Goal: Information Seeking & Learning: Learn about a topic

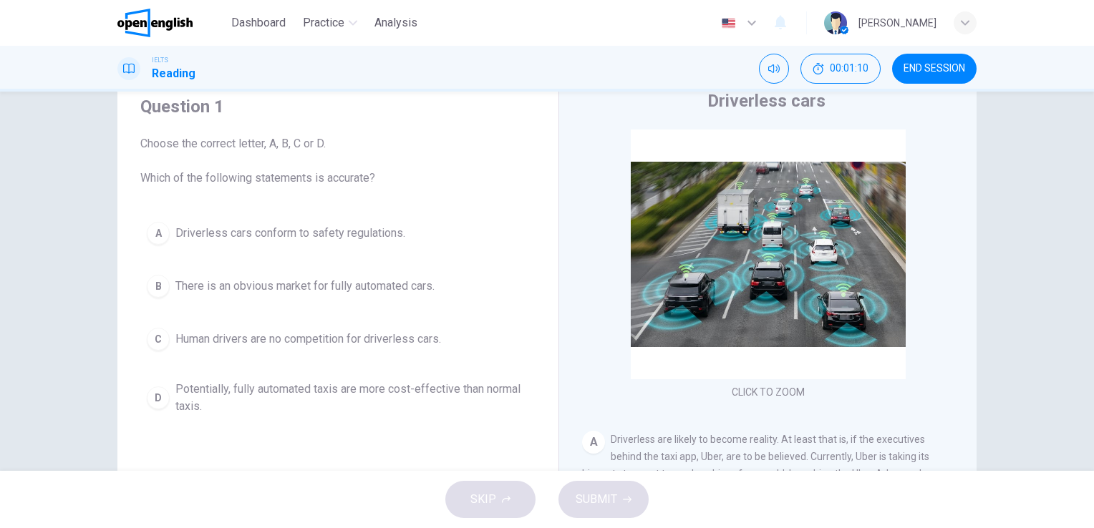
scroll to position [54, 0]
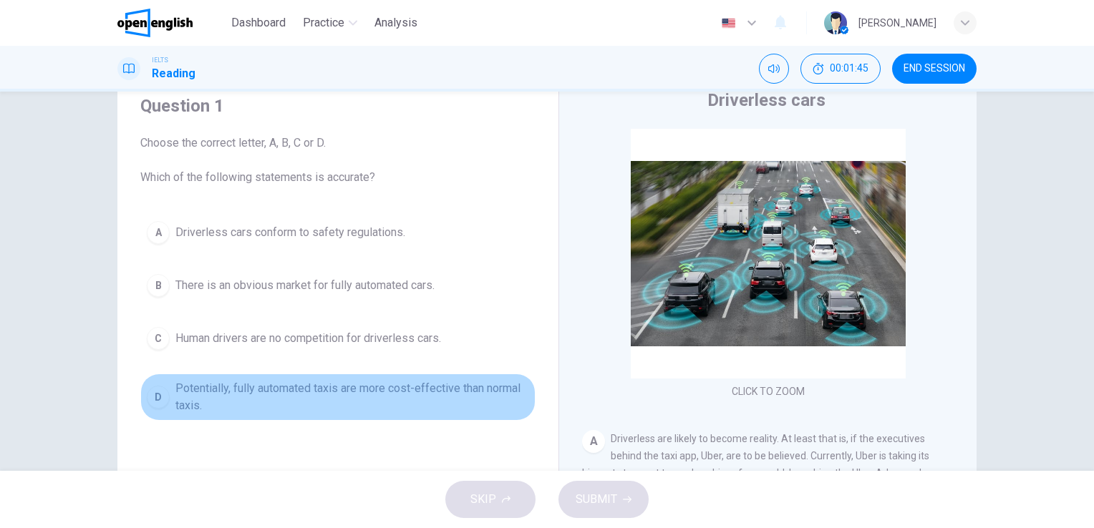
click at [303, 391] on span "Potentially, fully automated taxis are more cost-effective than normal taxis." at bounding box center [352, 397] width 354 height 34
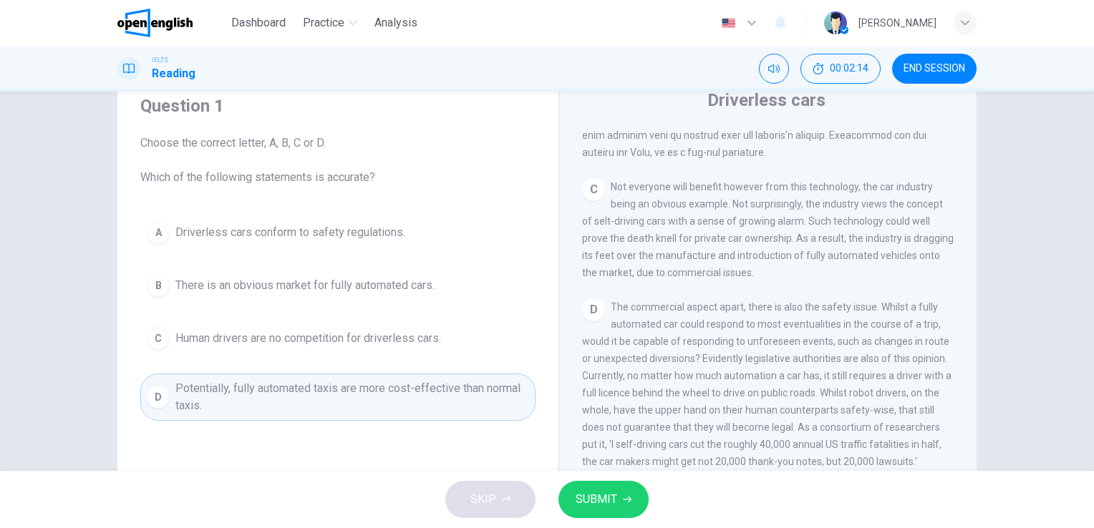
scroll to position [734, 0]
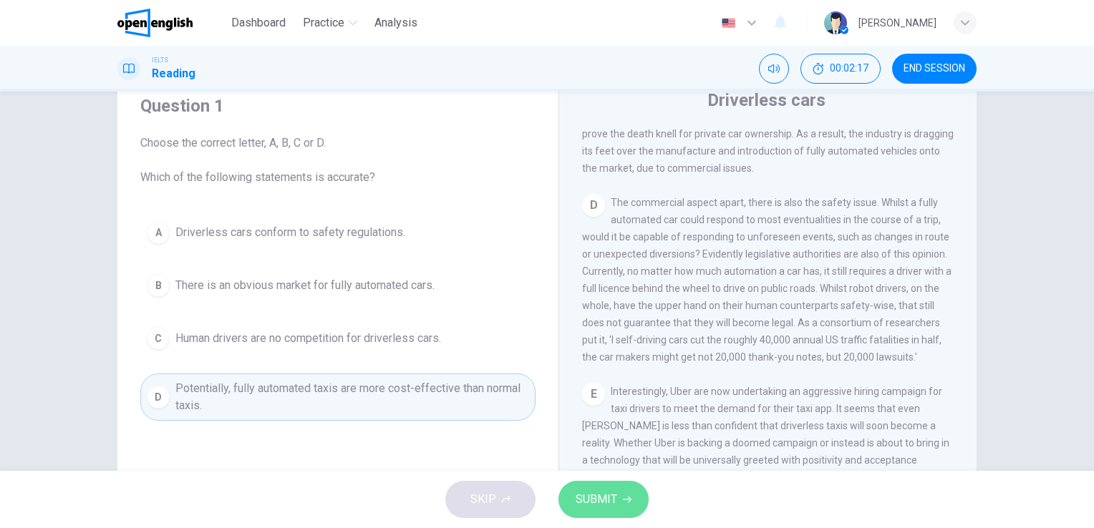
click at [626, 489] on button "SUBMIT" at bounding box center [603, 499] width 90 height 37
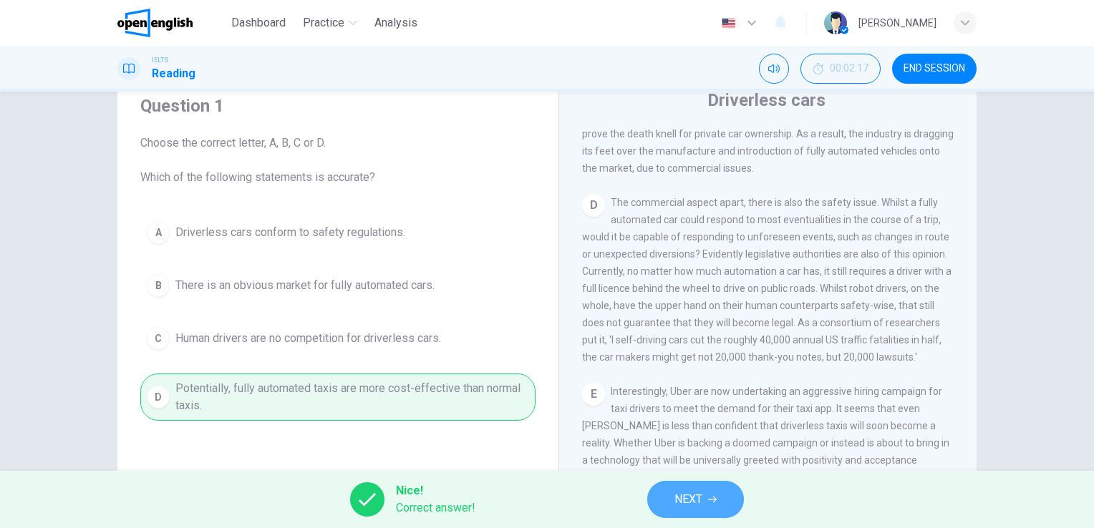
click at [707, 490] on button "NEXT" at bounding box center [695, 499] width 97 height 37
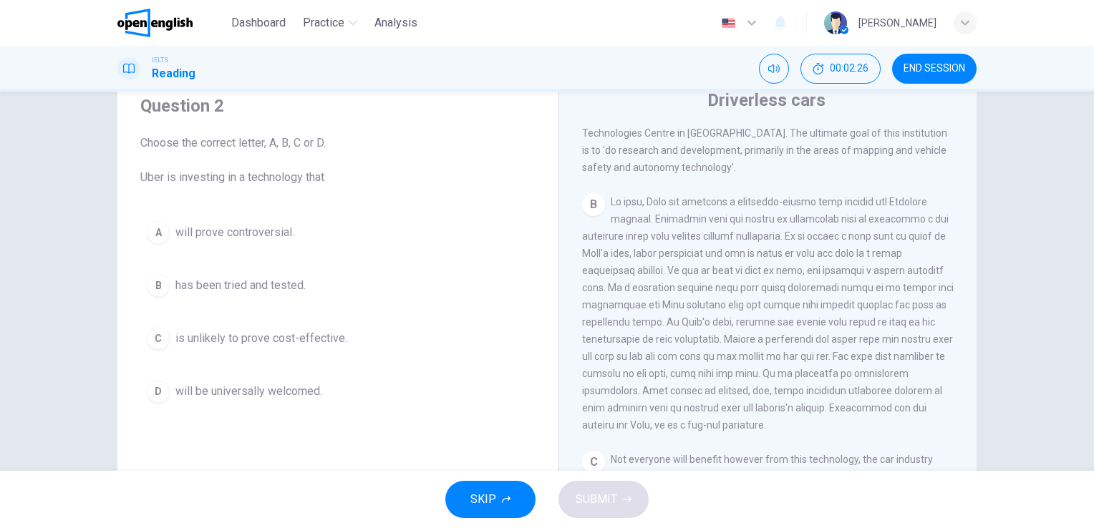
scroll to position [356, 0]
click at [233, 394] on span "will be universally welcomed." at bounding box center [248, 391] width 147 height 17
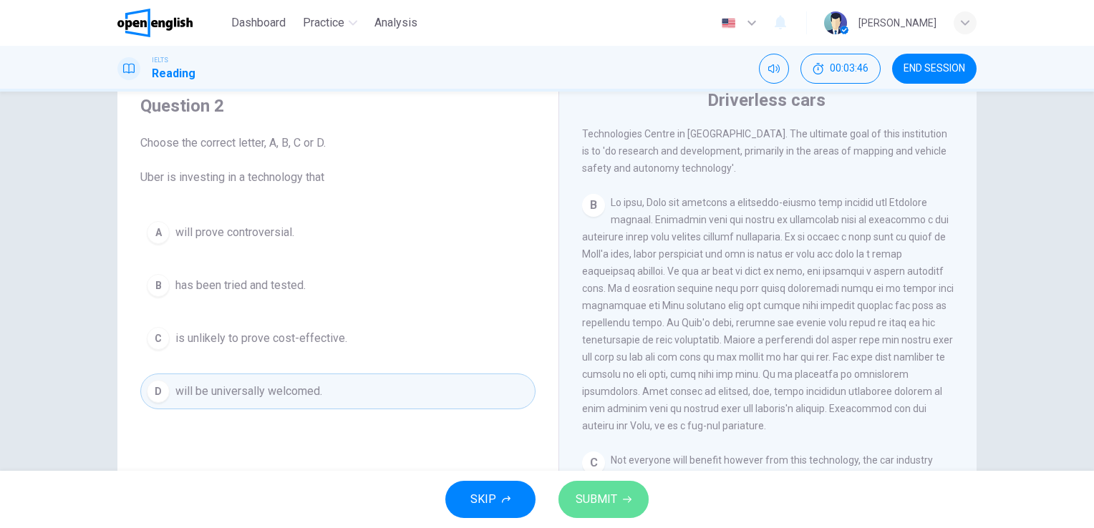
click at [604, 495] on span "SUBMIT" at bounding box center [596, 500] width 42 height 20
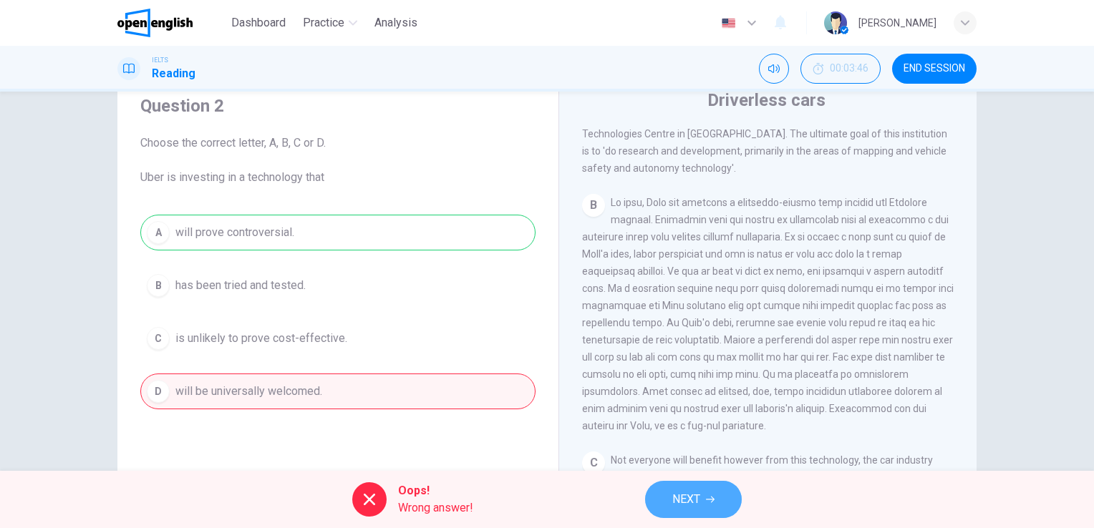
click at [708, 497] on icon "button" at bounding box center [710, 499] width 9 height 9
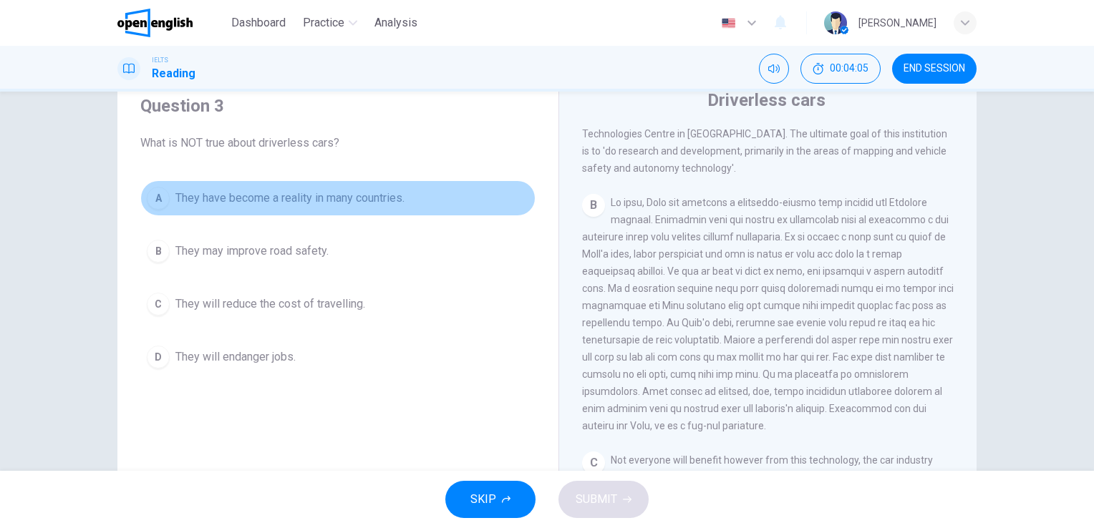
click at [278, 203] on span "They have become a reality in many countries." at bounding box center [289, 198] width 229 height 17
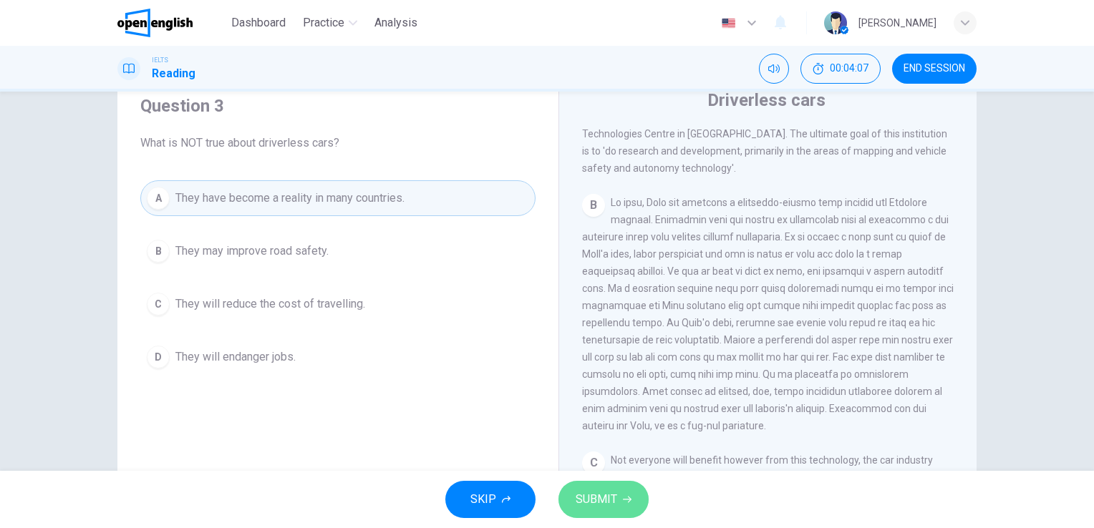
click at [586, 492] on span "SUBMIT" at bounding box center [596, 500] width 42 height 20
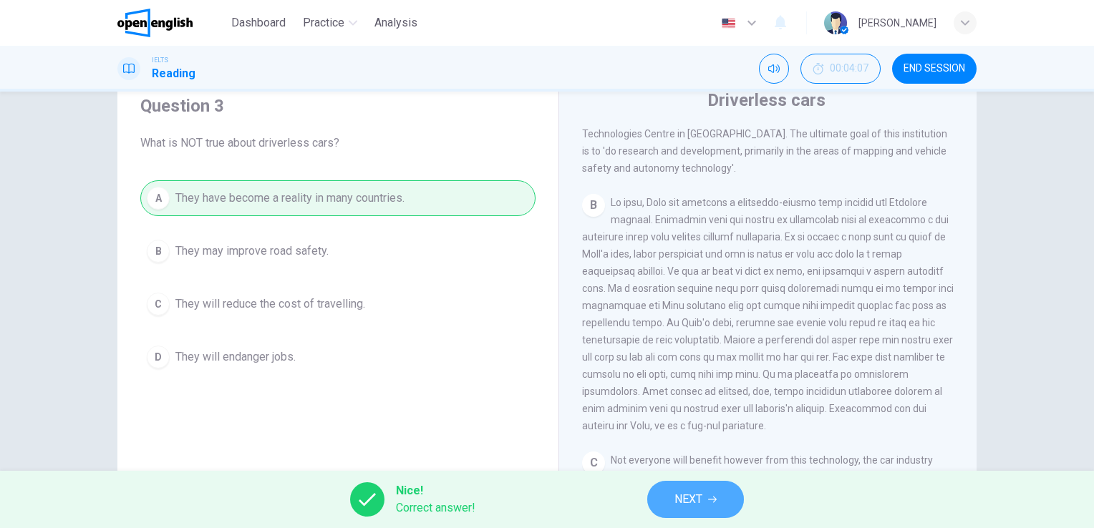
click at [687, 516] on button "NEXT" at bounding box center [695, 499] width 97 height 37
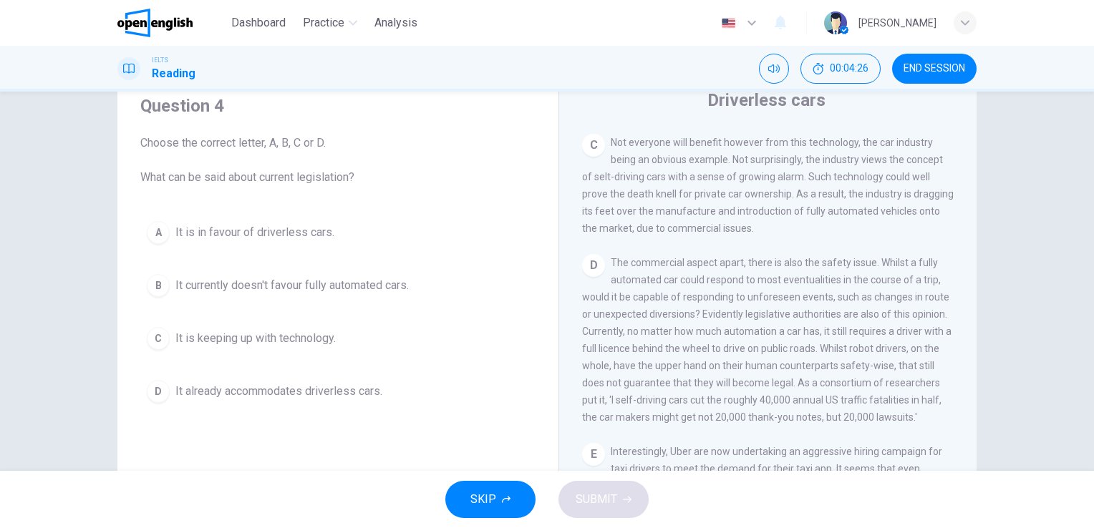
scroll to position [680, 0]
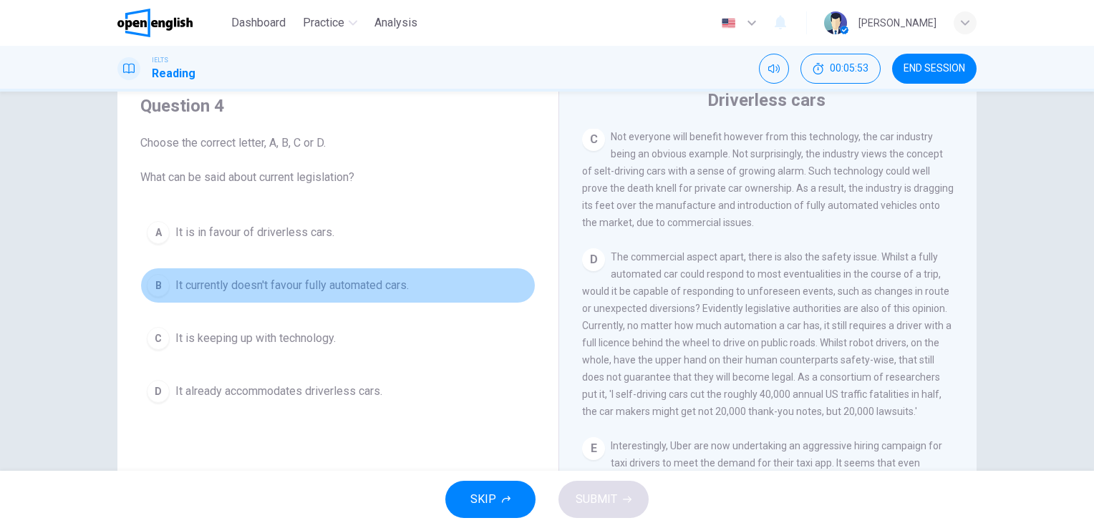
click at [350, 284] on span "It currently doesn't favour fully automated cars." at bounding box center [291, 285] width 233 height 17
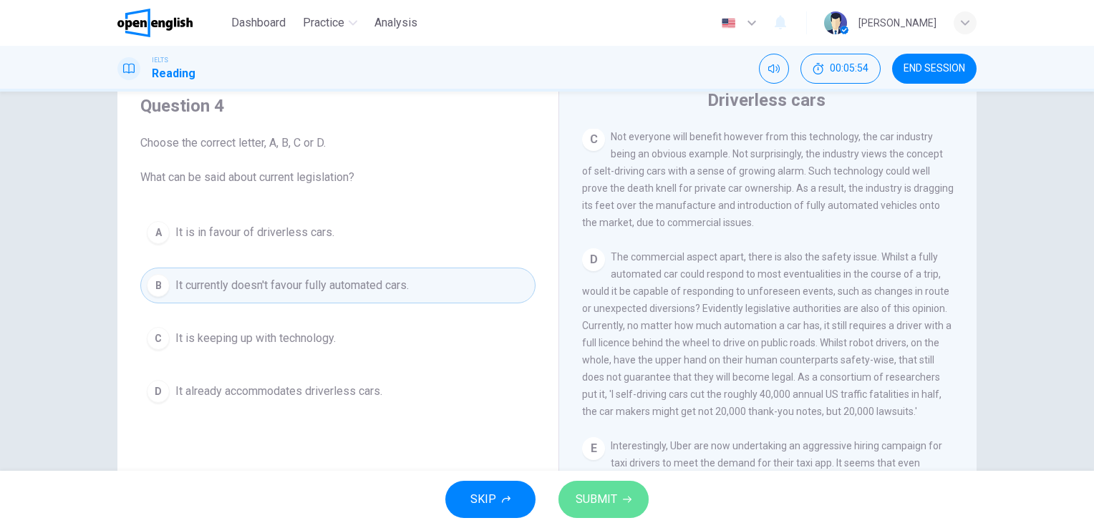
click at [590, 505] on span "SUBMIT" at bounding box center [596, 500] width 42 height 20
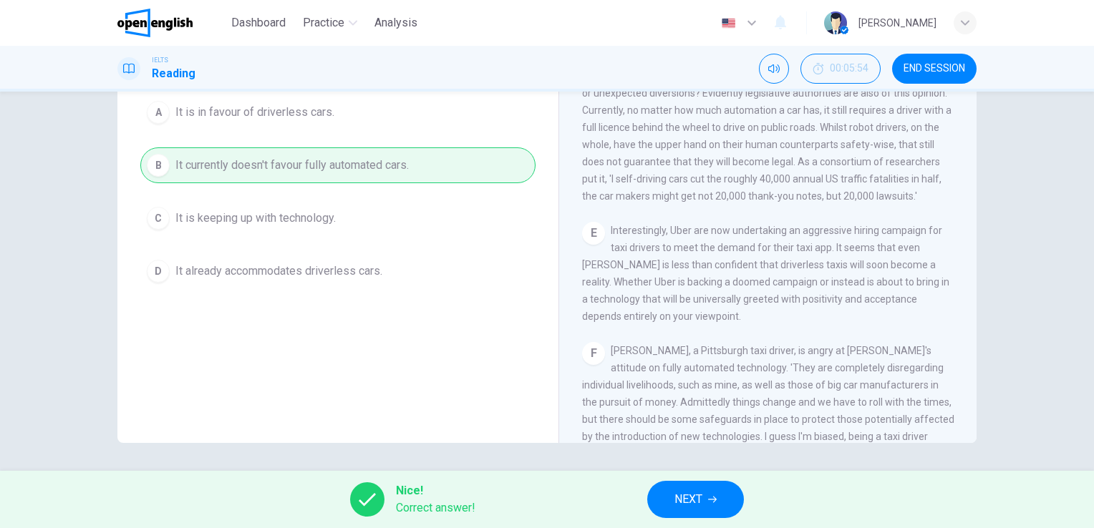
scroll to position [809, 0]
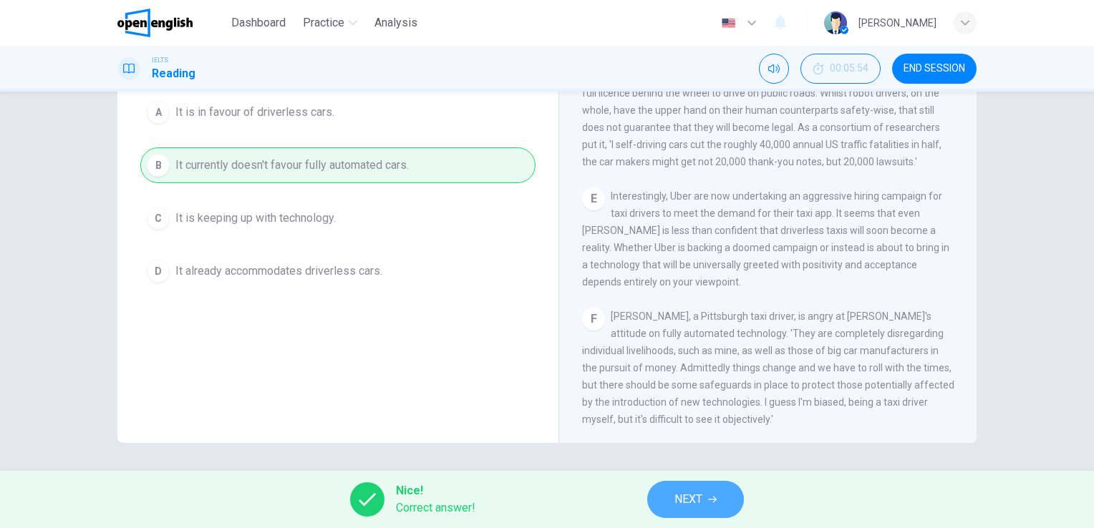
click at [684, 497] on span "NEXT" at bounding box center [688, 500] width 28 height 20
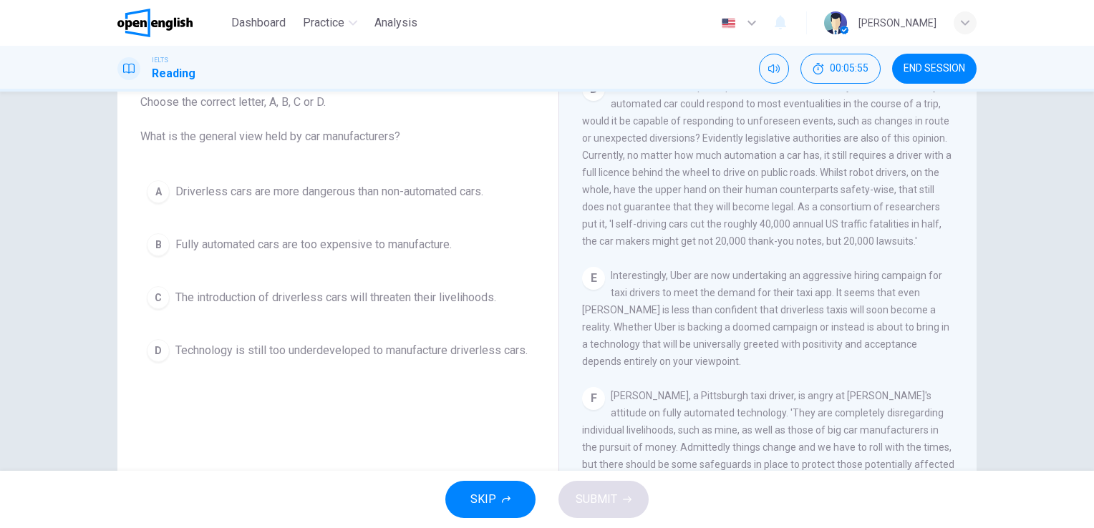
scroll to position [94, 0]
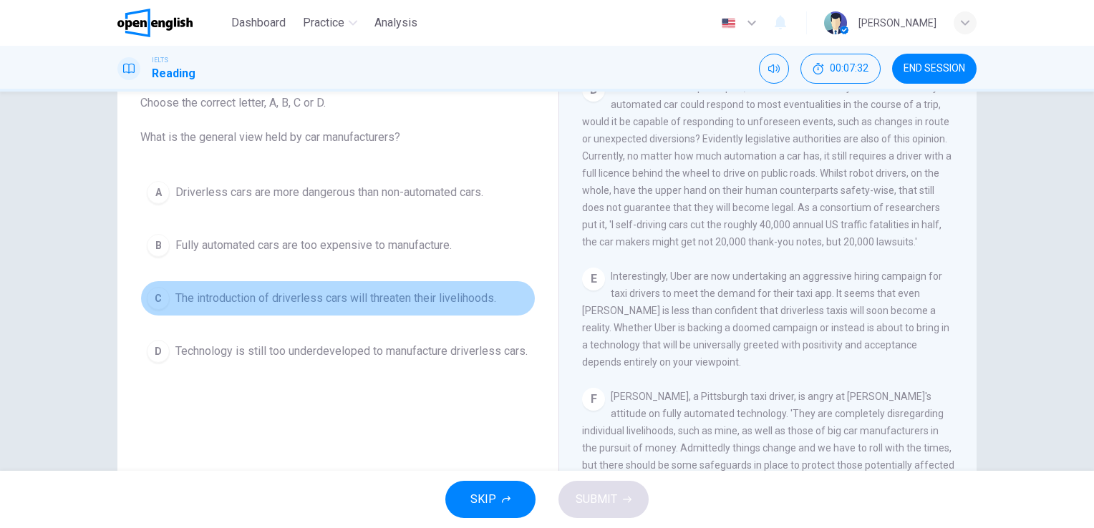
click at [294, 298] on span "The introduction of driverless cars will threaten their livelihoods." at bounding box center [335, 298] width 321 height 17
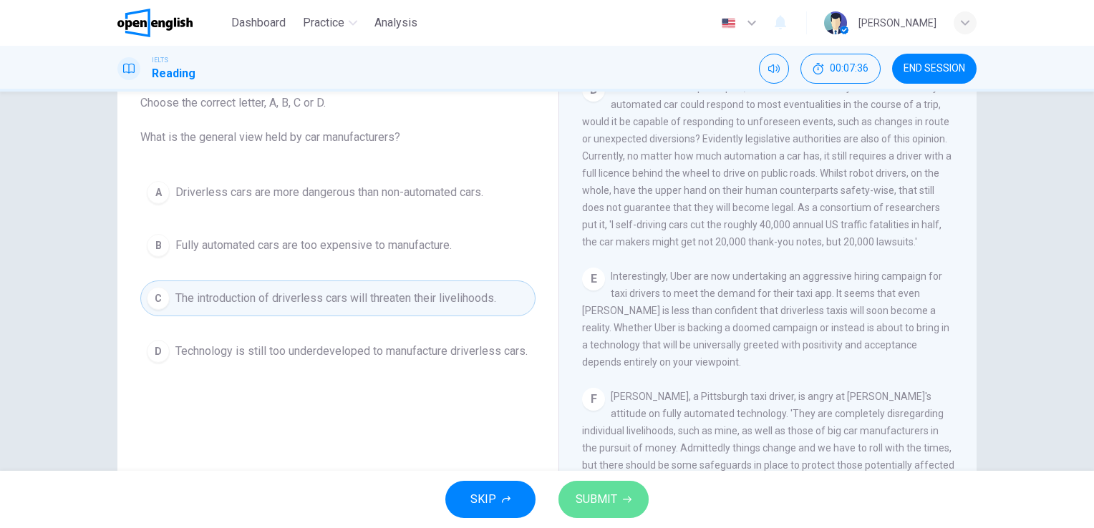
click at [608, 490] on span "SUBMIT" at bounding box center [596, 500] width 42 height 20
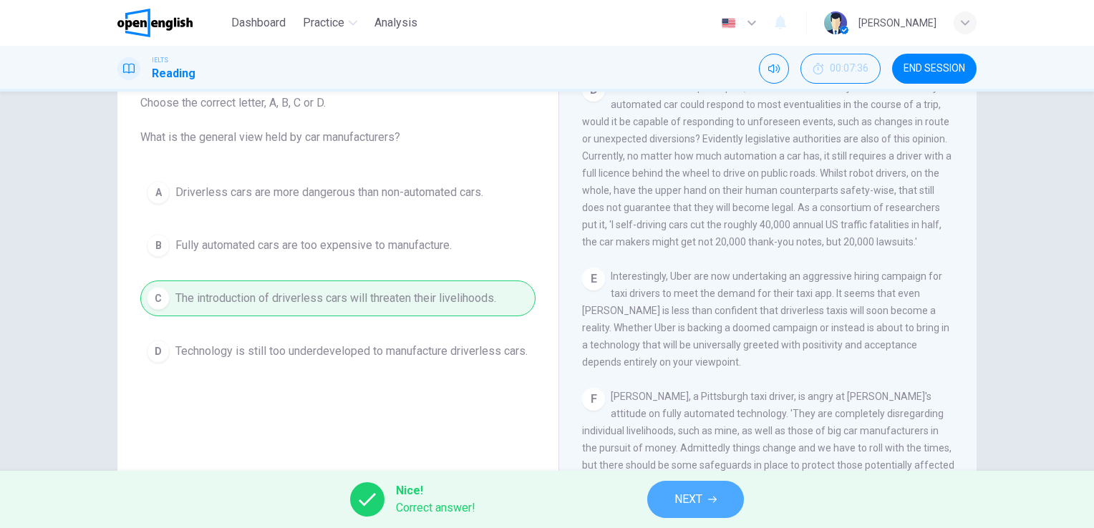
click at [699, 508] on span "NEXT" at bounding box center [688, 500] width 28 height 20
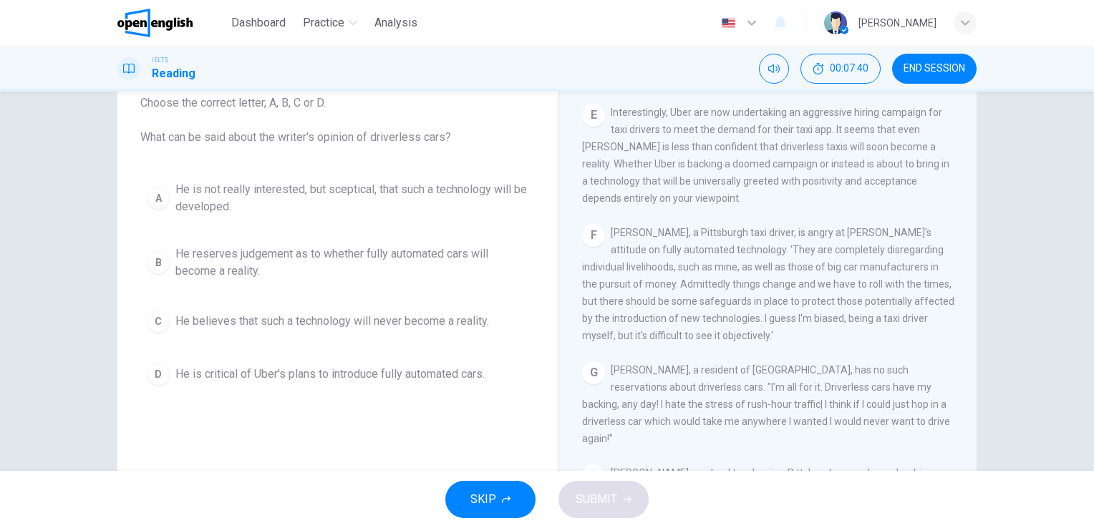
scroll to position [996, 0]
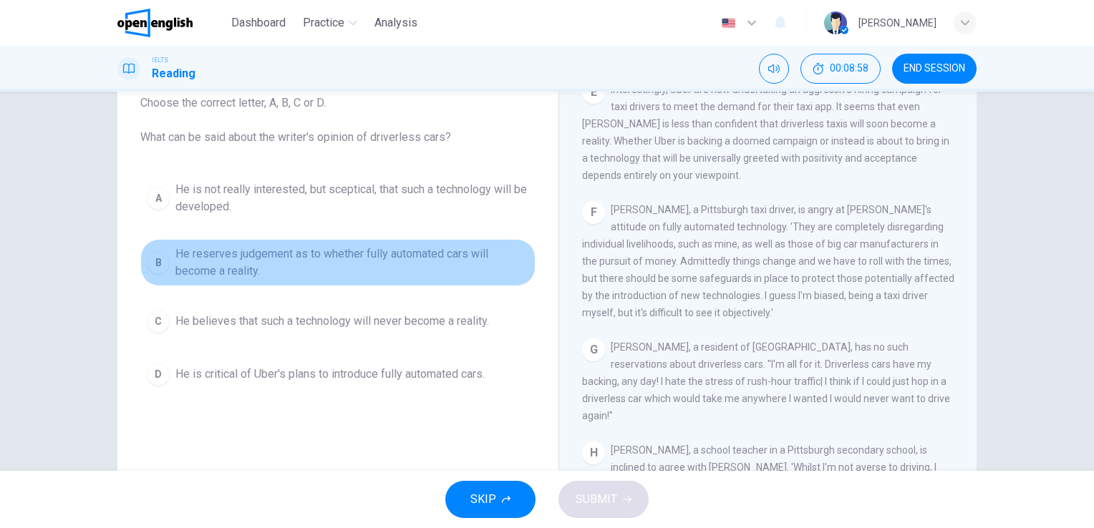
click at [449, 258] on span "He reserves judgement as to whether fully automated cars will become a reality." at bounding box center [352, 262] width 354 height 34
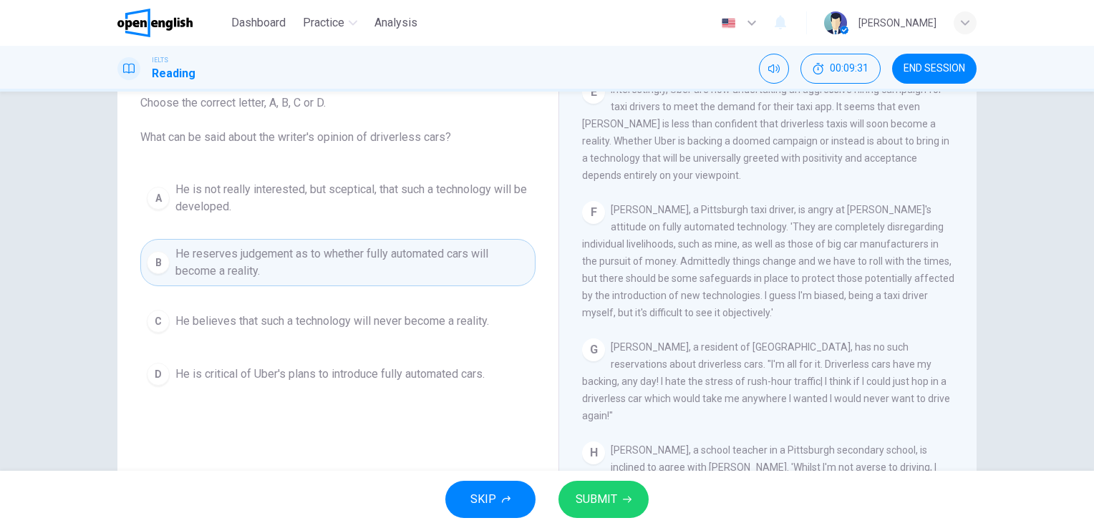
click at [598, 496] on span "SUBMIT" at bounding box center [596, 500] width 42 height 20
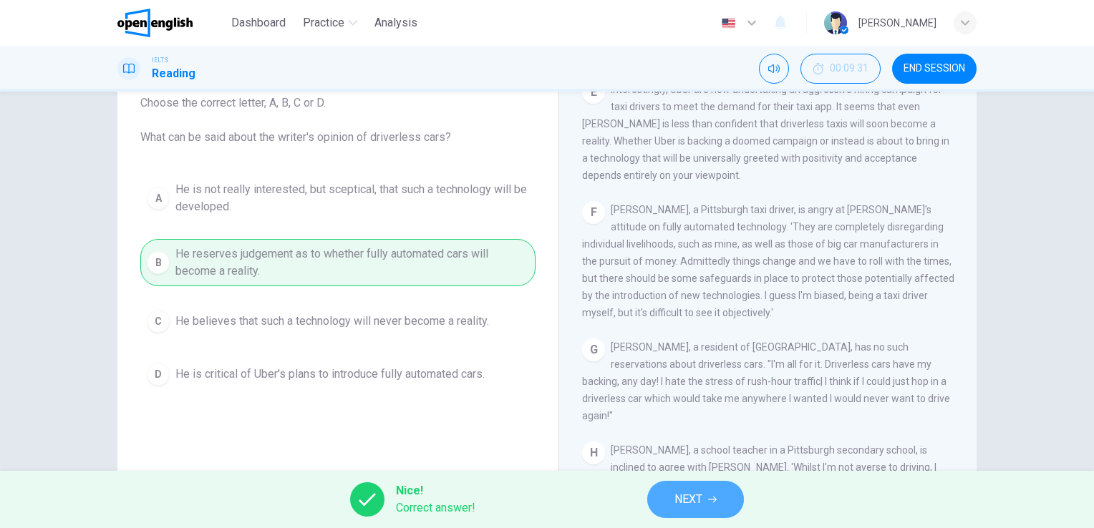
click at [699, 495] on span "NEXT" at bounding box center [688, 500] width 28 height 20
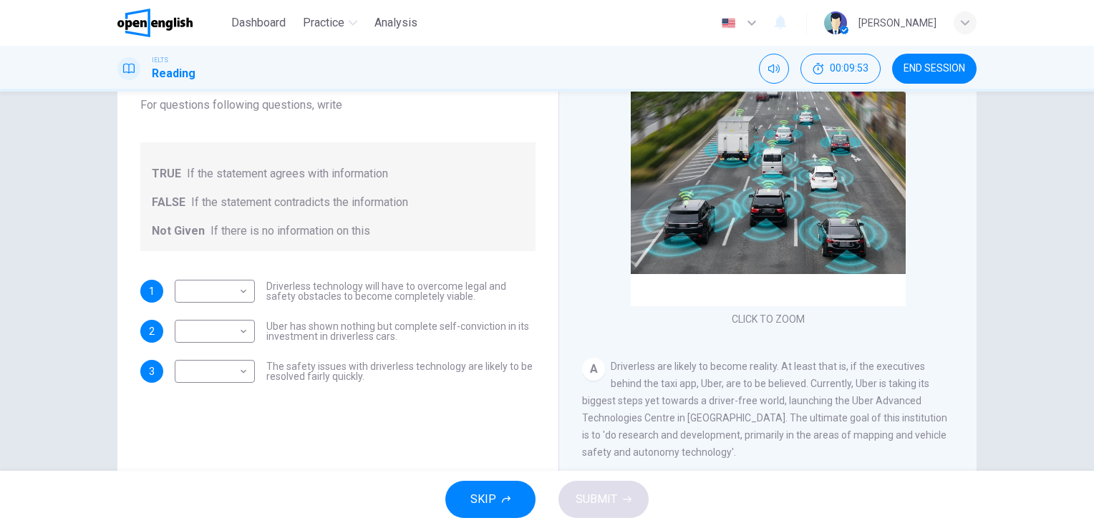
scroll to position [128, 0]
click at [236, 288] on body "This site uses cookies, as explained in our Privacy Policy . If you agree to th…" at bounding box center [547, 264] width 1094 height 528
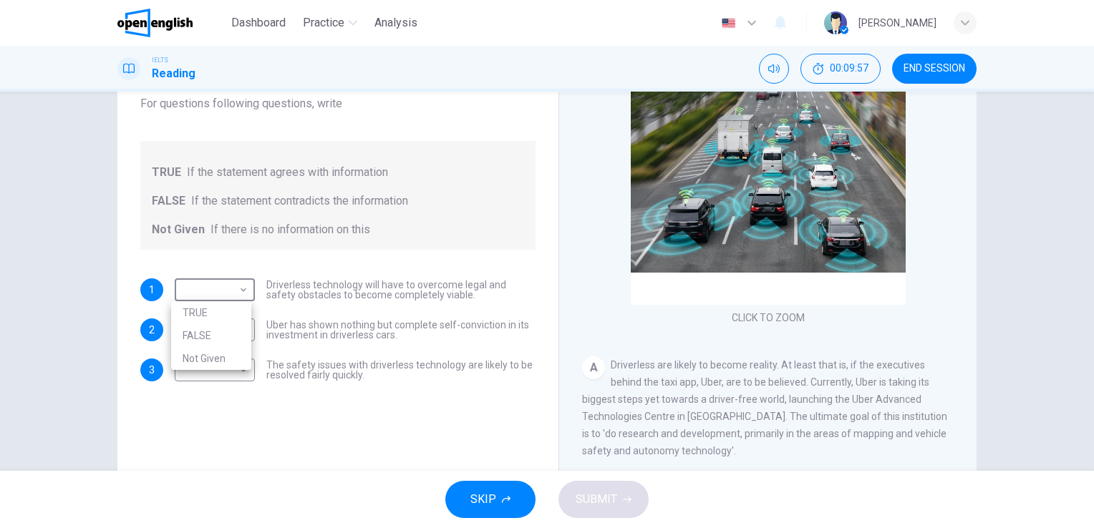
click at [228, 317] on li "TRUE" at bounding box center [211, 312] width 80 height 23
type input "****"
click at [242, 335] on body "This site uses cookies, as explained in our Privacy Policy . If you agree to th…" at bounding box center [547, 264] width 1094 height 528
click at [225, 379] on li "FALSE" at bounding box center [211, 375] width 80 height 23
type input "*****"
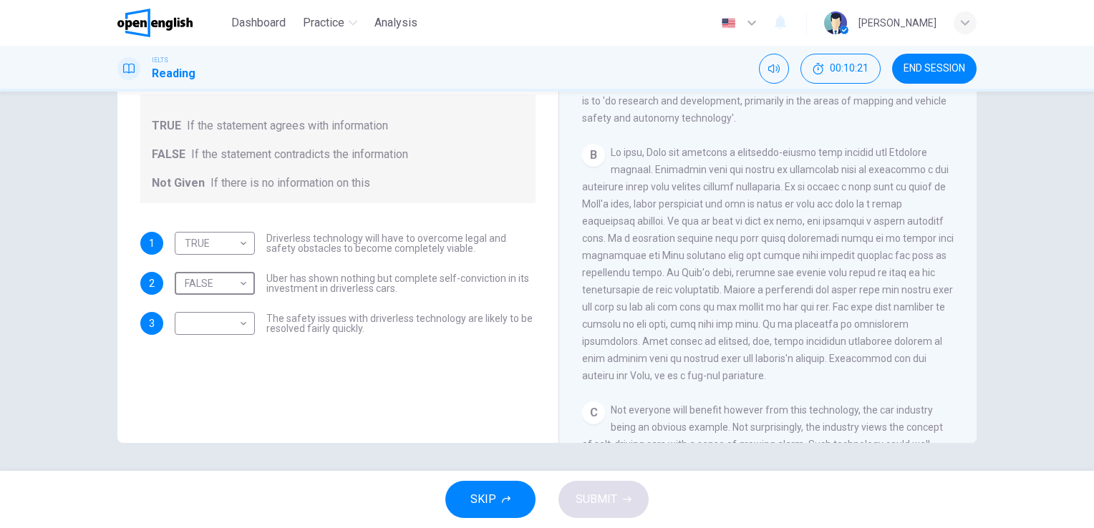
scroll to position [291, 0]
click at [243, 326] on body "This site uses cookies, as explained in our Privacy Policy . If you agree to th…" at bounding box center [547, 264] width 1094 height 528
click at [220, 389] on li "Not Given" at bounding box center [211, 391] width 80 height 23
type input "*********"
click at [578, 512] on button "SUBMIT" at bounding box center [603, 499] width 90 height 37
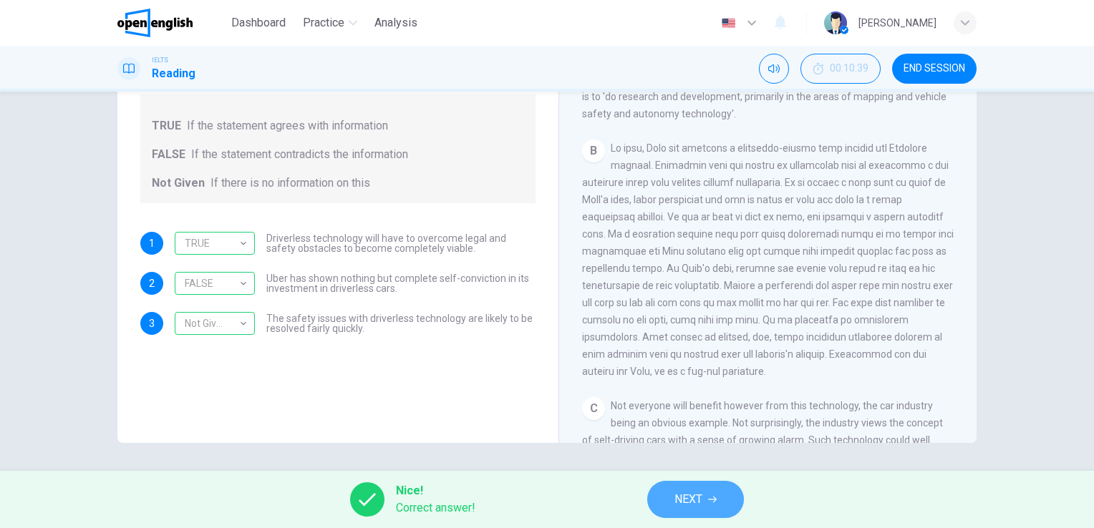
click at [730, 505] on button "NEXT" at bounding box center [695, 499] width 97 height 37
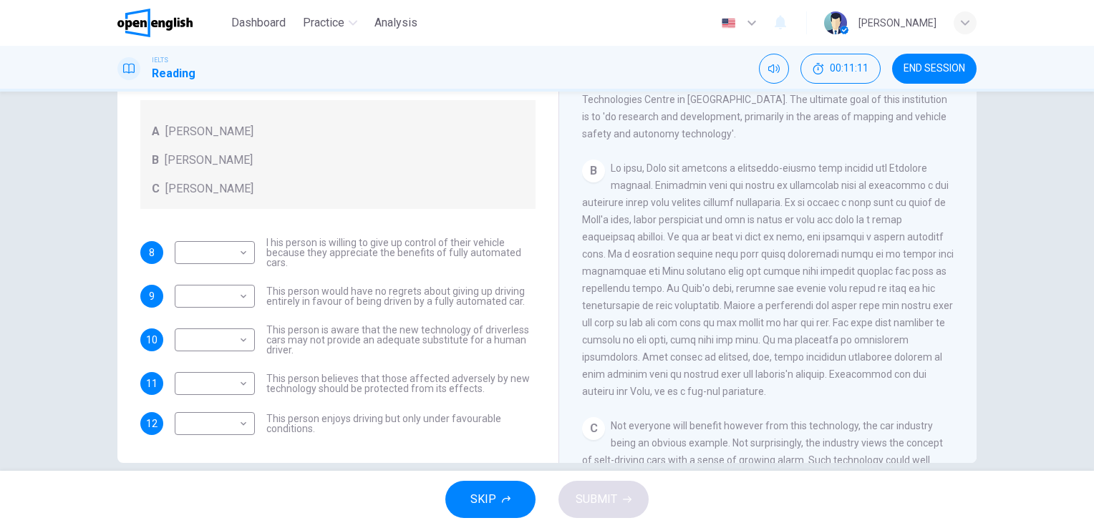
scroll to position [175, 0]
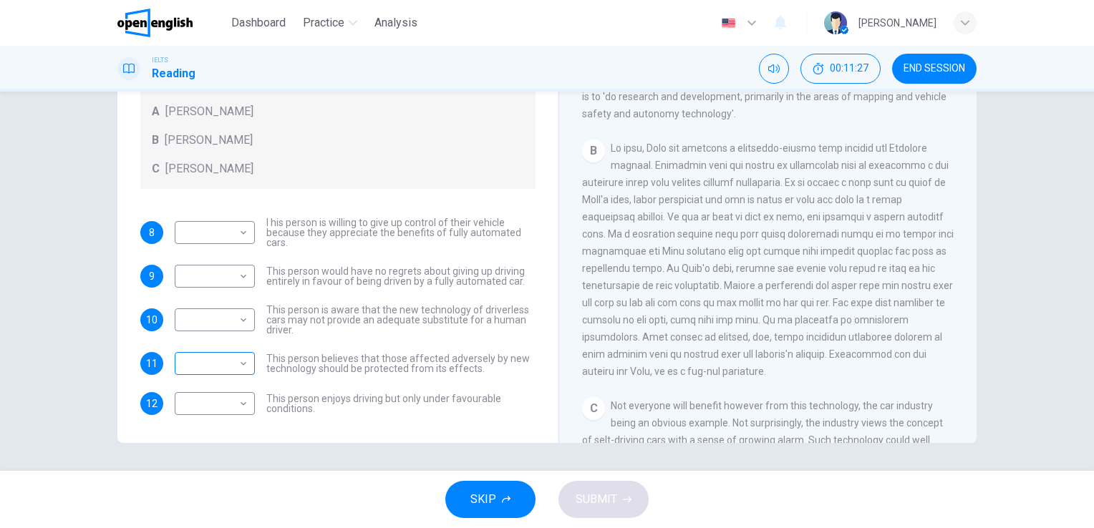
click at [238, 368] on body "This site uses cookies, as explained in our Privacy Policy . If you agree to th…" at bounding box center [547, 264] width 1094 height 528
click at [235, 381] on li "A" at bounding box center [211, 385] width 80 height 23
type input "*"
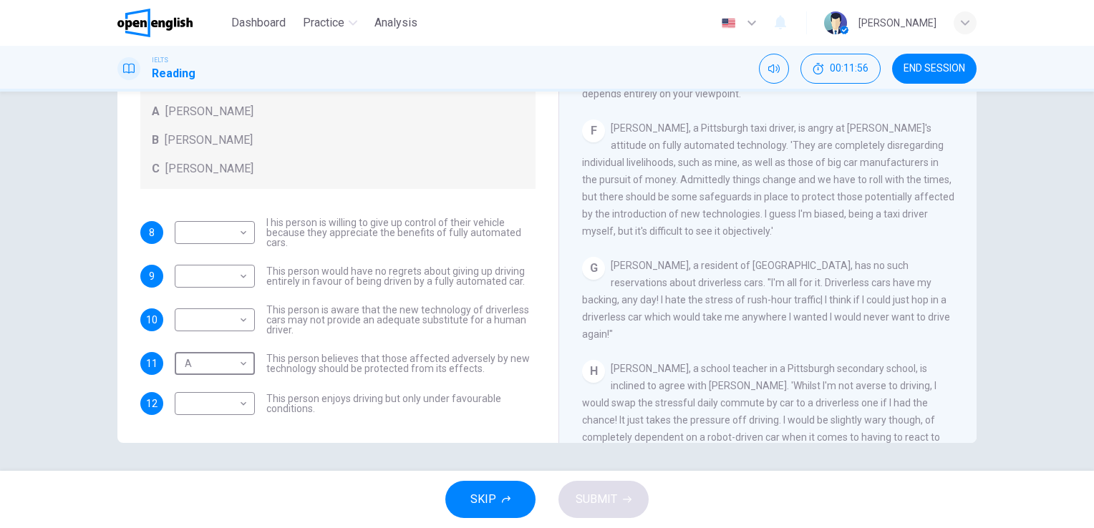
scroll to position [1004, 0]
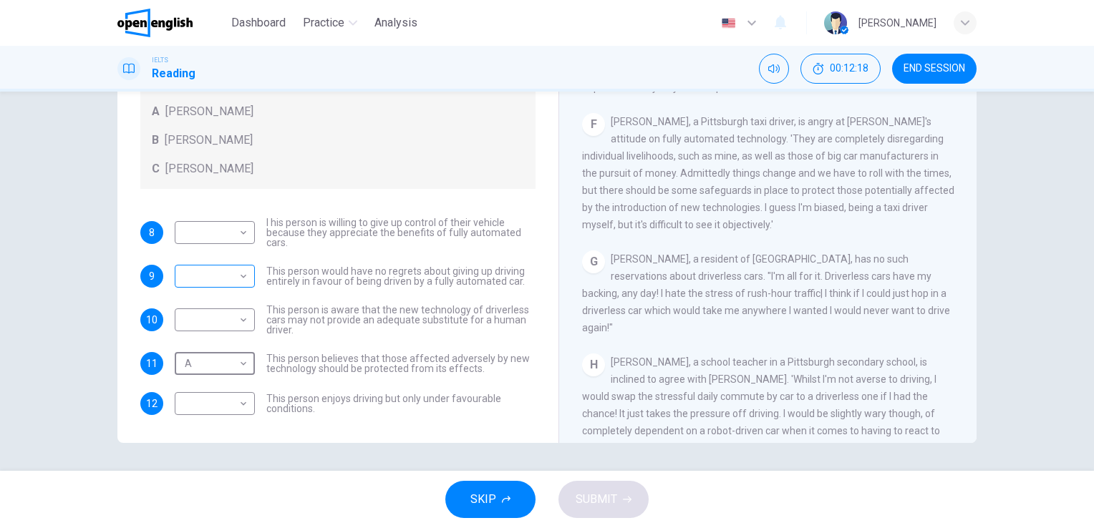
click at [237, 278] on body "This site uses cookies, as explained in our Privacy Policy . If you agree to th…" at bounding box center [547, 264] width 1094 height 528
click at [217, 322] on li "B" at bounding box center [211, 321] width 80 height 23
type input "*"
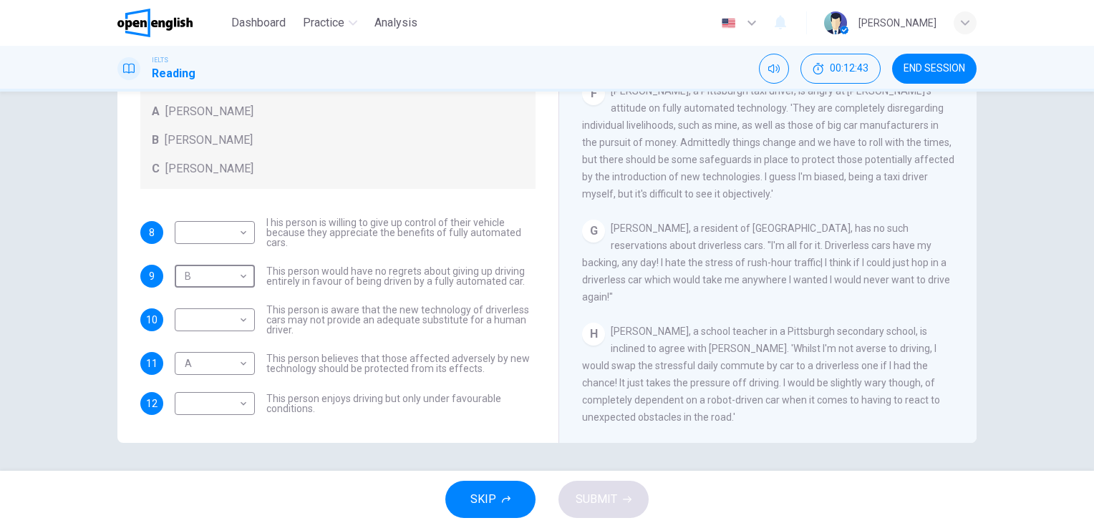
scroll to position [175, 0]
click at [246, 229] on div "​ ​" at bounding box center [215, 232] width 80 height 23
click at [242, 230] on body "This site uses cookies, as explained in our Privacy Policy . If you agree to th…" at bounding box center [547, 264] width 1094 height 528
click at [203, 301] on li "C" at bounding box center [211, 299] width 80 height 23
type input "*"
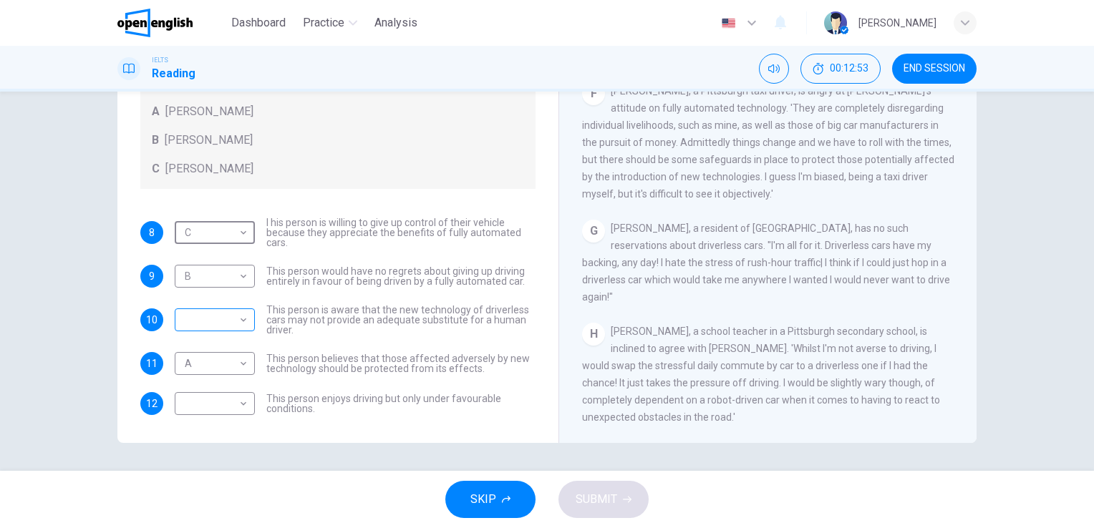
click at [243, 319] on body "This site uses cookies, as explained in our Privacy Policy . If you agree to th…" at bounding box center [547, 264] width 1094 height 528
click at [210, 347] on li "A" at bounding box center [211, 341] width 80 height 23
type input "*"
click at [241, 399] on body "This site uses cookies, as explained in our Privacy Policy . If you agree to th…" at bounding box center [547, 264] width 1094 height 528
click at [225, 425] on li "A" at bounding box center [211, 425] width 80 height 23
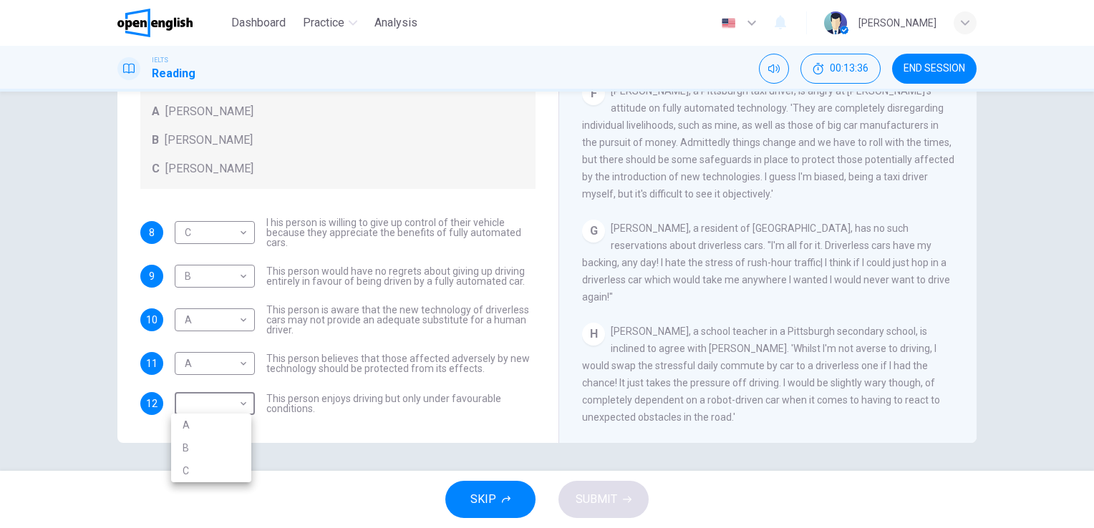
type input "*"
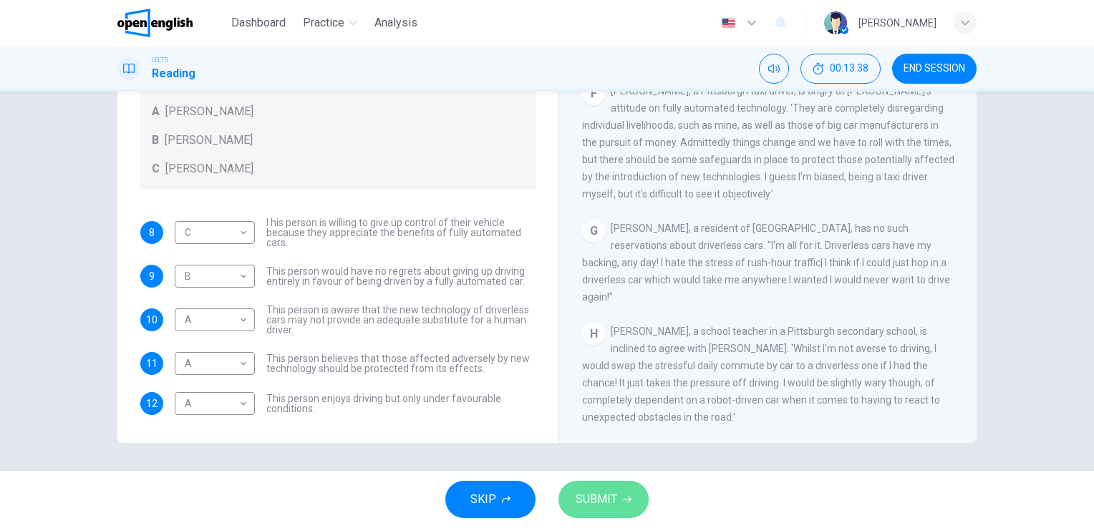
click at [611, 508] on span "SUBMIT" at bounding box center [596, 500] width 42 height 20
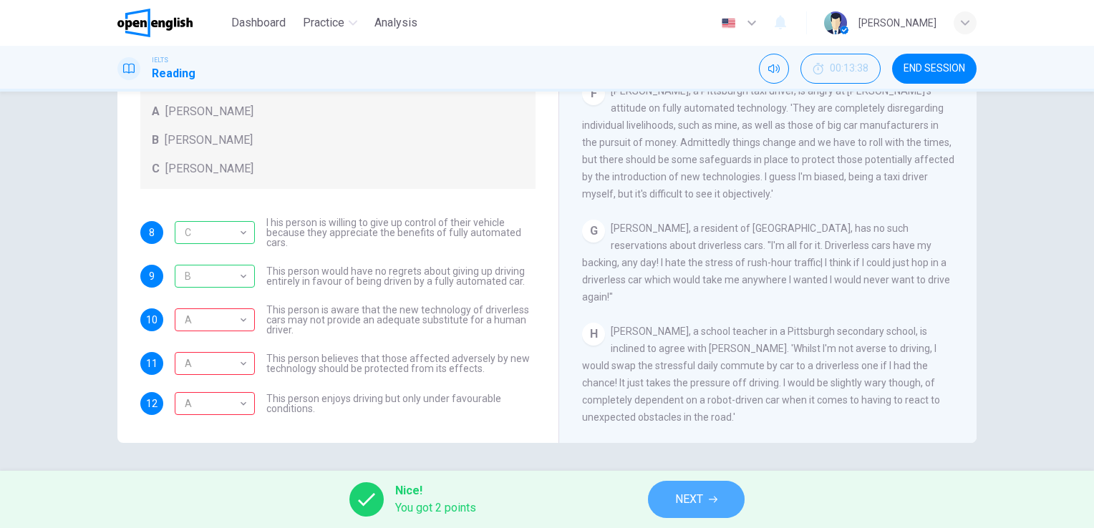
click at [668, 501] on button "NEXT" at bounding box center [696, 499] width 97 height 37
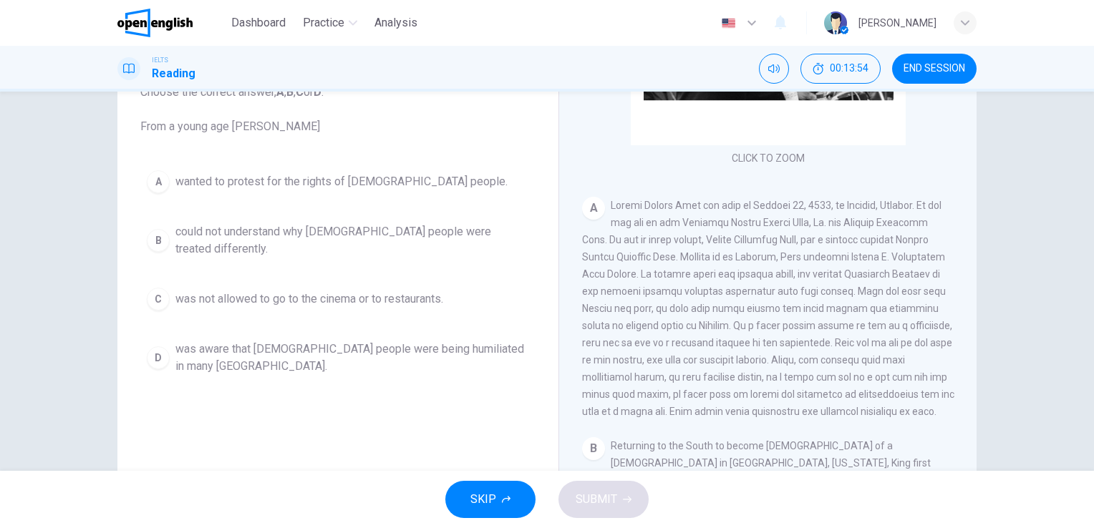
scroll to position [183, 0]
click at [917, 60] on button "END SESSION" at bounding box center [934, 69] width 84 height 30
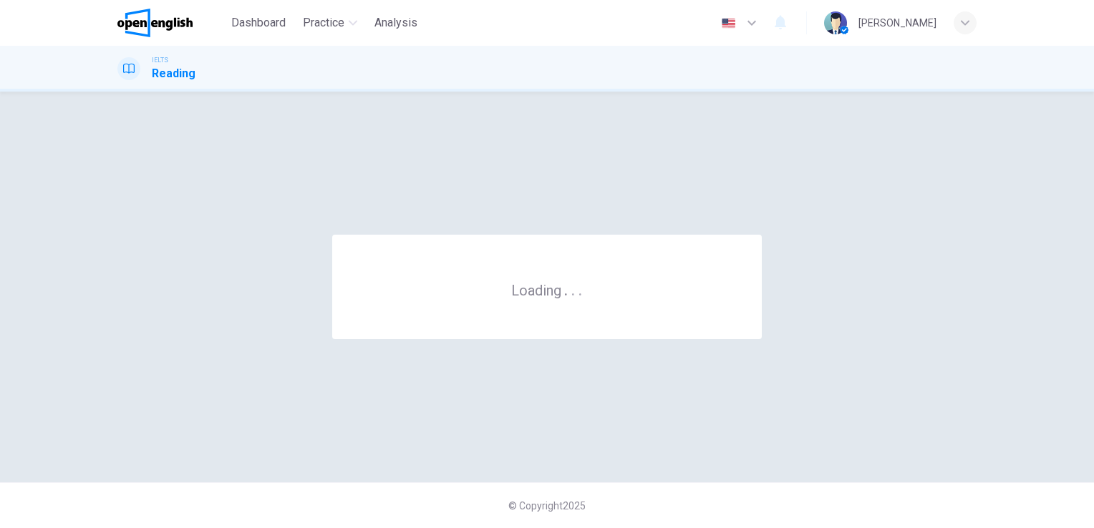
scroll to position [0, 0]
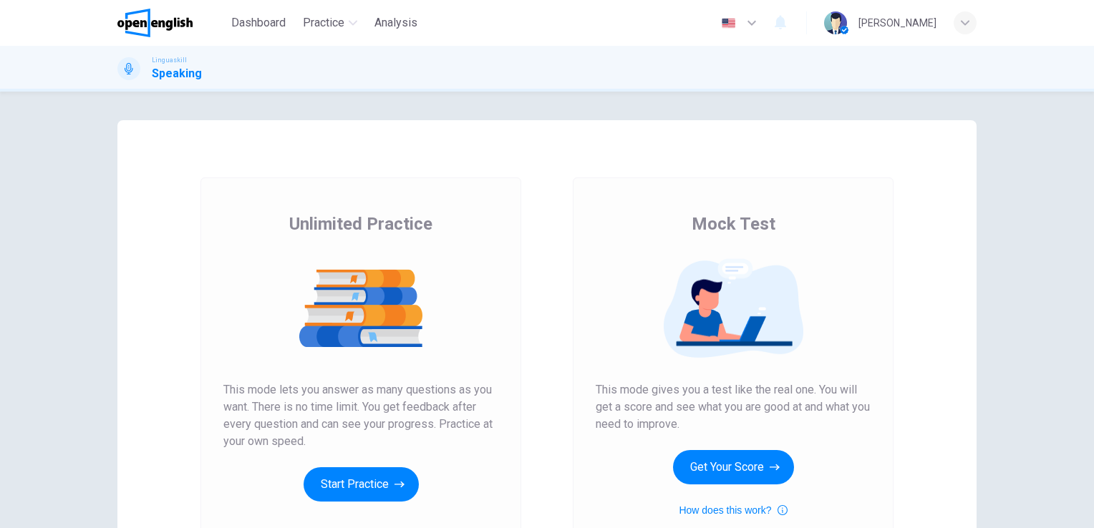
scroll to position [163, 0]
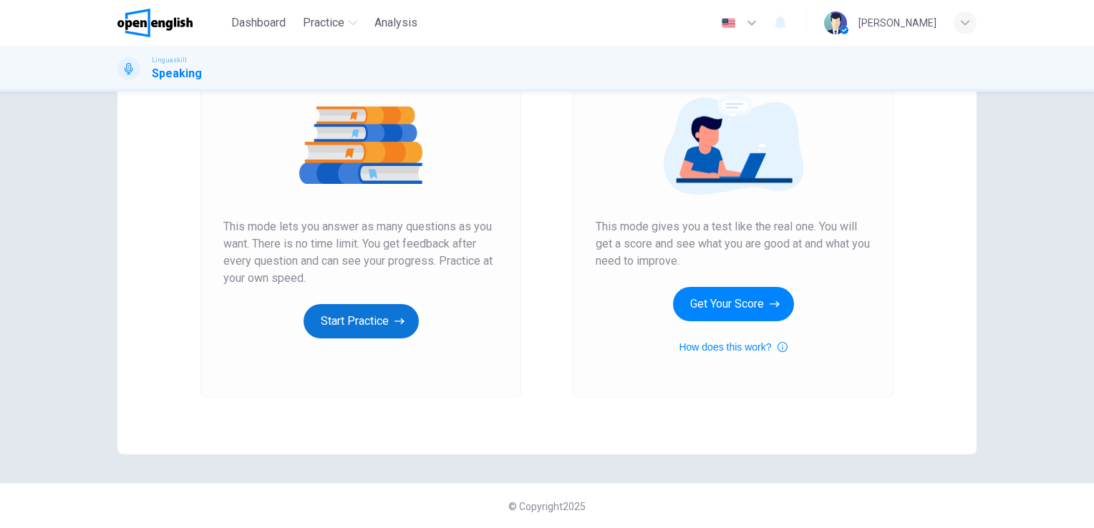
click at [389, 328] on button "Start Practice" at bounding box center [360, 321] width 115 height 34
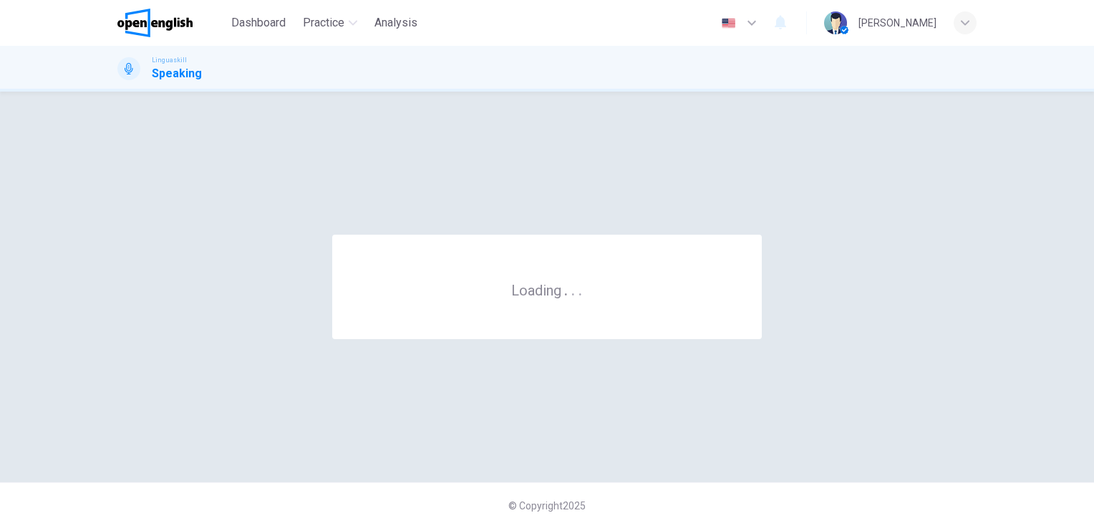
scroll to position [0, 0]
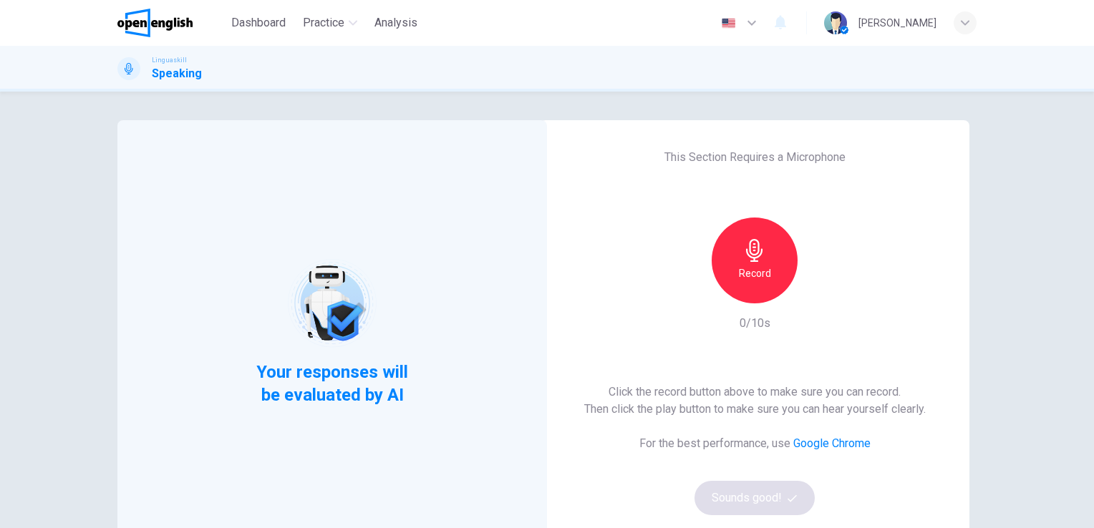
click at [762, 270] on h6 "Record" at bounding box center [755, 273] width 32 height 17
click at [819, 298] on icon "button" at bounding box center [820, 292] width 14 height 14
click at [782, 498] on button "Sounds good!" at bounding box center [754, 498] width 120 height 34
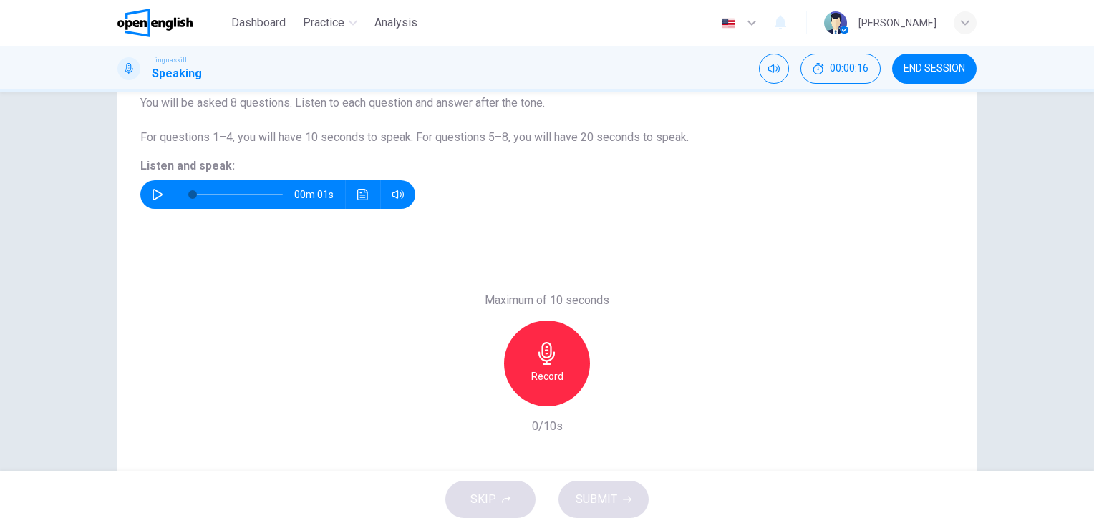
scroll to position [140, 0]
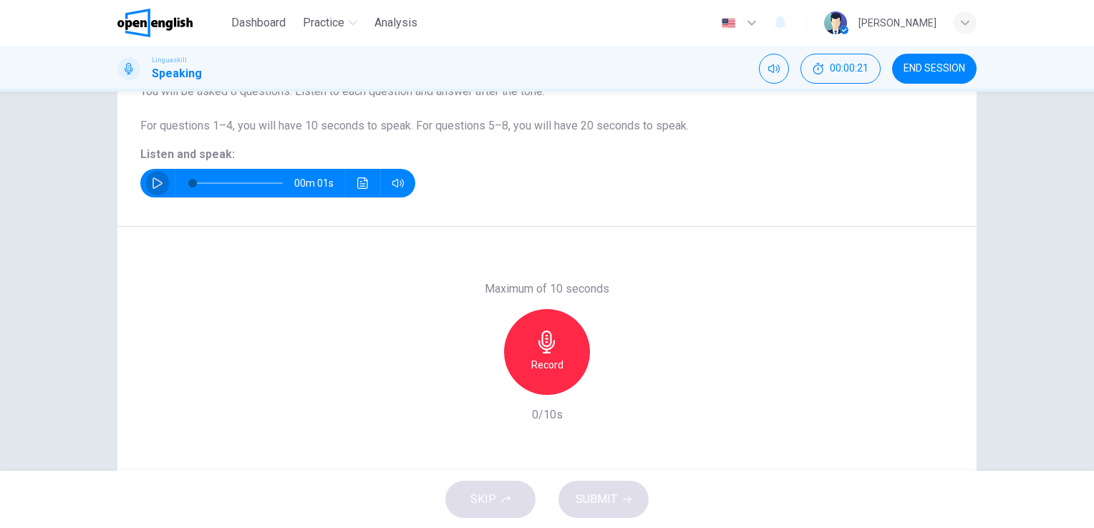
click at [155, 175] on button "button" at bounding box center [157, 183] width 23 height 29
type input "**"
click at [535, 344] on icon "button" at bounding box center [546, 342] width 23 height 23
click at [546, 354] on div "Stop" at bounding box center [547, 352] width 86 height 86
click at [610, 503] on span "SUBMIT" at bounding box center [596, 500] width 42 height 20
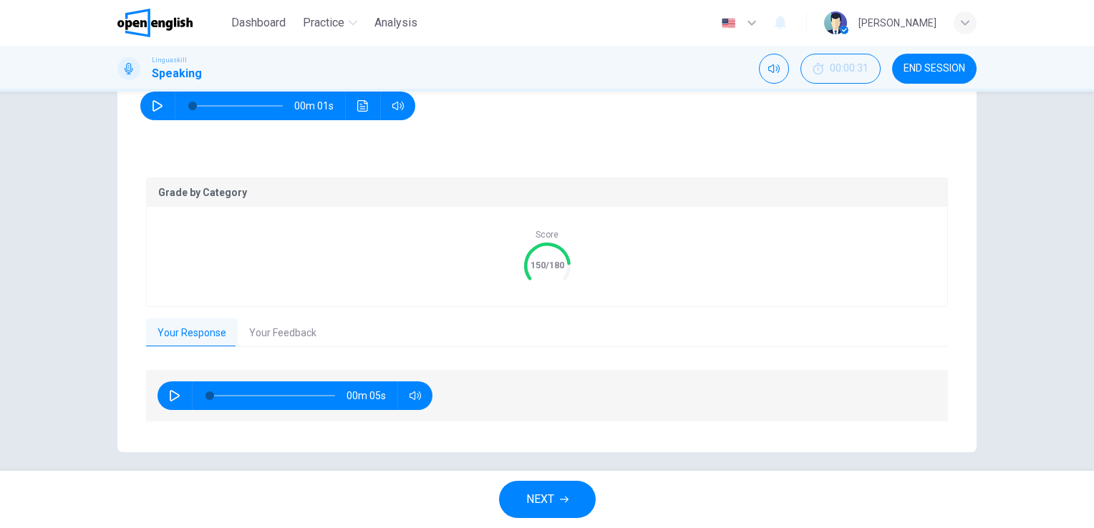
scroll to position [226, 0]
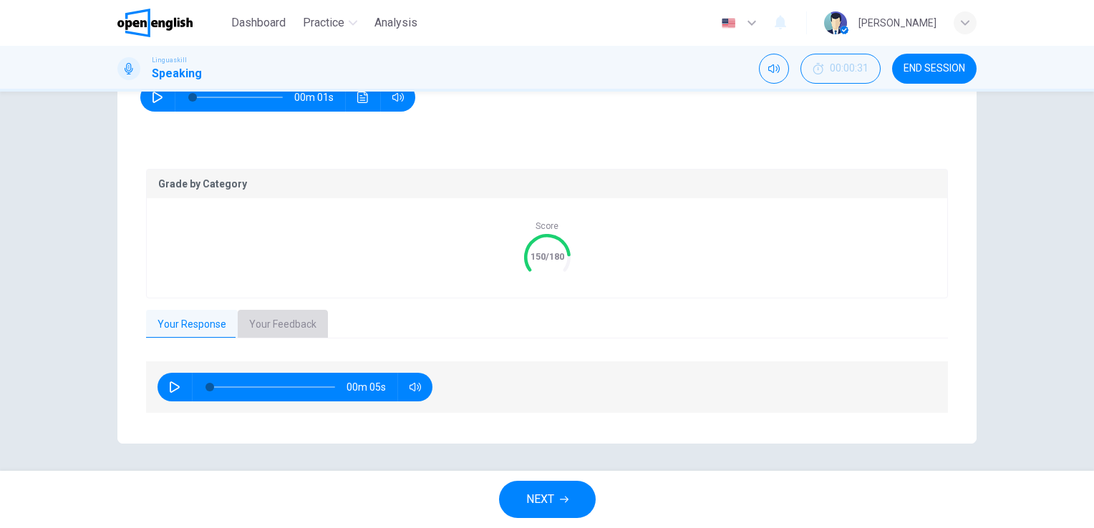
click at [291, 324] on button "Your Feedback" at bounding box center [283, 325] width 90 height 30
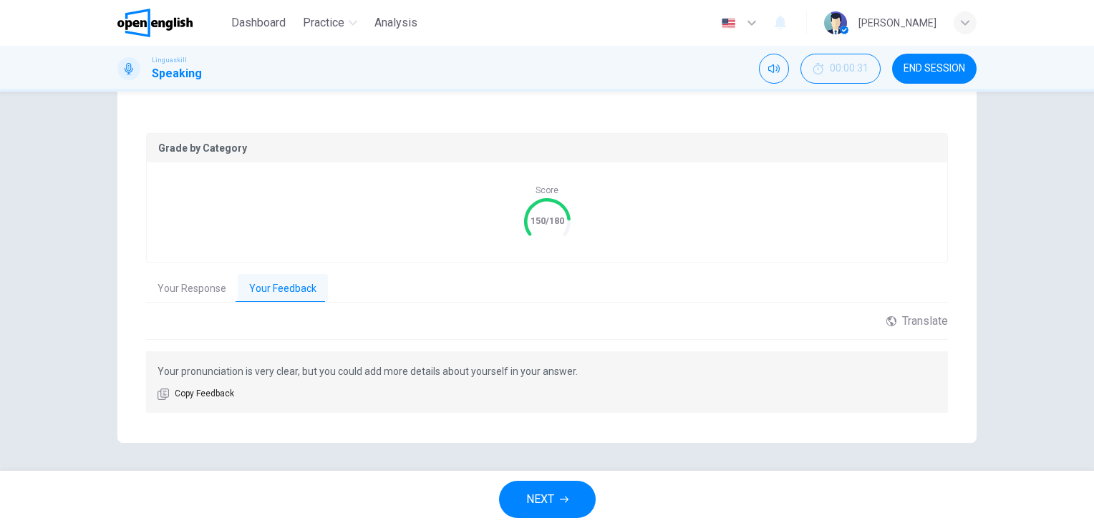
scroll to position [261, 0]
click at [539, 491] on span "NEXT" at bounding box center [540, 500] width 28 height 20
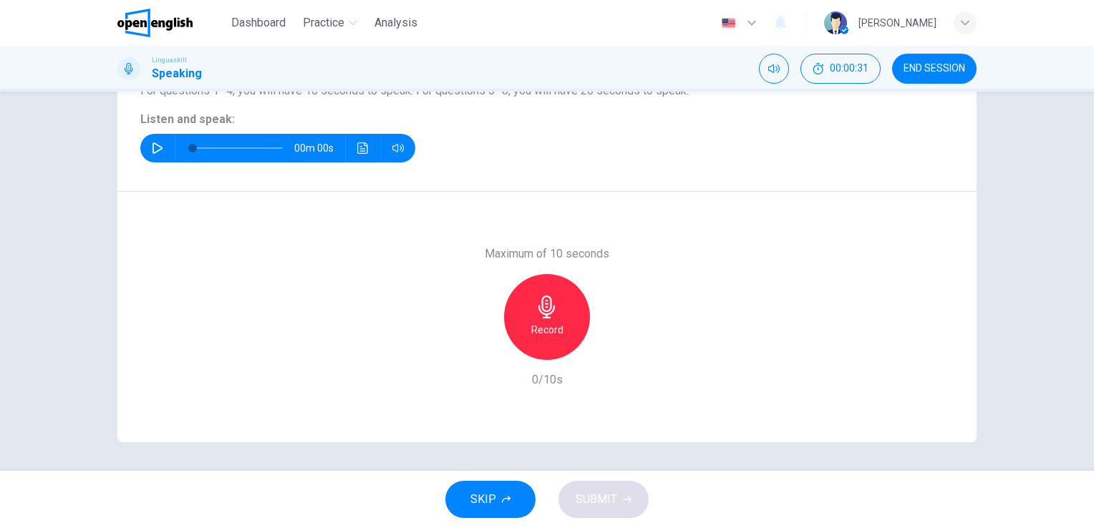
scroll to position [175, 0]
click at [152, 143] on icon "button" at bounding box center [157, 148] width 11 height 11
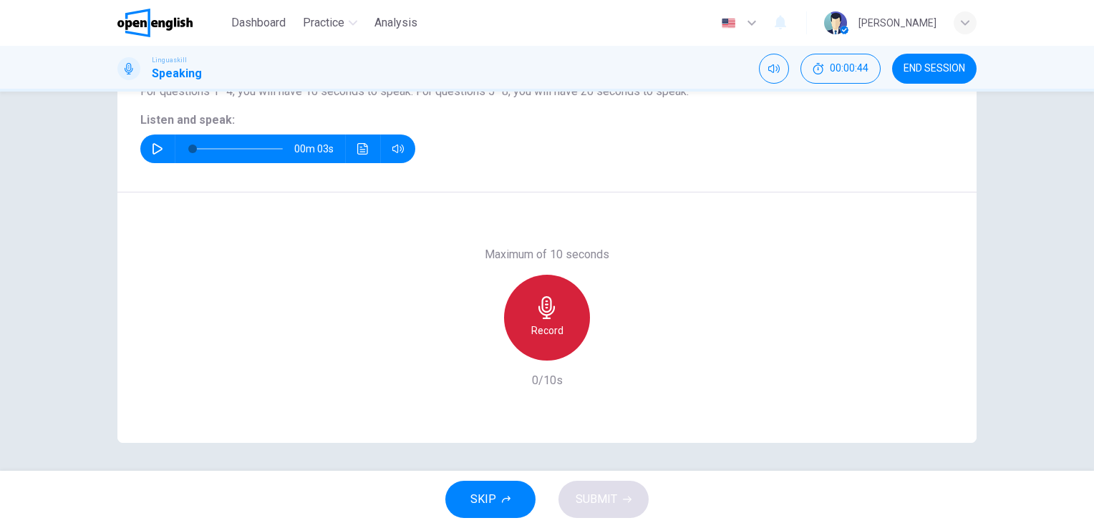
click at [553, 328] on h6 "Record" at bounding box center [547, 330] width 32 height 17
click at [557, 301] on div "Stop" at bounding box center [547, 318] width 86 height 86
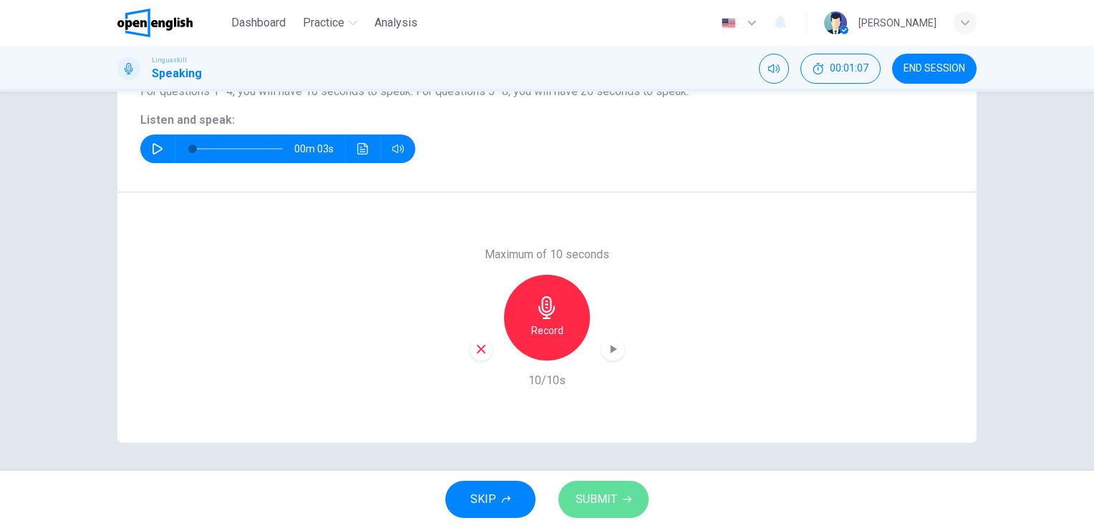
click at [587, 494] on span "SUBMIT" at bounding box center [596, 500] width 42 height 20
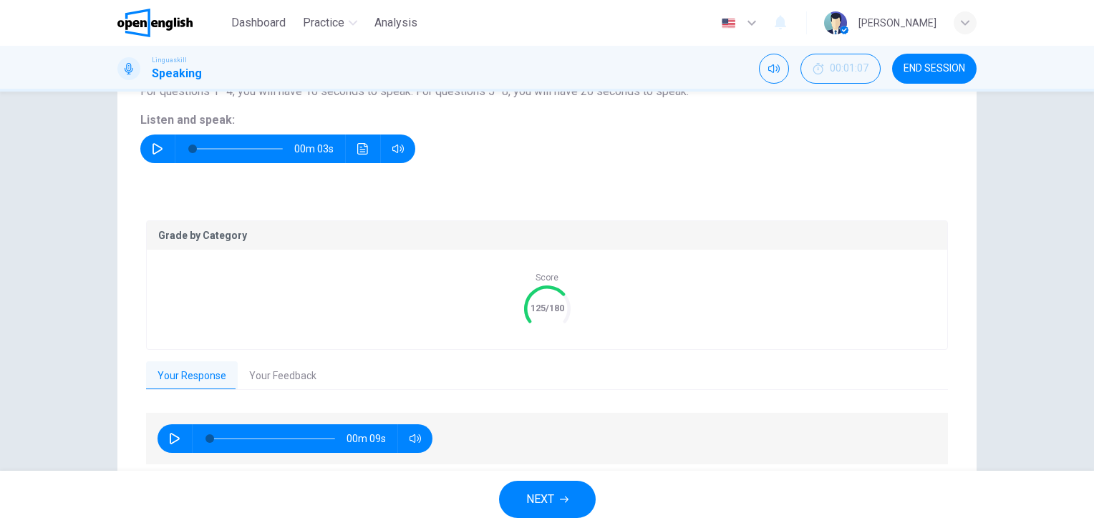
click at [286, 374] on button "Your Feedback" at bounding box center [283, 376] width 90 height 30
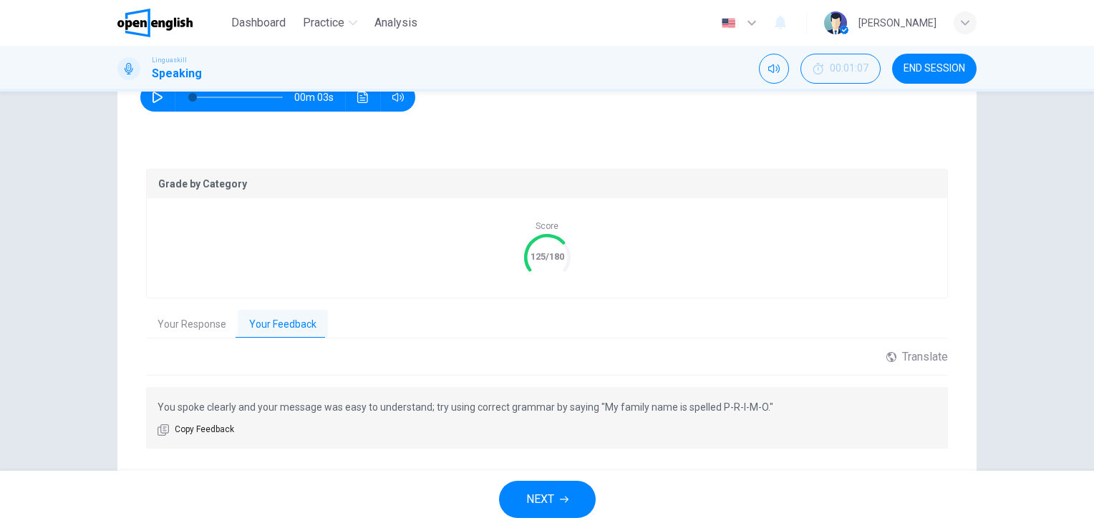
scroll to position [229, 0]
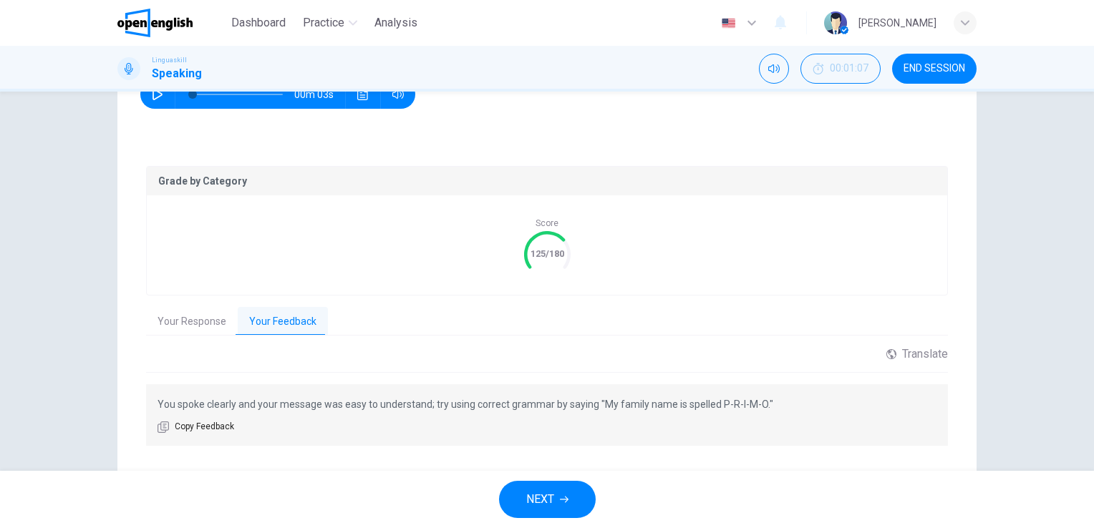
click at [540, 502] on span "NEXT" at bounding box center [540, 500] width 28 height 20
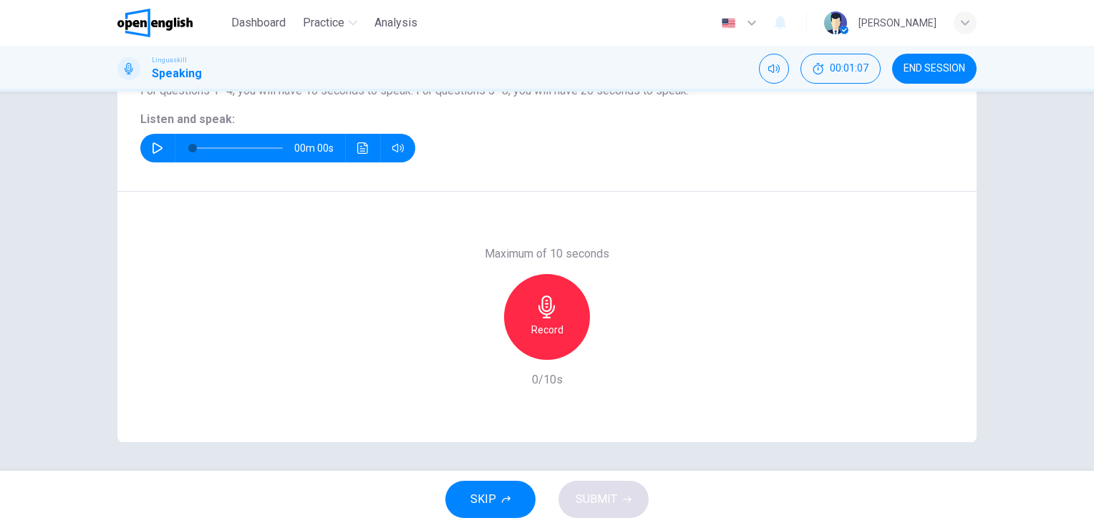
scroll to position [175, 0]
click at [146, 140] on button "button" at bounding box center [157, 149] width 23 height 29
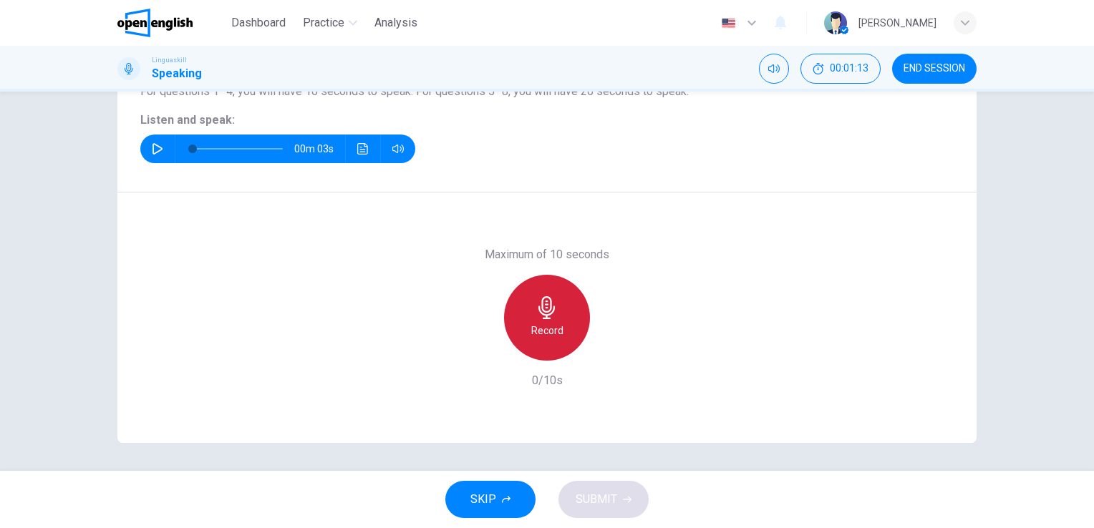
click at [561, 312] on div "Record" at bounding box center [547, 318] width 86 height 86
click at [546, 328] on h6 "Stop" at bounding box center [546, 330] width 21 height 17
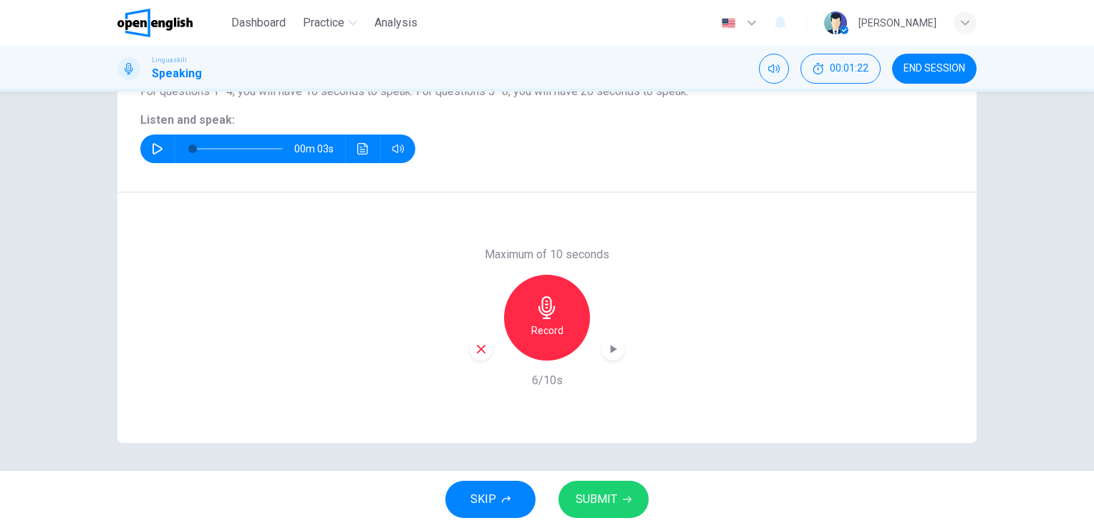
click at [626, 497] on icon "button" at bounding box center [627, 499] width 9 height 9
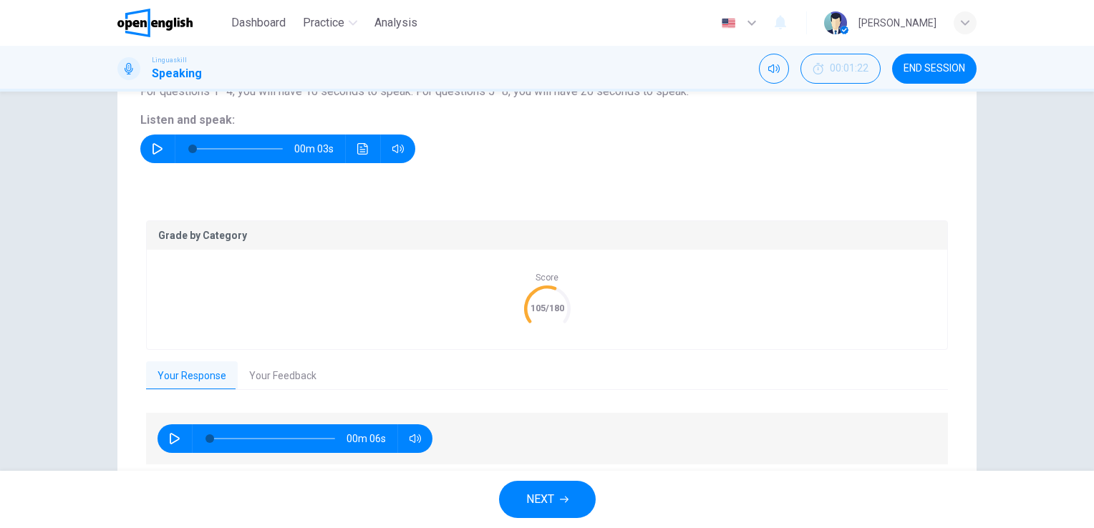
click at [295, 368] on button "Your Feedback" at bounding box center [283, 376] width 90 height 30
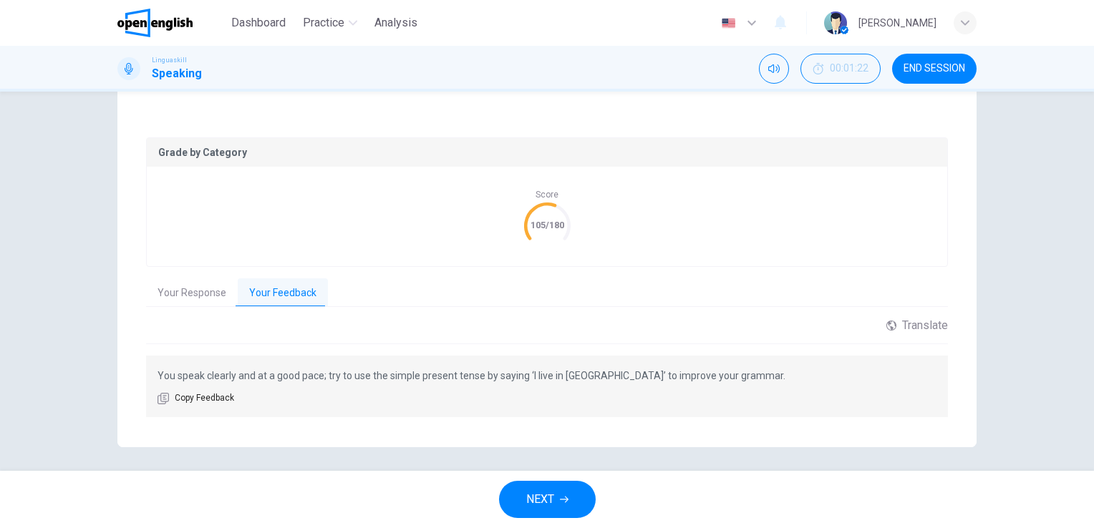
scroll to position [259, 0]
click at [532, 495] on span "NEXT" at bounding box center [540, 500] width 28 height 20
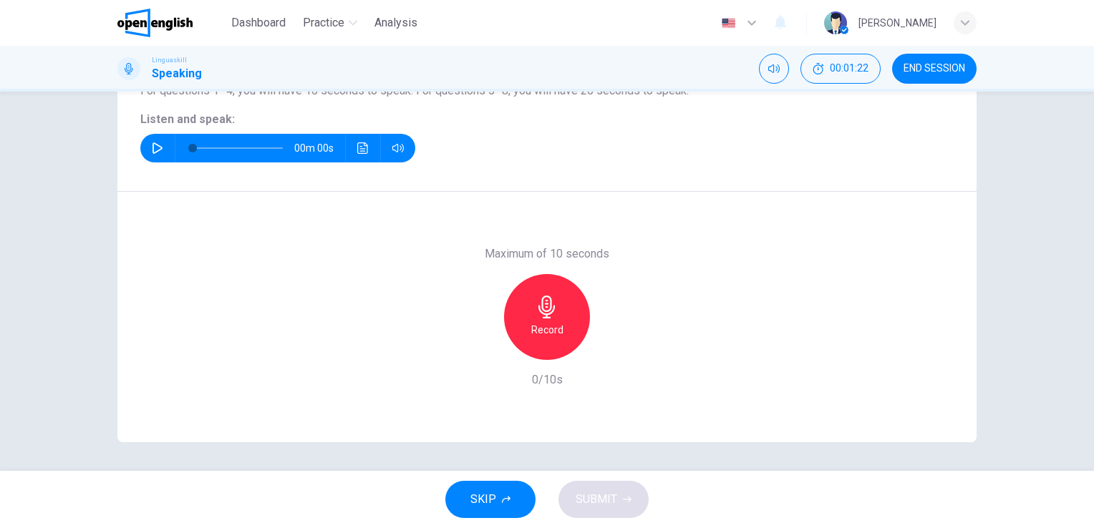
scroll to position [175, 0]
click at [146, 149] on button "button" at bounding box center [157, 149] width 23 height 29
click at [531, 327] on h6 "Record" at bounding box center [547, 330] width 32 height 17
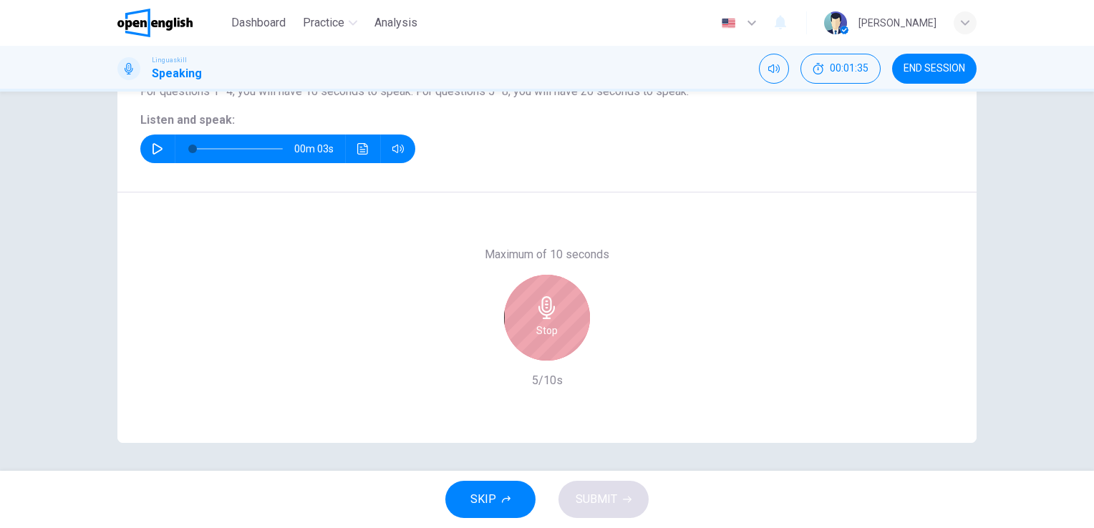
click at [546, 338] on h6 "Stop" at bounding box center [546, 330] width 21 height 17
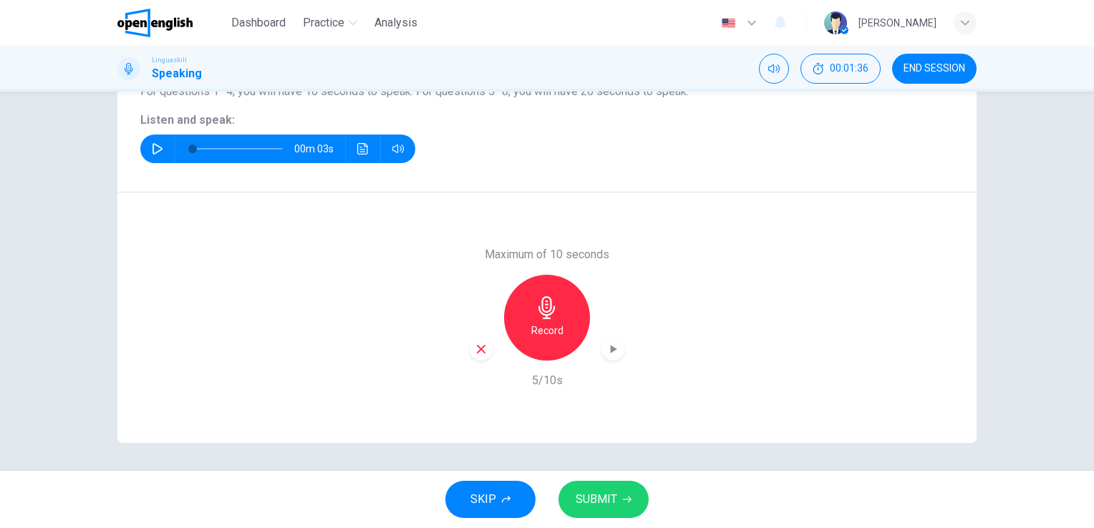
click at [601, 500] on span "SUBMIT" at bounding box center [596, 500] width 42 height 20
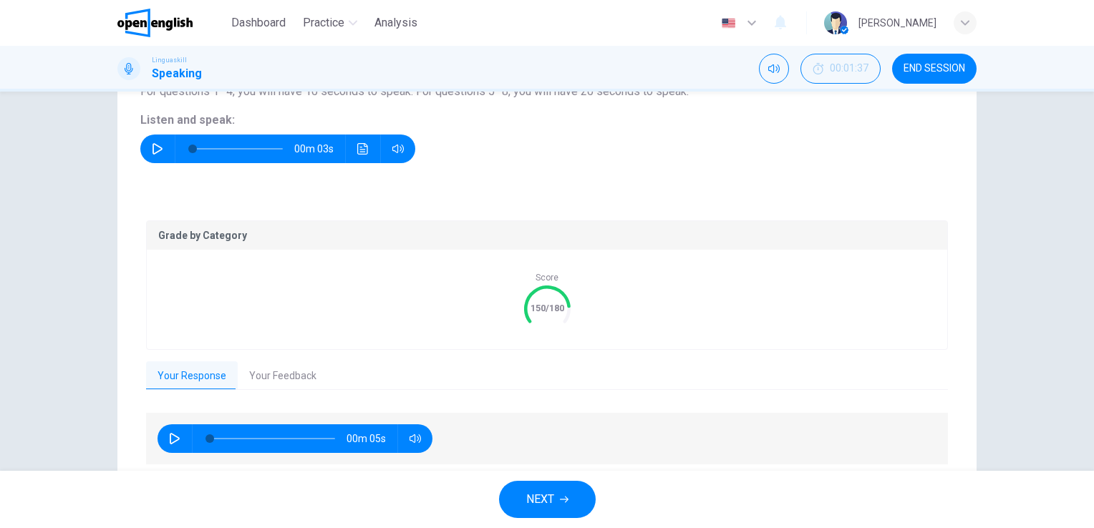
scroll to position [226, 0]
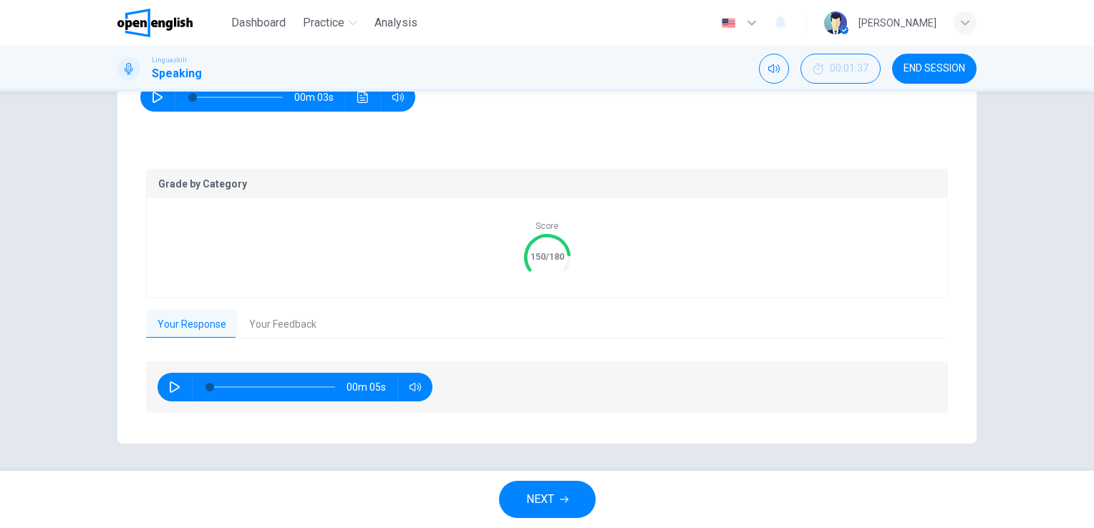
click at [278, 324] on button "Your Feedback" at bounding box center [283, 325] width 90 height 30
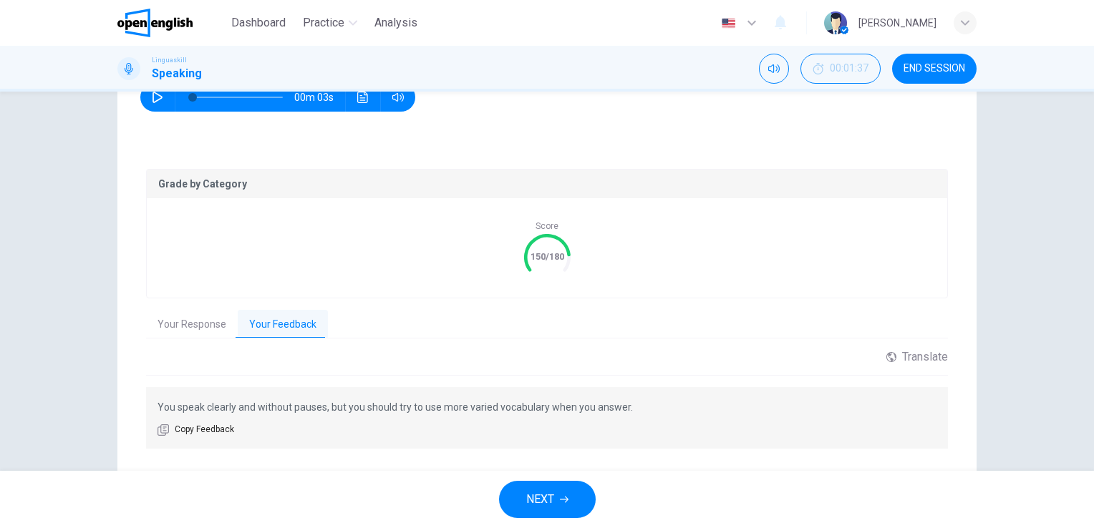
click at [529, 491] on span "NEXT" at bounding box center [540, 500] width 28 height 20
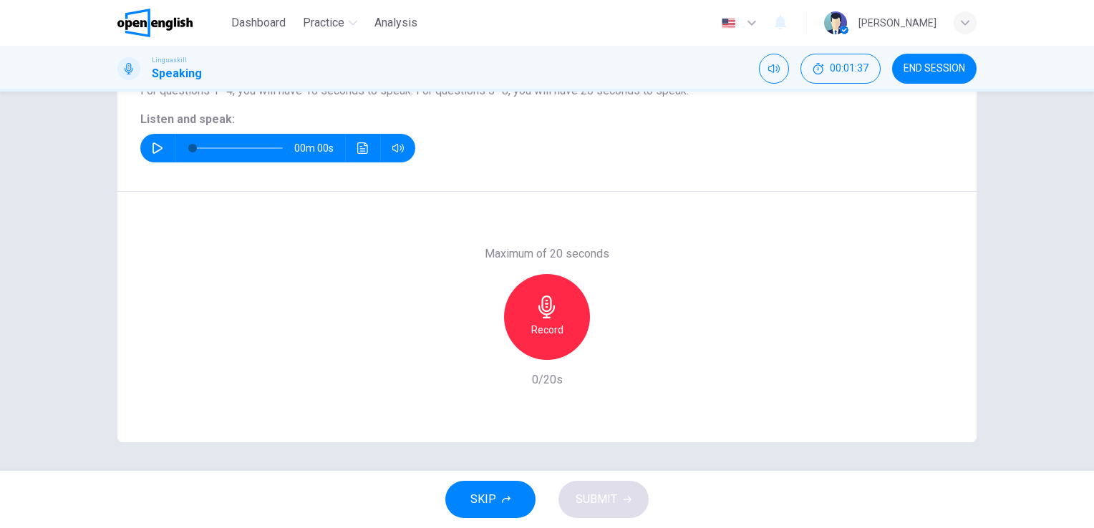
scroll to position [175, 0]
click at [149, 141] on button "button" at bounding box center [157, 149] width 23 height 29
type input "*"
click at [544, 304] on icon "button" at bounding box center [546, 307] width 16 height 23
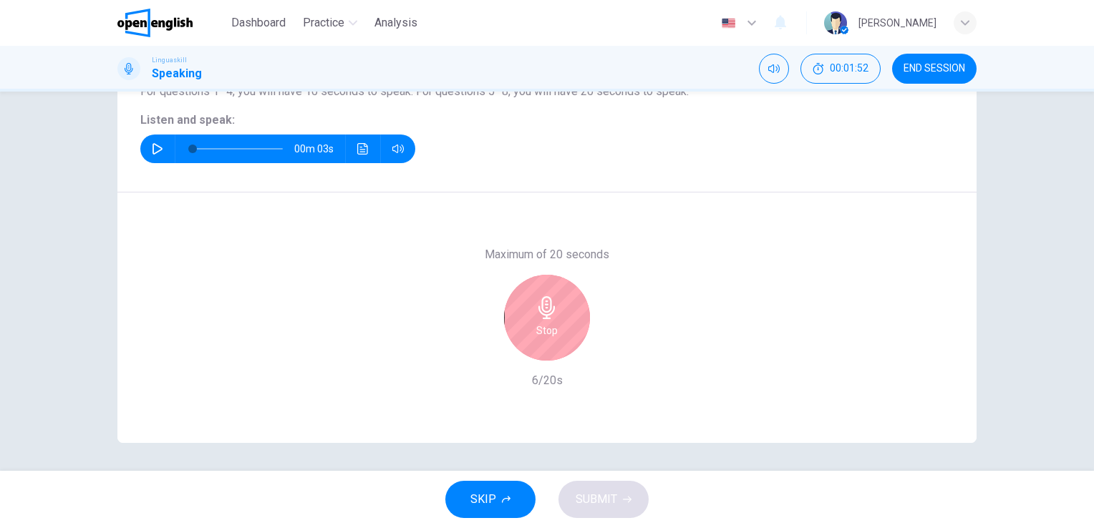
click at [544, 301] on icon "button" at bounding box center [546, 307] width 23 height 23
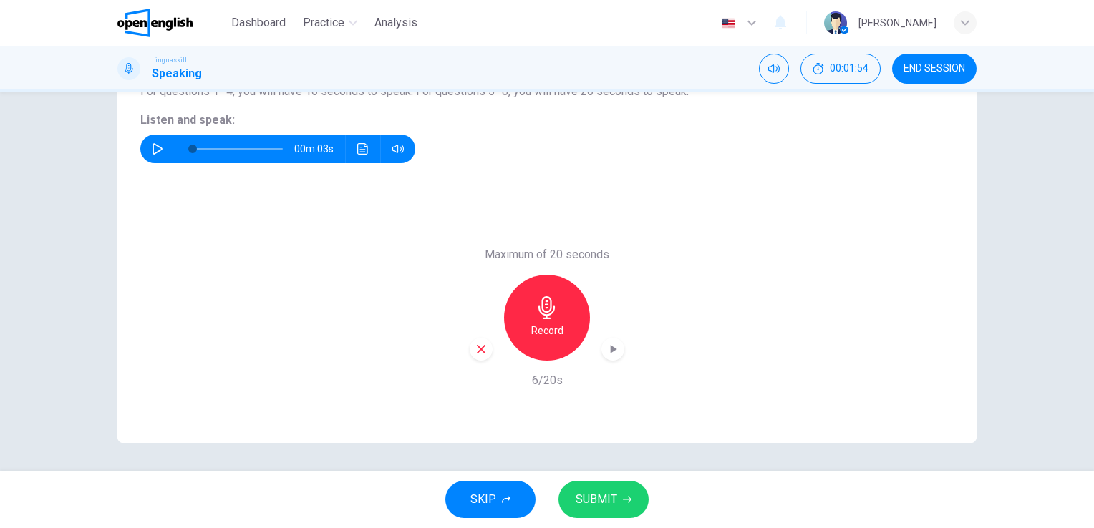
click at [483, 344] on icon "button" at bounding box center [481, 349] width 13 height 13
click at [550, 328] on h6 "Record" at bounding box center [547, 330] width 32 height 17
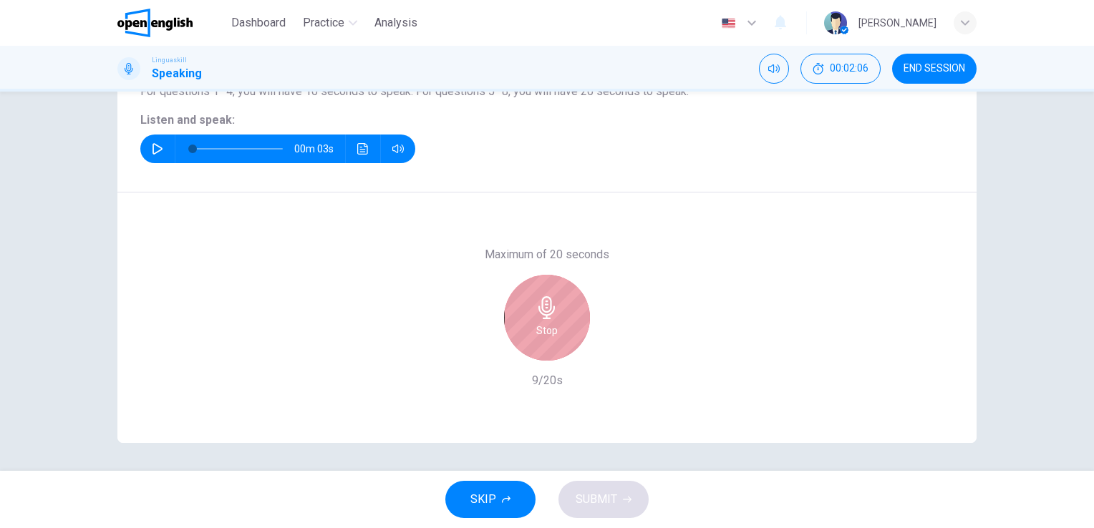
click at [550, 328] on h6 "Stop" at bounding box center [546, 330] width 21 height 17
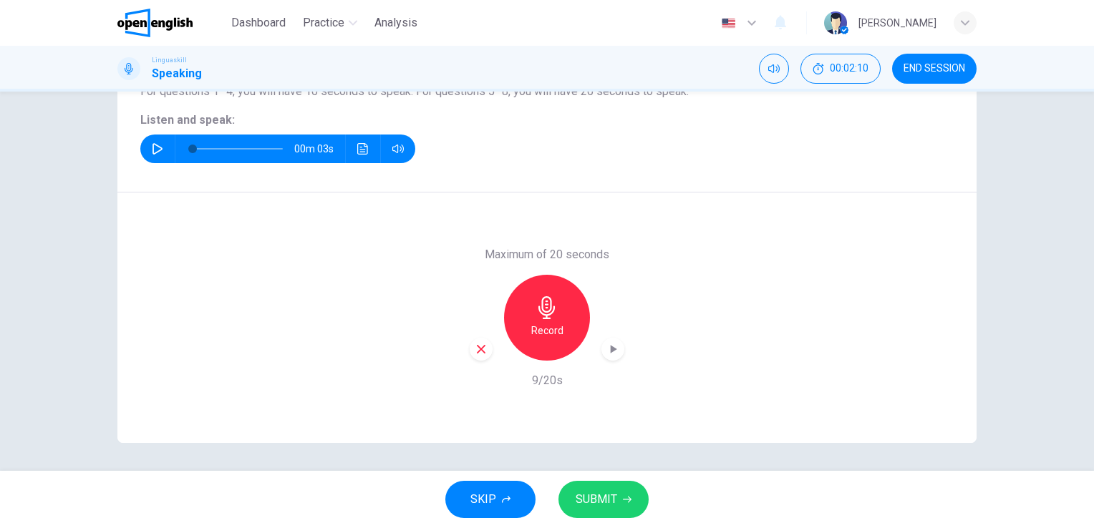
click at [470, 347] on div "button" at bounding box center [481, 349] width 23 height 23
click at [561, 341] on div "Record" at bounding box center [547, 318] width 86 height 86
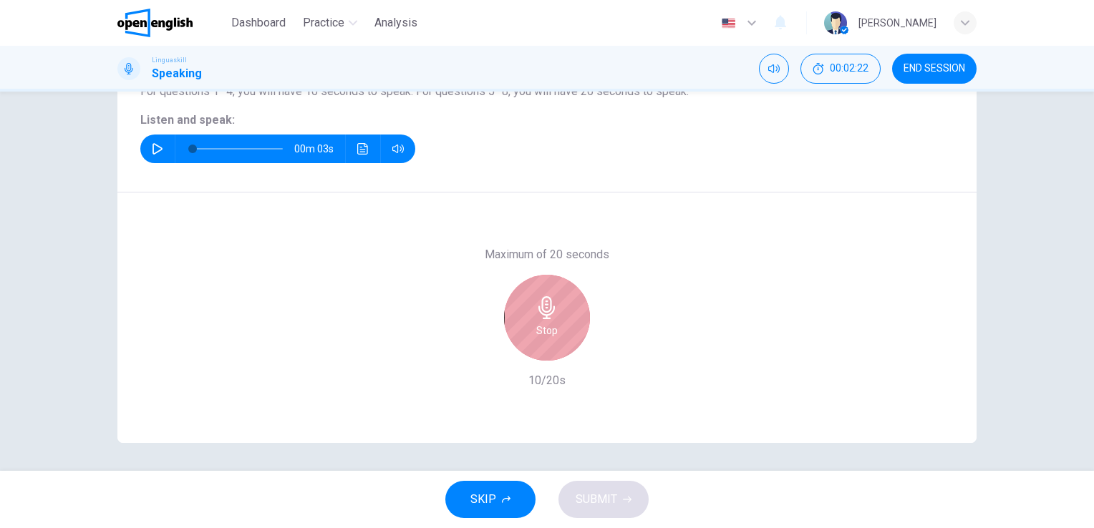
click at [560, 340] on div "Stop" at bounding box center [547, 318] width 86 height 86
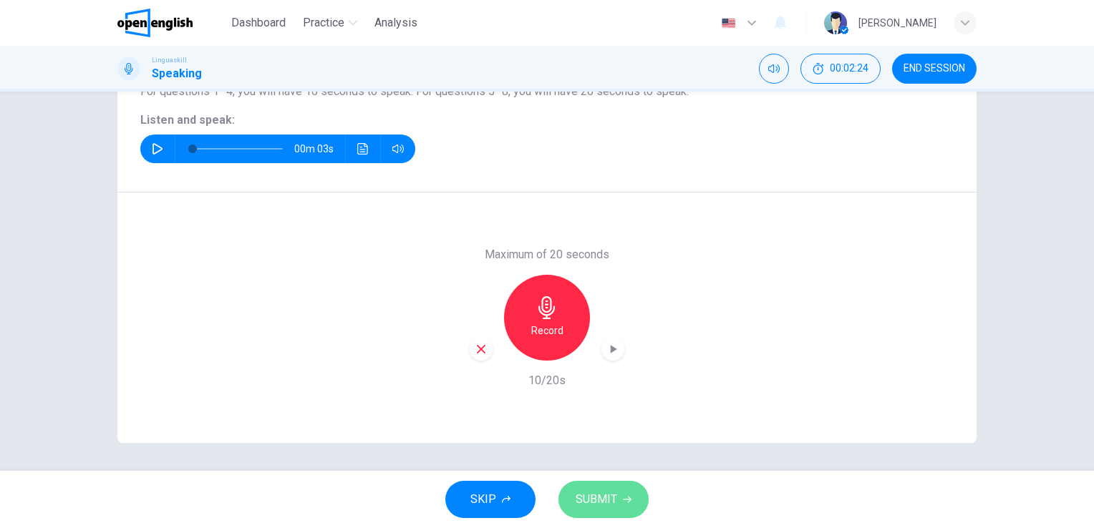
click at [584, 492] on span "SUBMIT" at bounding box center [596, 500] width 42 height 20
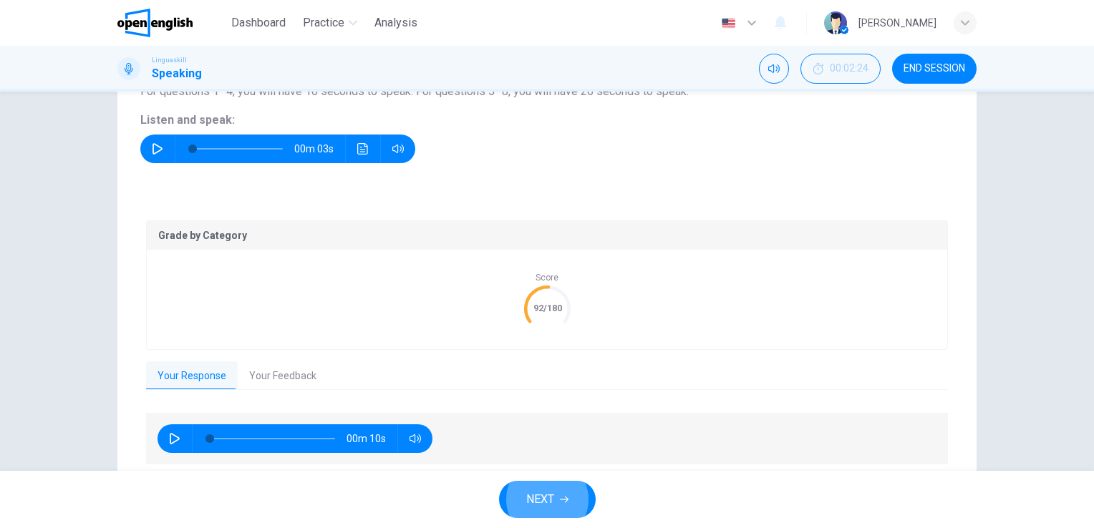
click at [286, 366] on button "Your Feedback" at bounding box center [283, 376] width 90 height 30
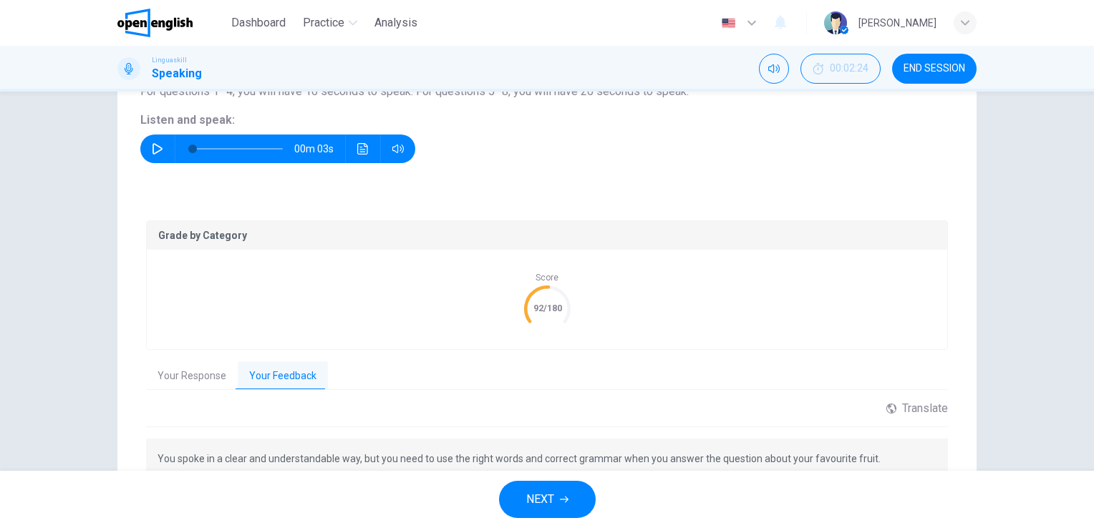
scroll to position [262, 0]
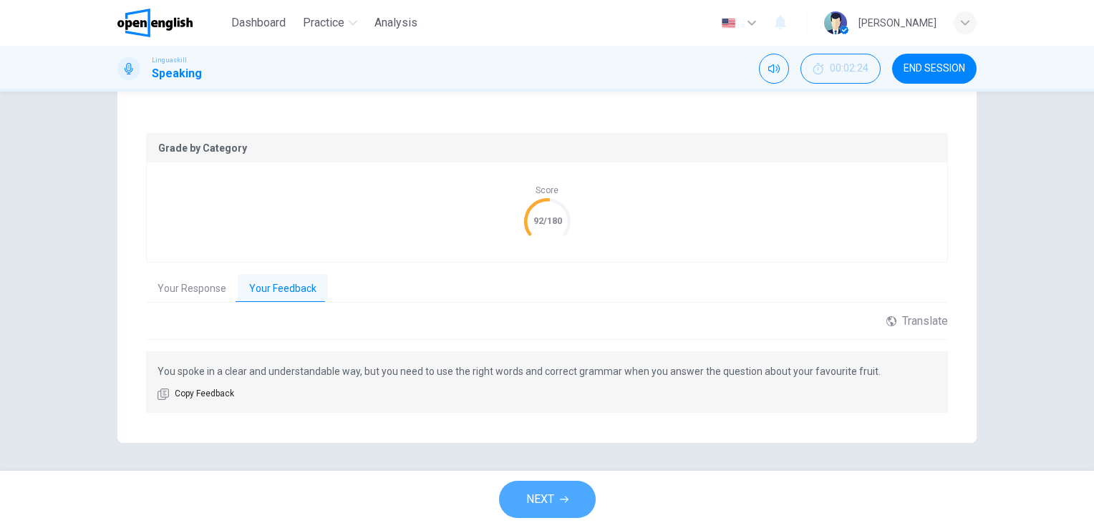
click at [508, 508] on button "NEXT" at bounding box center [547, 499] width 97 height 37
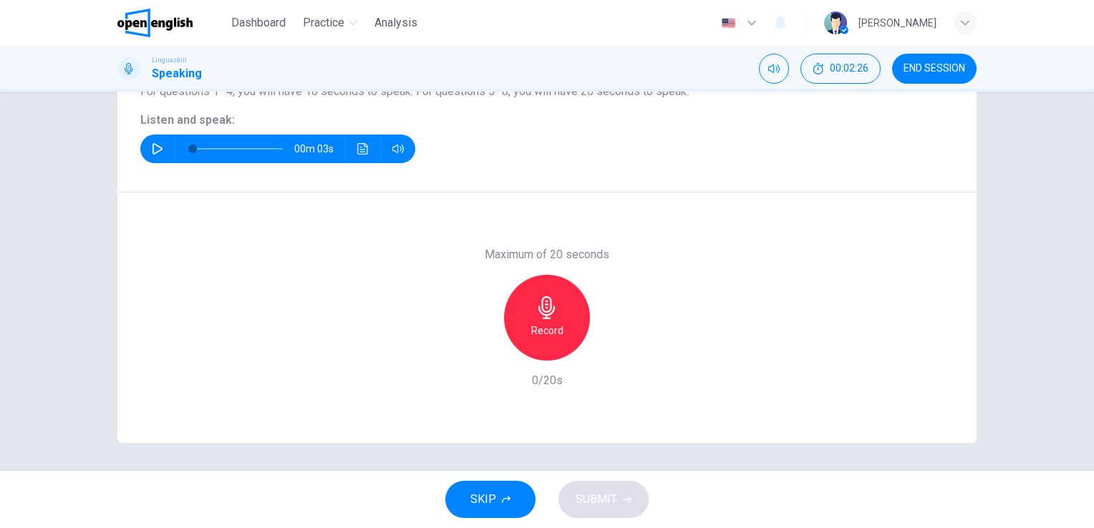
click at [158, 143] on icon "button" at bounding box center [157, 148] width 11 height 11
click at [545, 293] on div "Record" at bounding box center [547, 318] width 86 height 86
click at [545, 293] on div "Stop" at bounding box center [547, 318] width 86 height 86
click at [621, 497] on button "SUBMIT" at bounding box center [603, 499] width 90 height 37
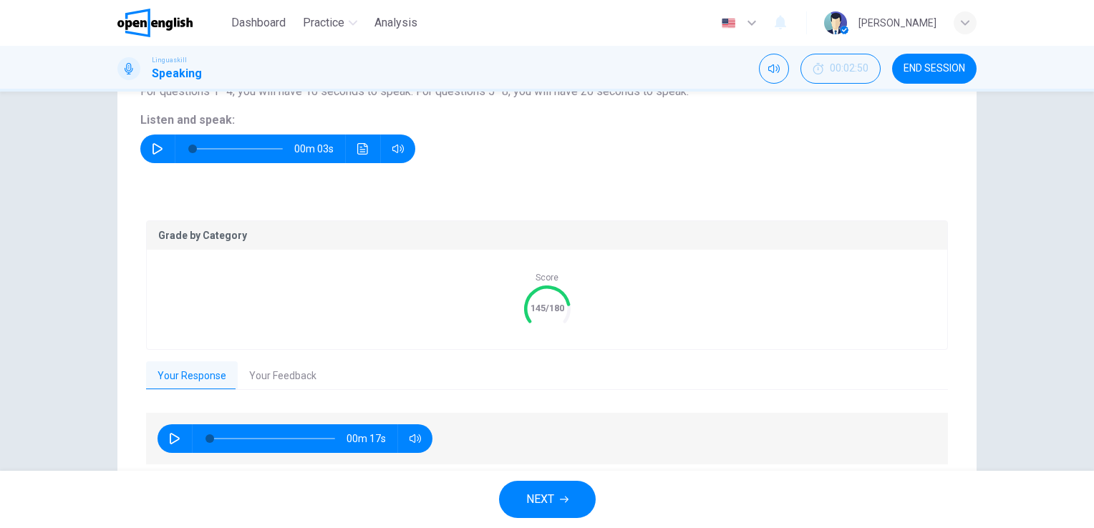
click at [306, 374] on button "Your Feedback" at bounding box center [283, 376] width 90 height 30
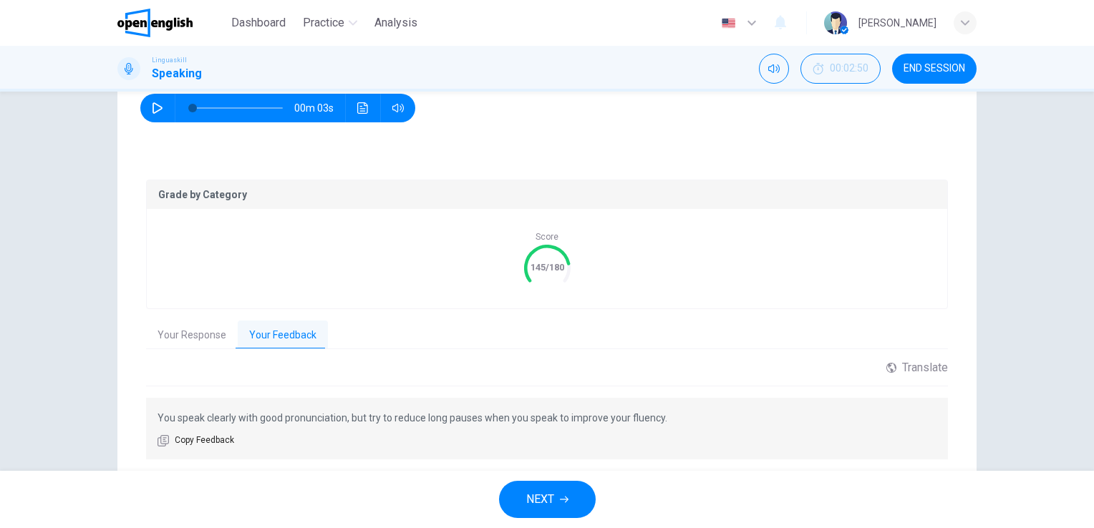
scroll to position [220, 0]
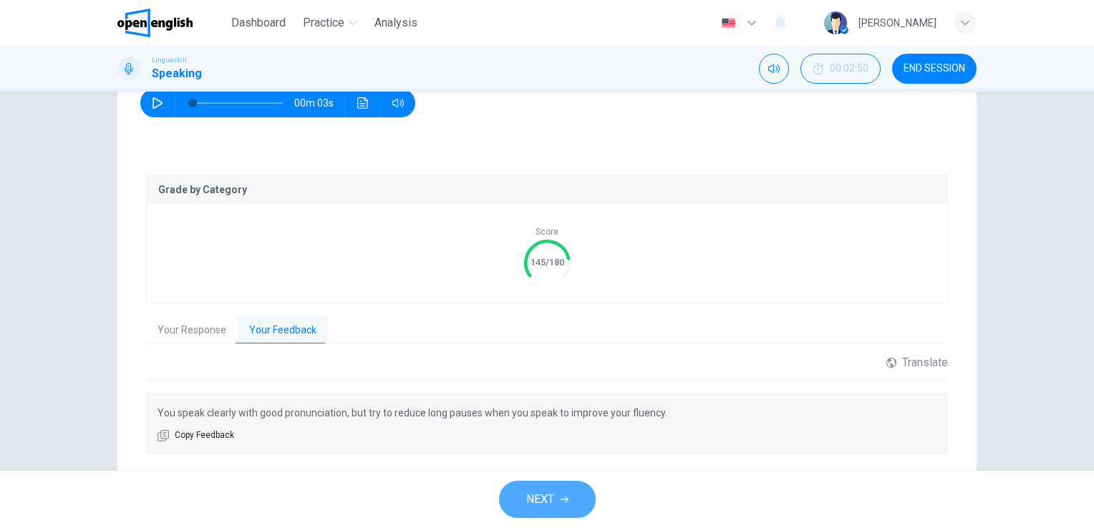
click at [536, 510] on button "NEXT" at bounding box center [547, 499] width 97 height 37
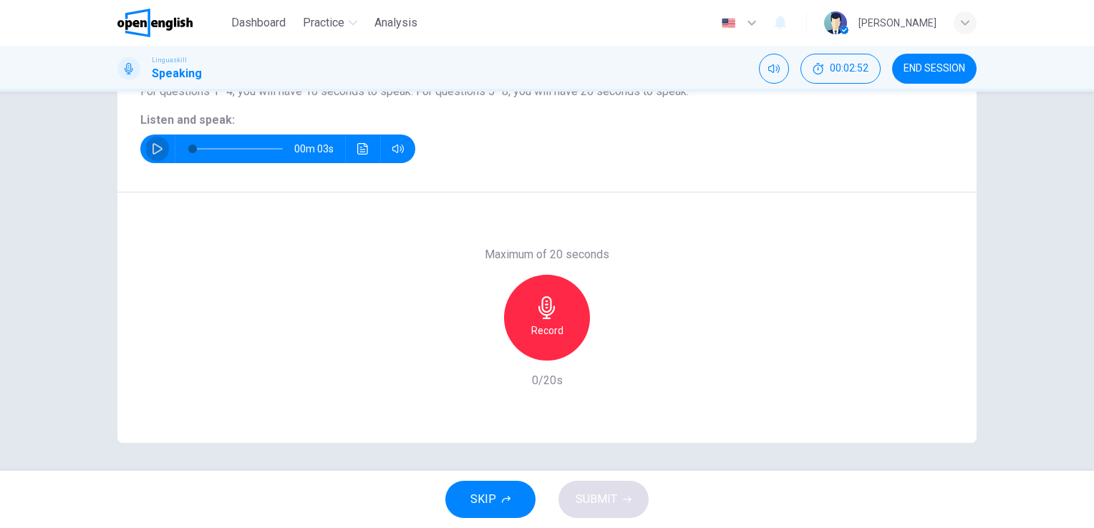
click at [152, 147] on icon "button" at bounding box center [157, 148] width 10 height 11
click at [527, 319] on div "Record" at bounding box center [547, 318] width 86 height 86
click at [527, 319] on div "Stop" at bounding box center [547, 318] width 86 height 86
click at [595, 505] on span "SUBMIT" at bounding box center [596, 500] width 42 height 20
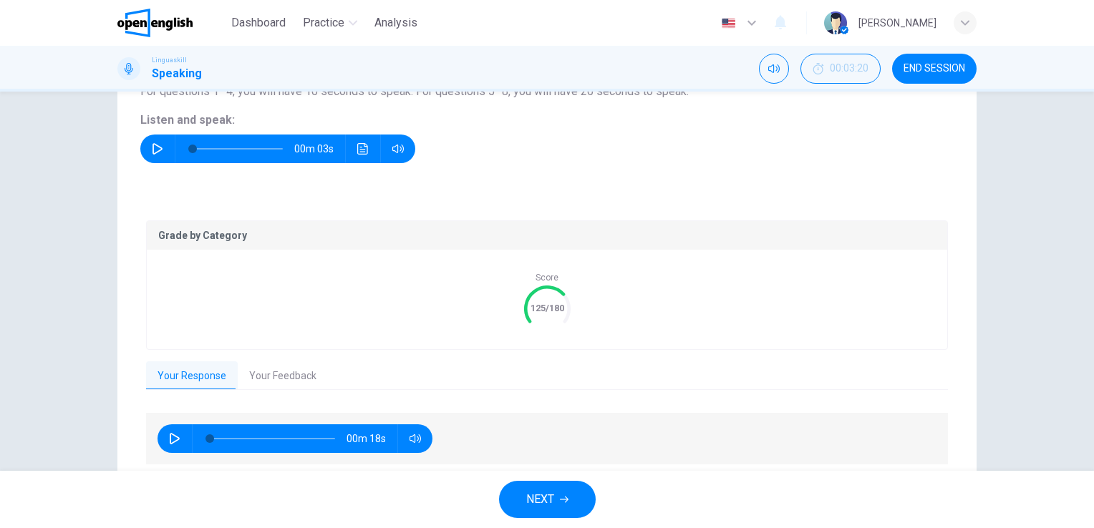
click at [293, 378] on button "Your Feedback" at bounding box center [283, 376] width 90 height 30
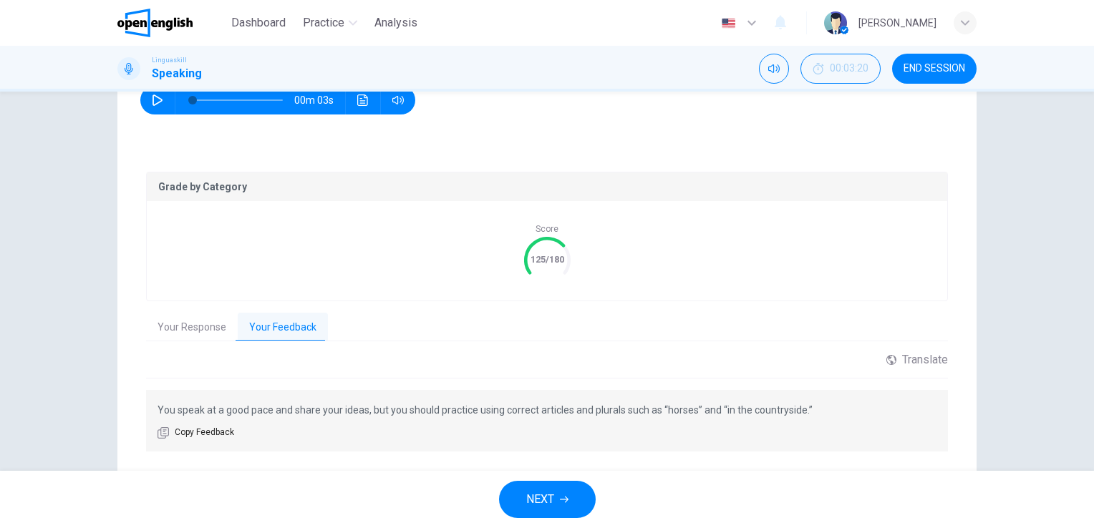
scroll to position [223, 0]
click at [532, 503] on span "NEXT" at bounding box center [540, 500] width 28 height 20
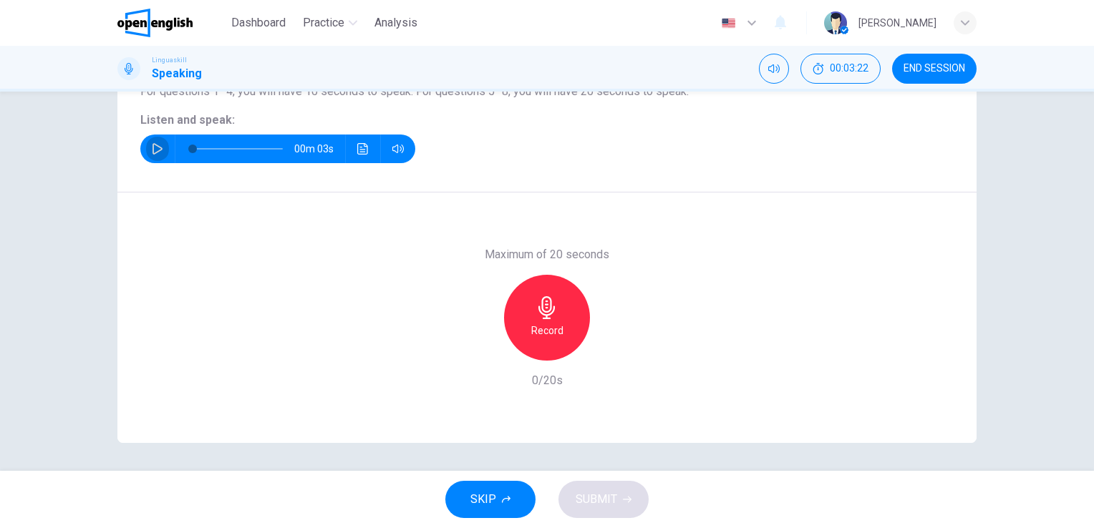
click at [155, 153] on icon "button" at bounding box center [157, 148] width 11 height 11
type input "*"
click at [565, 303] on div "Record" at bounding box center [547, 318] width 86 height 86
click at [565, 303] on div "Stop" at bounding box center [547, 318] width 86 height 86
click at [604, 487] on button "SUBMIT" at bounding box center [603, 499] width 90 height 37
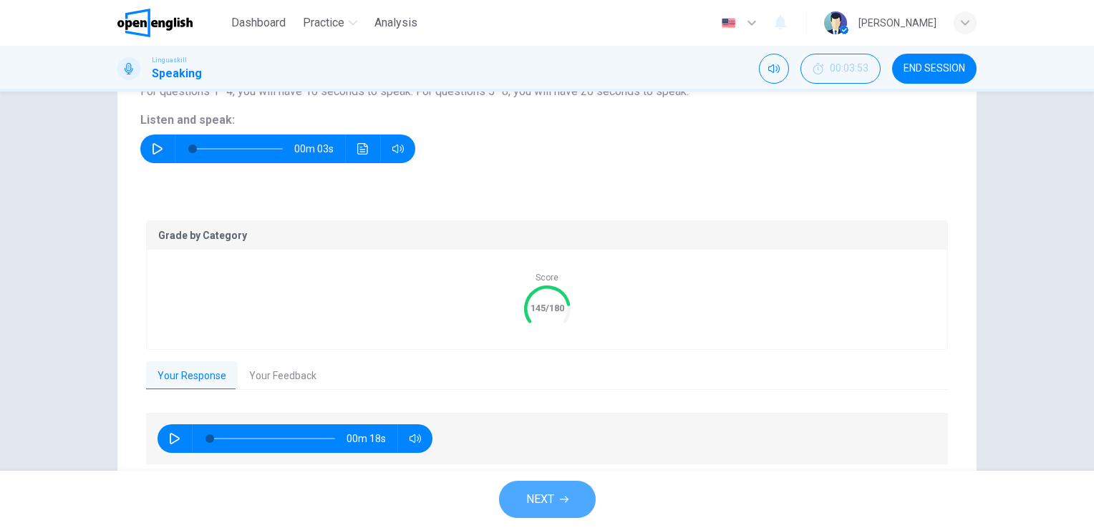
click at [569, 490] on button "NEXT" at bounding box center [547, 499] width 97 height 37
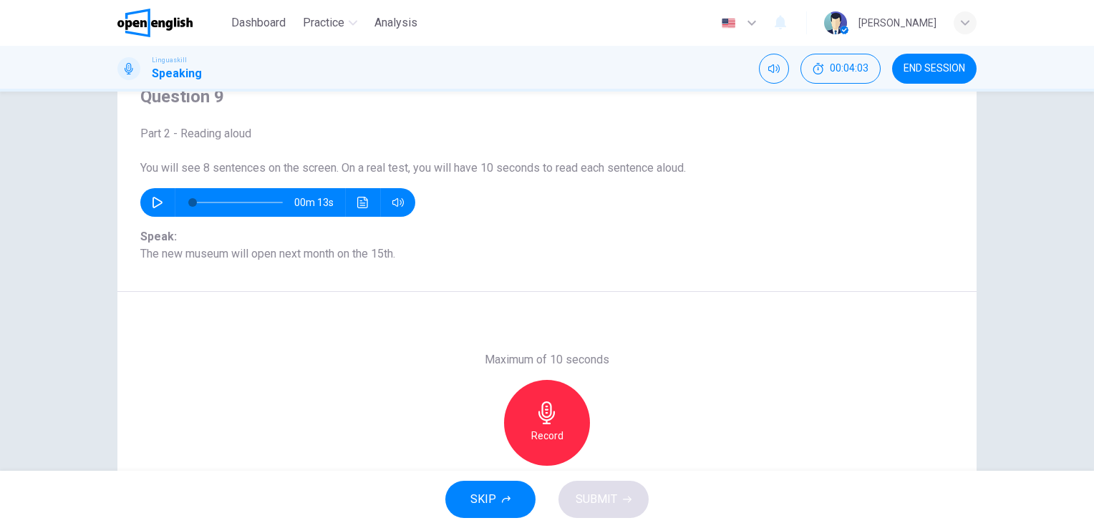
scroll to position [63, 0]
click at [152, 202] on icon "button" at bounding box center [157, 203] width 11 height 11
click at [521, 397] on div "Record" at bounding box center [547, 424] width 86 height 86
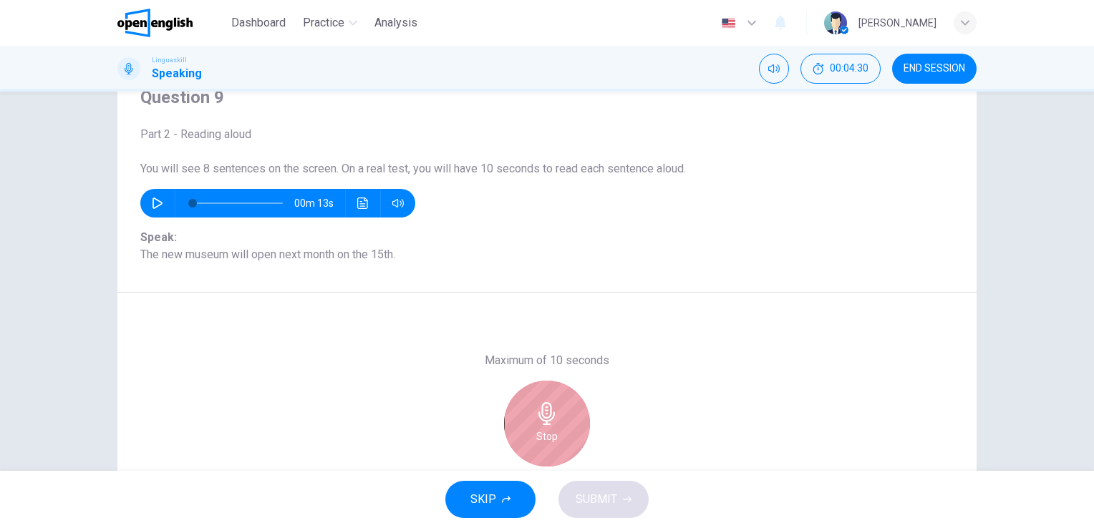
click at [562, 446] on div "Stop" at bounding box center [547, 424] width 86 height 86
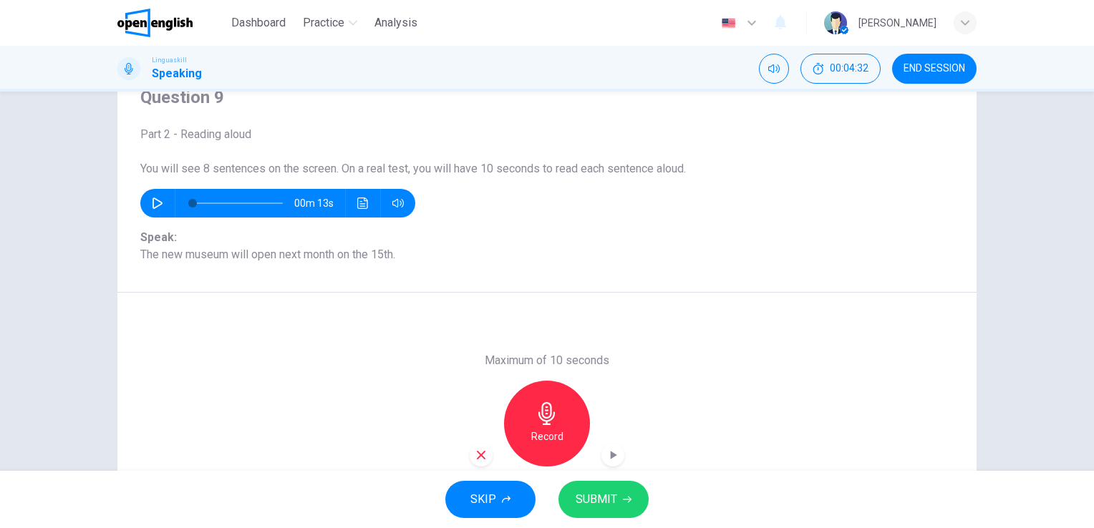
click at [593, 505] on span "SUBMIT" at bounding box center [596, 500] width 42 height 20
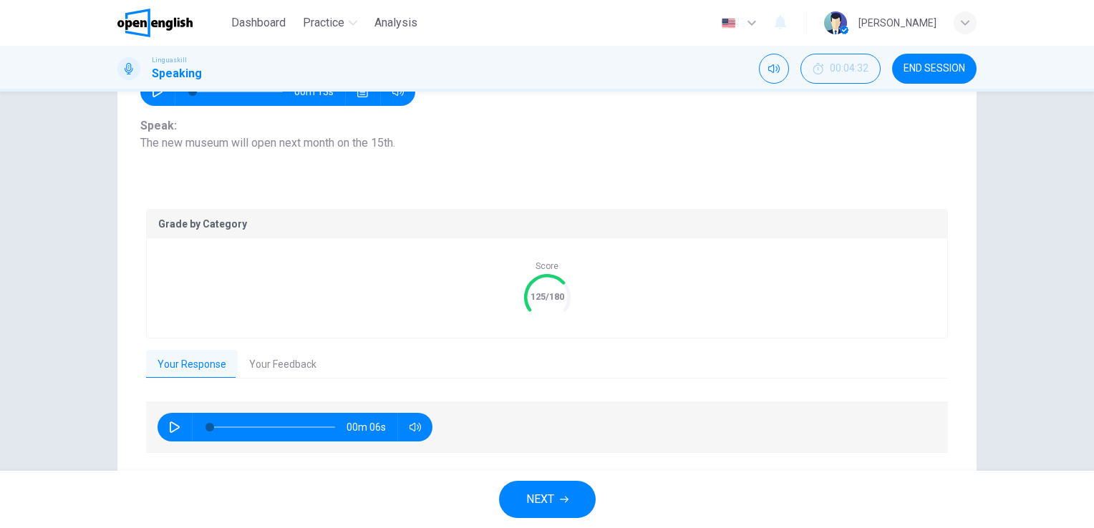
scroll to position [175, 0]
click at [281, 371] on button "Your Feedback" at bounding box center [283, 365] width 90 height 30
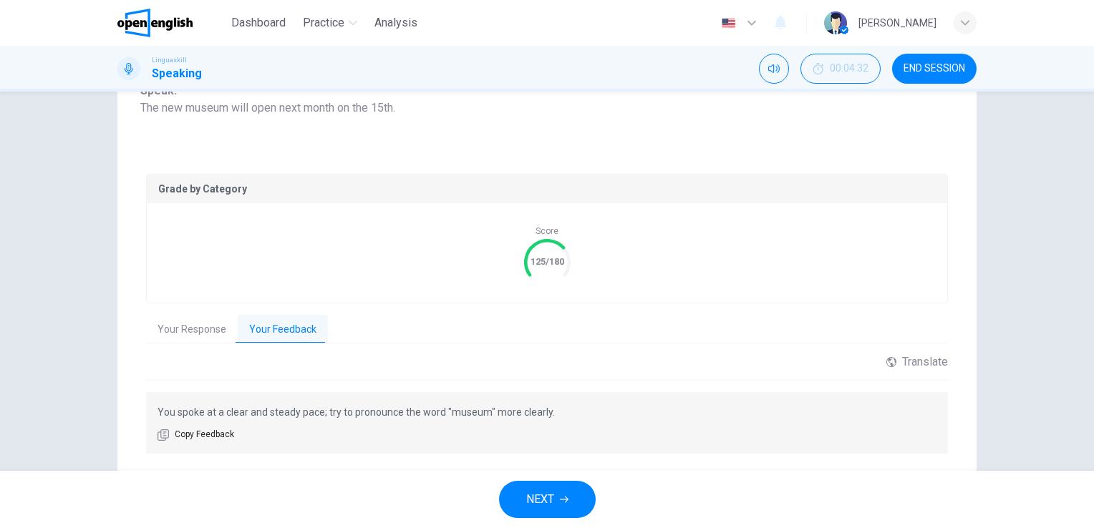
scroll to position [211, 0]
click at [536, 505] on span "NEXT" at bounding box center [540, 500] width 28 height 20
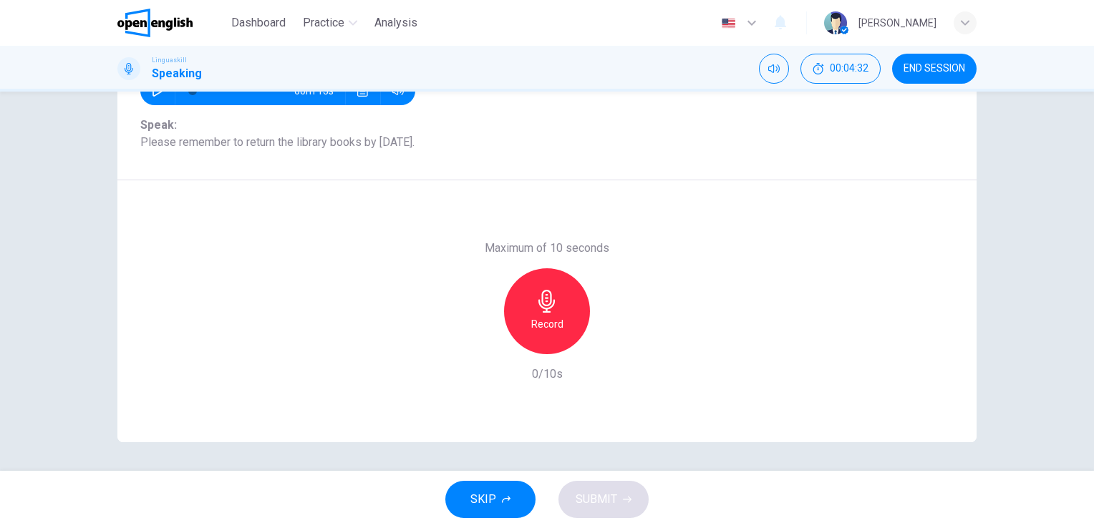
scroll to position [175, 0]
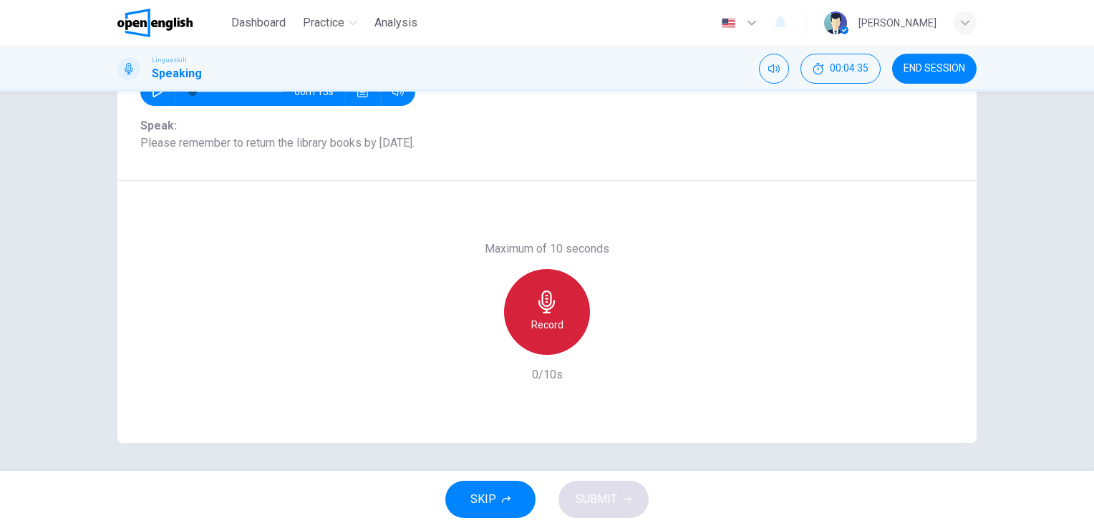
click at [518, 316] on div "Record" at bounding box center [547, 312] width 86 height 86
click at [518, 316] on div "Stop" at bounding box center [547, 312] width 86 height 86
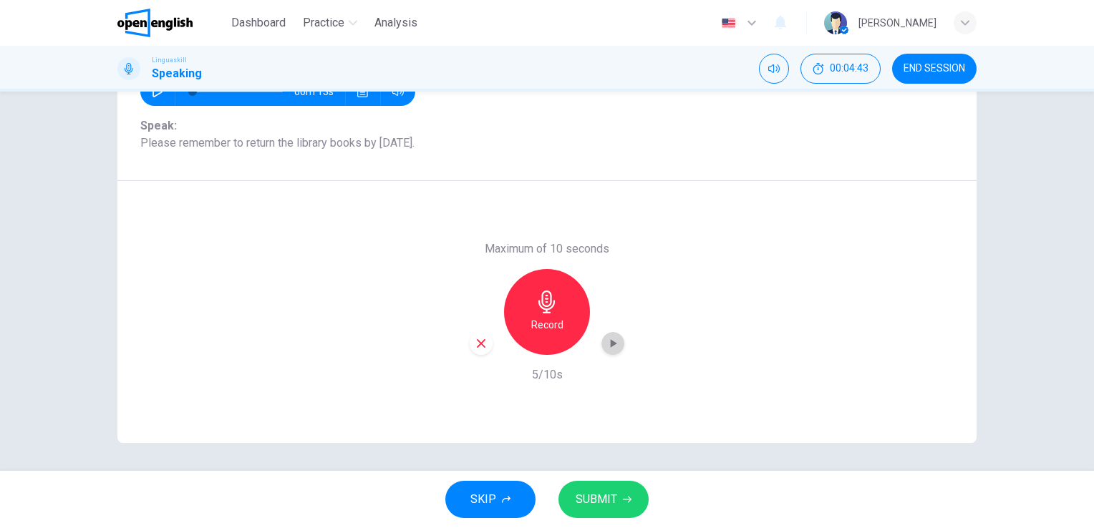
click at [606, 339] on icon "button" at bounding box center [612, 343] width 14 height 14
click at [470, 341] on div "button" at bounding box center [481, 343] width 23 height 23
click at [538, 317] on h6 "Record" at bounding box center [547, 324] width 32 height 17
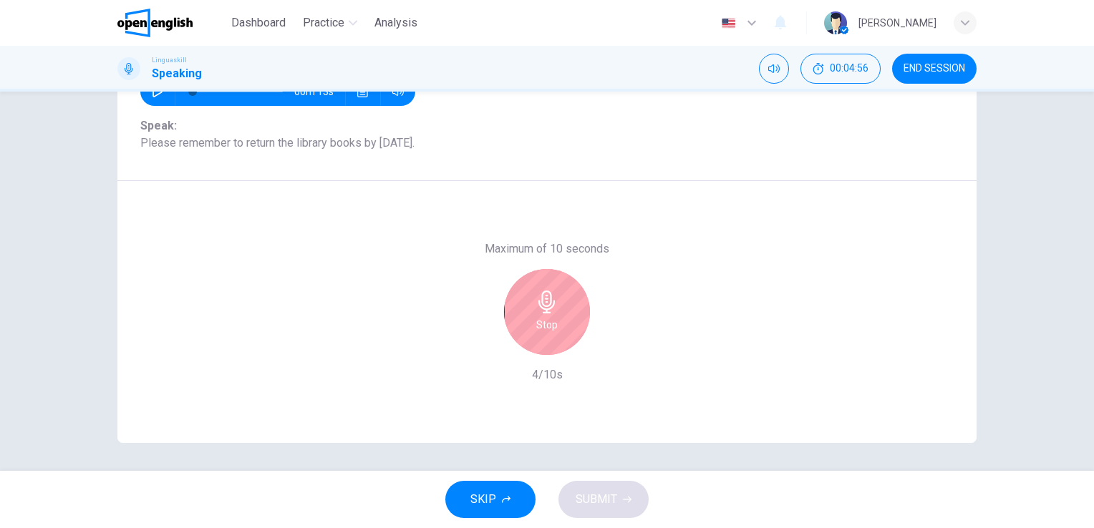
click at [538, 317] on h6 "Stop" at bounding box center [546, 324] width 21 height 17
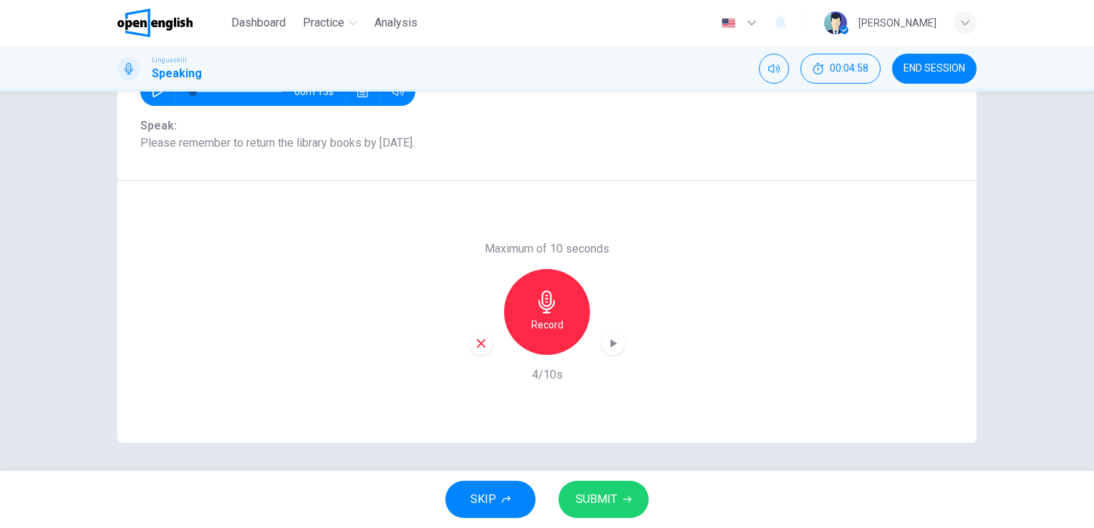
click at [586, 497] on span "SUBMIT" at bounding box center [596, 500] width 42 height 20
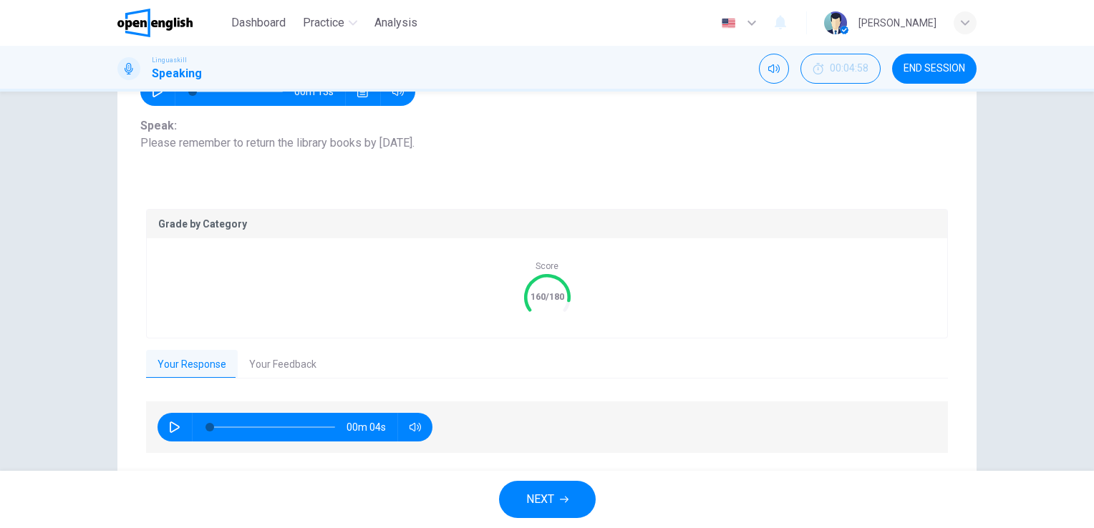
click at [275, 374] on button "Your Feedback" at bounding box center [283, 365] width 90 height 30
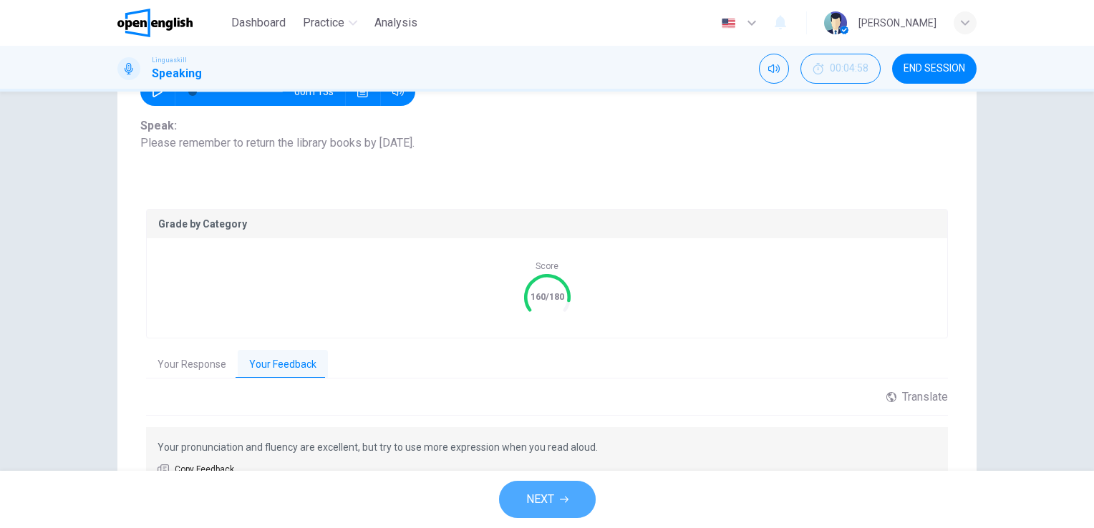
click at [563, 495] on button "NEXT" at bounding box center [547, 499] width 97 height 37
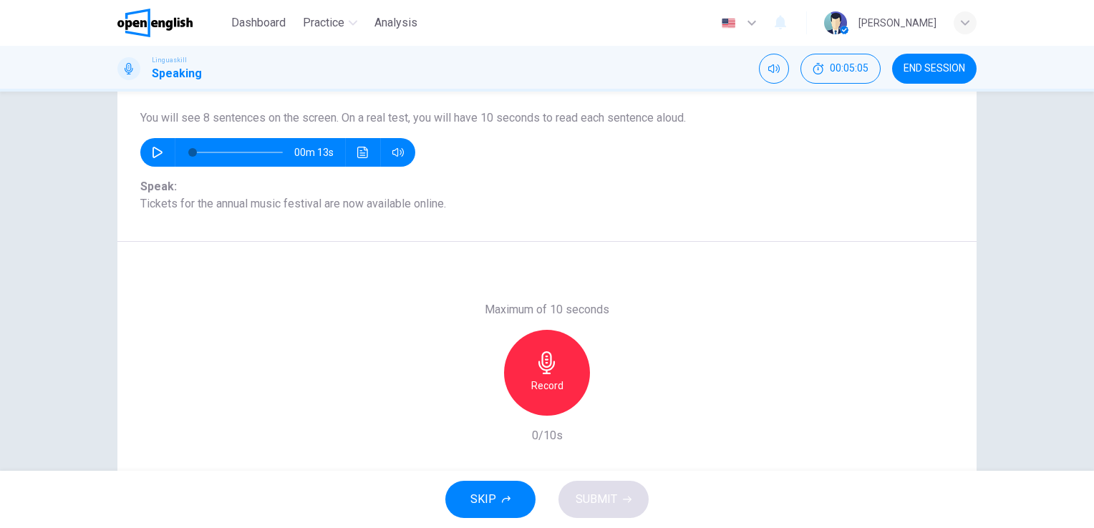
scroll to position [105, 0]
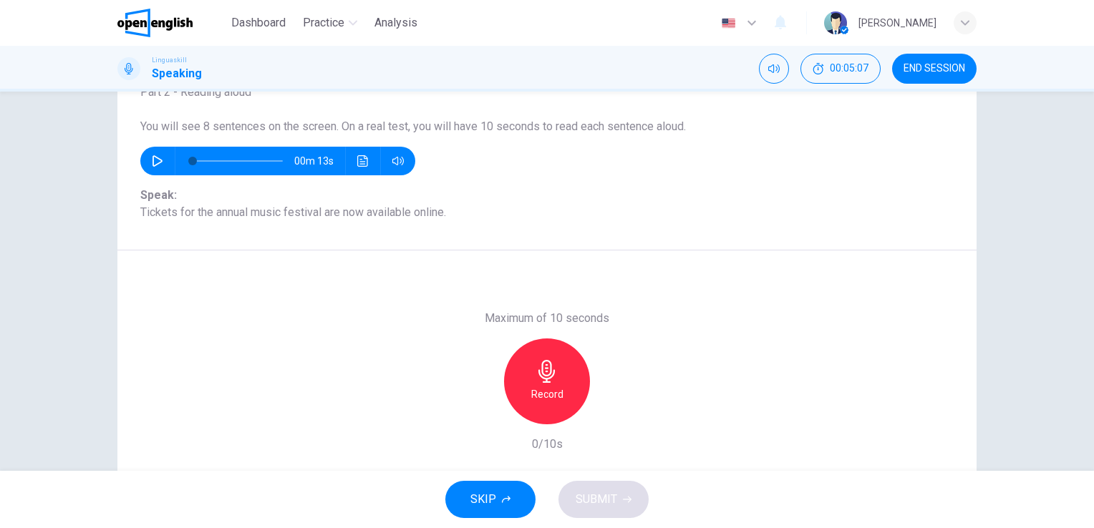
click at [158, 163] on icon "button" at bounding box center [157, 160] width 11 height 11
click at [159, 162] on icon "button" at bounding box center [157, 160] width 11 height 11
click at [535, 365] on icon "button" at bounding box center [546, 371] width 23 height 23
click at [608, 507] on span "SUBMIT" at bounding box center [596, 500] width 42 height 20
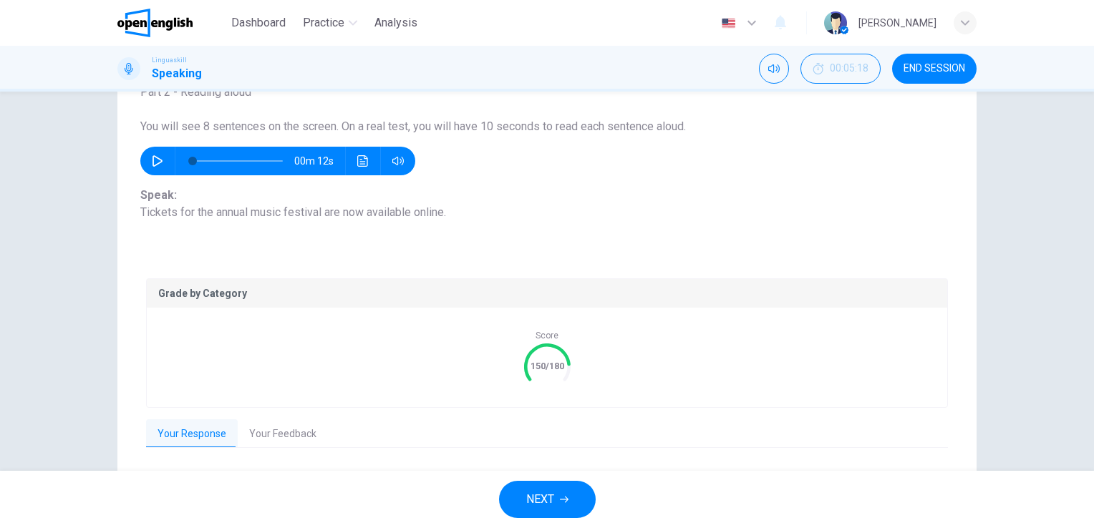
type input "*"
click at [290, 437] on button "Your Feedback" at bounding box center [283, 434] width 90 height 30
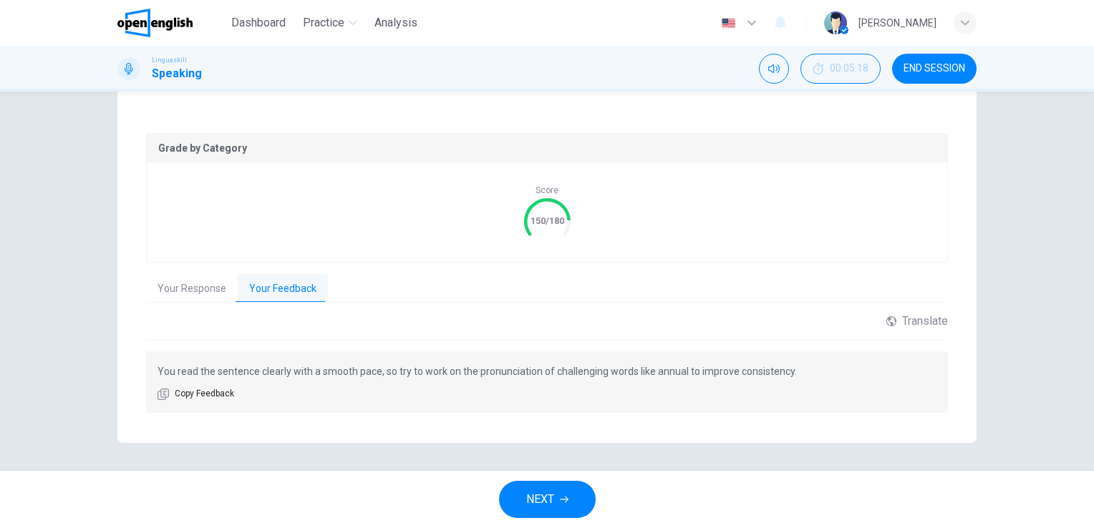
scroll to position [249, 0]
click at [571, 487] on button "NEXT" at bounding box center [547, 499] width 97 height 37
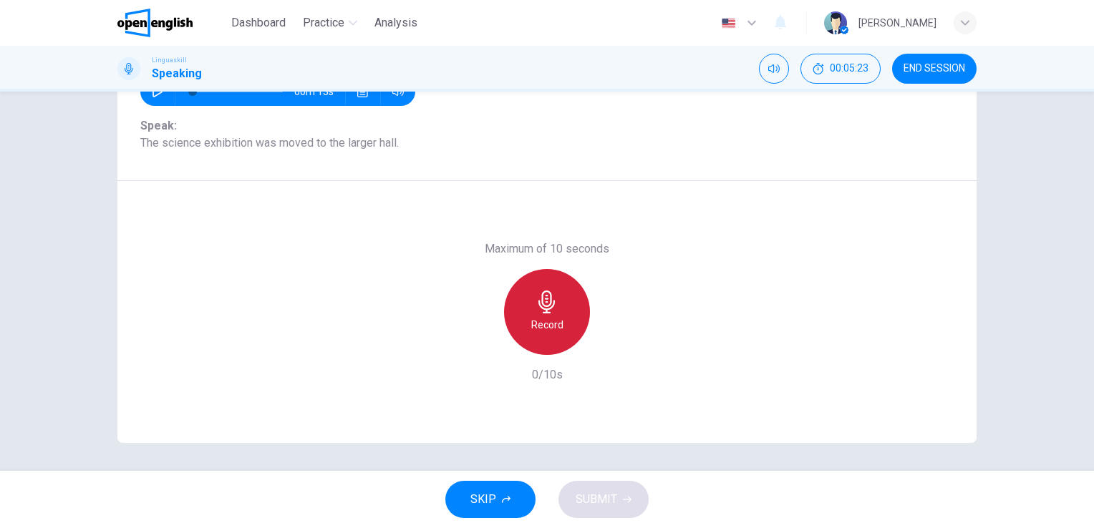
click at [567, 321] on div "Record" at bounding box center [547, 312] width 86 height 86
click at [567, 321] on div "Stop" at bounding box center [547, 312] width 86 height 86
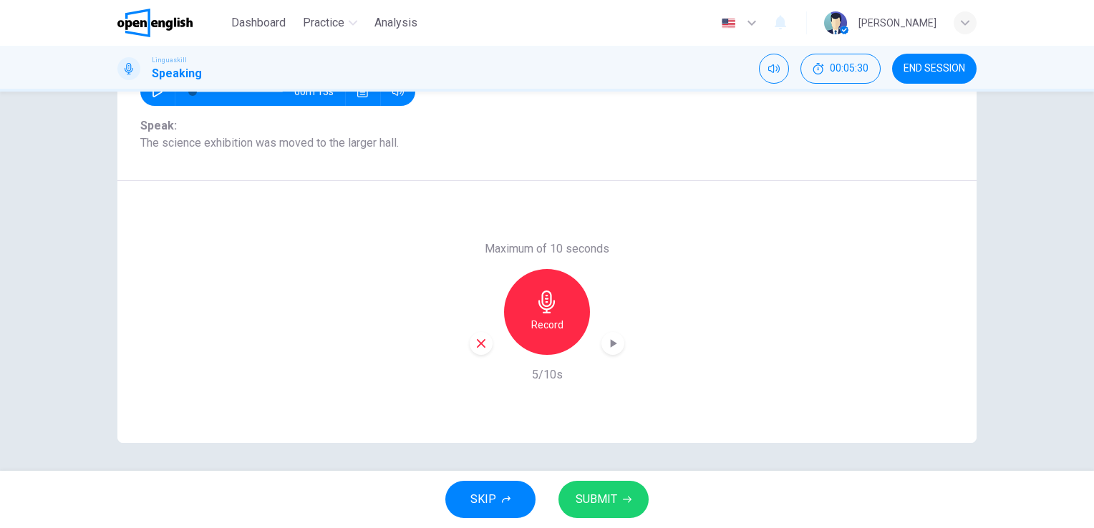
click at [575, 485] on button "SUBMIT" at bounding box center [603, 499] width 90 height 37
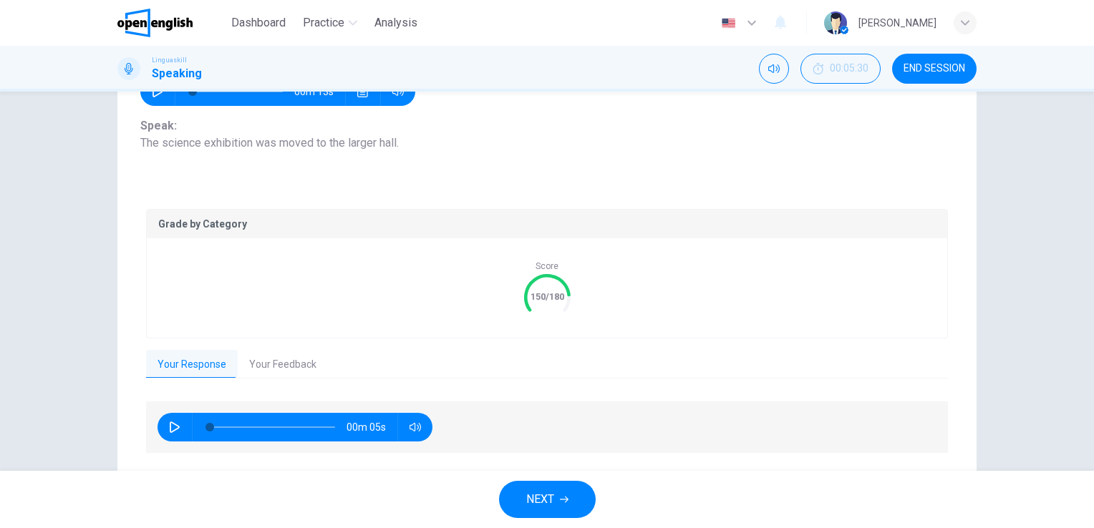
click at [575, 485] on button "NEXT" at bounding box center [547, 499] width 97 height 37
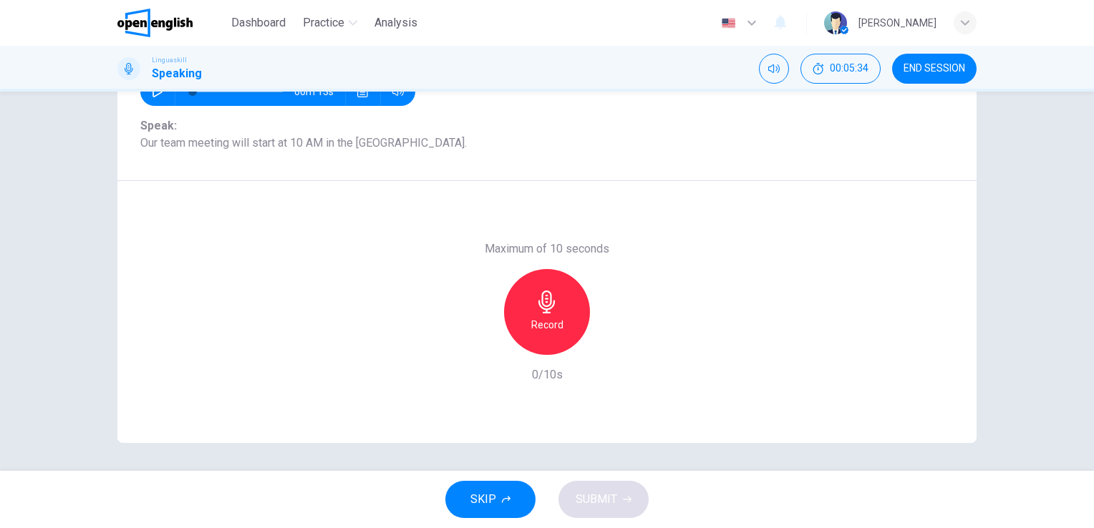
click at [544, 330] on h6 "Record" at bounding box center [547, 324] width 32 height 17
click at [544, 330] on h6 "Stop" at bounding box center [546, 324] width 21 height 17
click at [591, 510] on button "SUBMIT" at bounding box center [603, 499] width 90 height 37
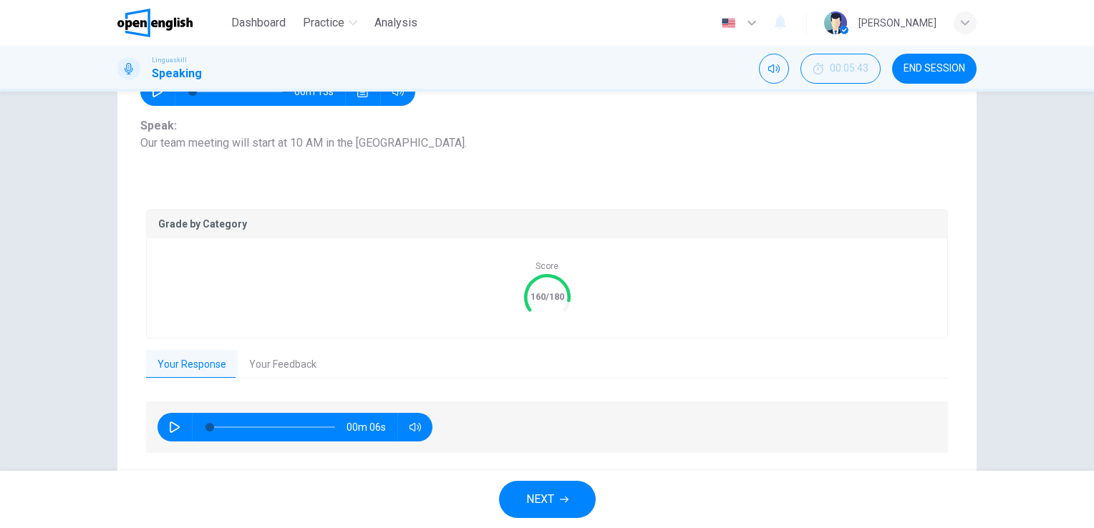
click at [567, 500] on icon "button" at bounding box center [564, 500] width 9 height 6
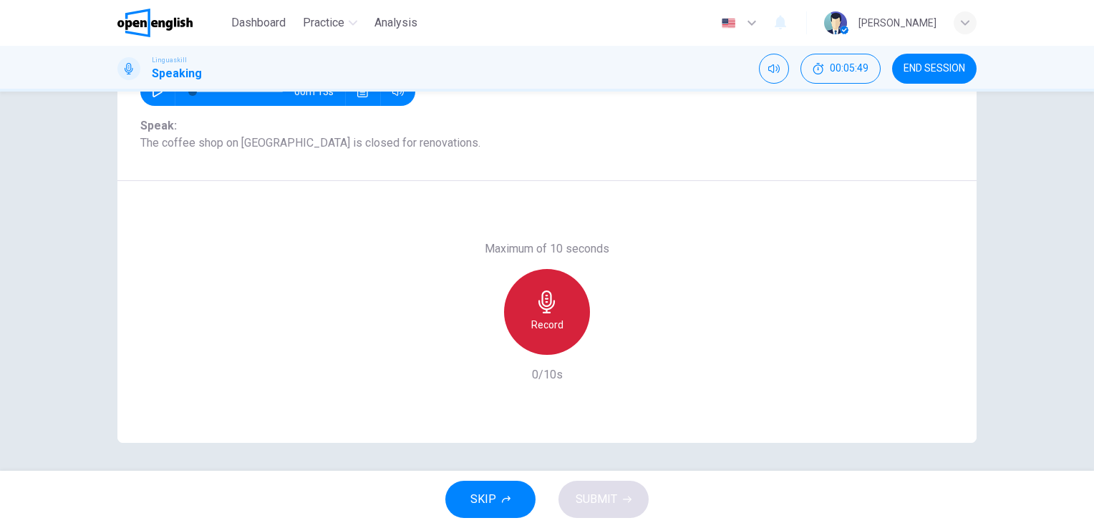
click at [535, 327] on h6 "Record" at bounding box center [547, 324] width 32 height 17
click at [536, 327] on h6 "Stop" at bounding box center [546, 324] width 21 height 17
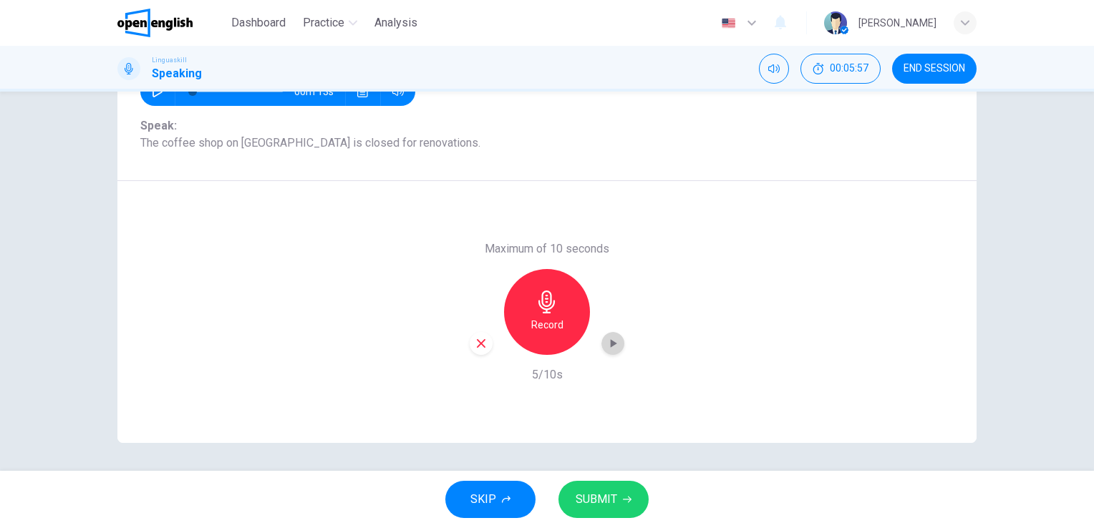
click at [605, 339] on icon "button" at bounding box center [612, 343] width 14 height 14
click at [477, 346] on icon "button" at bounding box center [481, 343] width 9 height 9
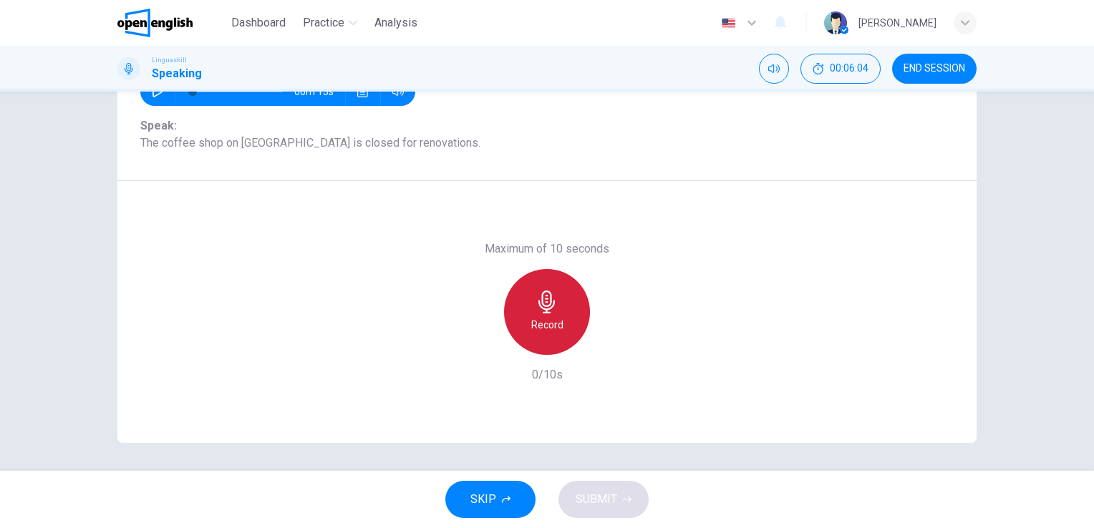
click at [553, 325] on h6 "Record" at bounding box center [547, 324] width 32 height 17
click at [553, 325] on h6 "Stop" at bounding box center [546, 324] width 21 height 17
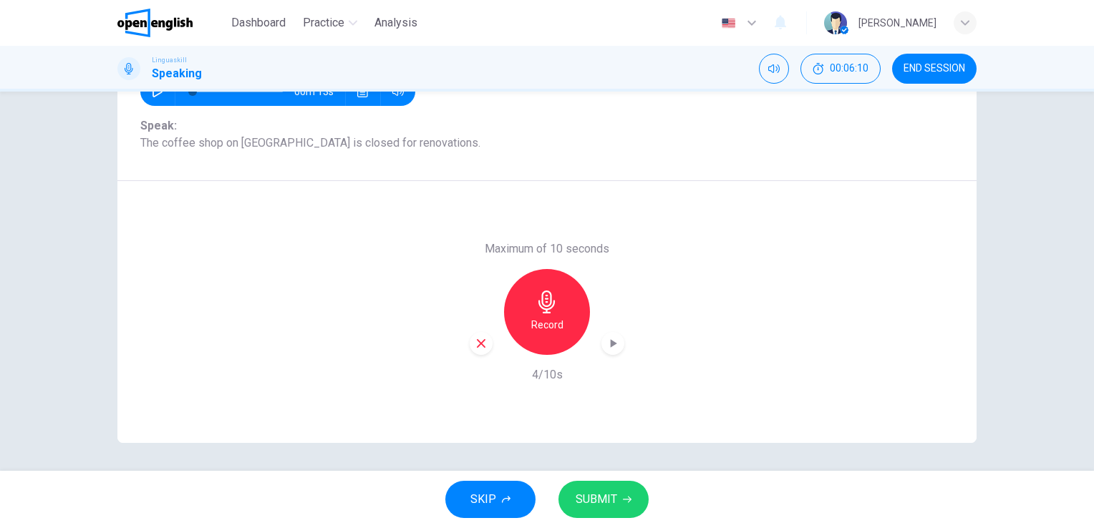
click at [581, 500] on span "SUBMIT" at bounding box center [596, 500] width 42 height 20
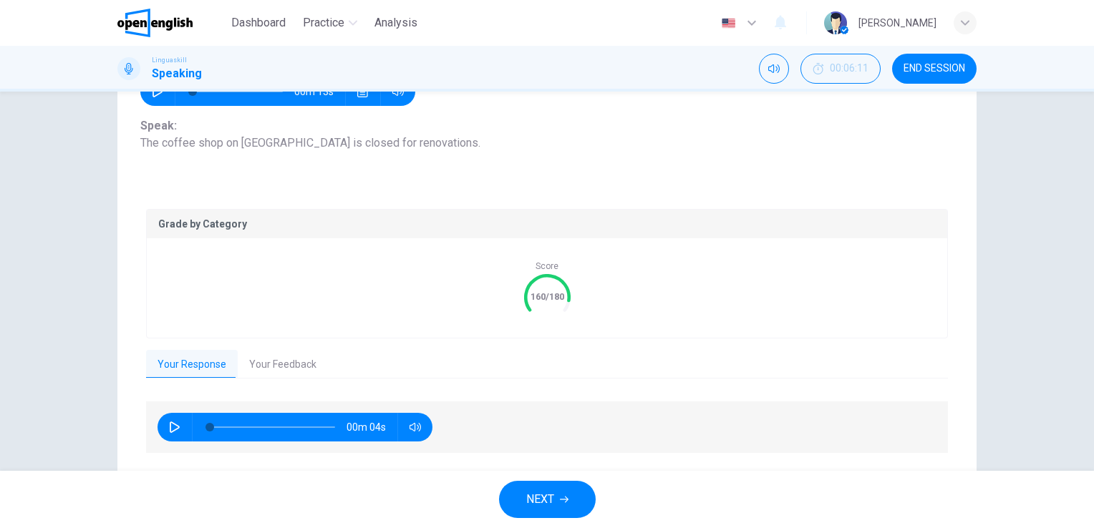
click at [581, 500] on button "NEXT" at bounding box center [547, 499] width 97 height 37
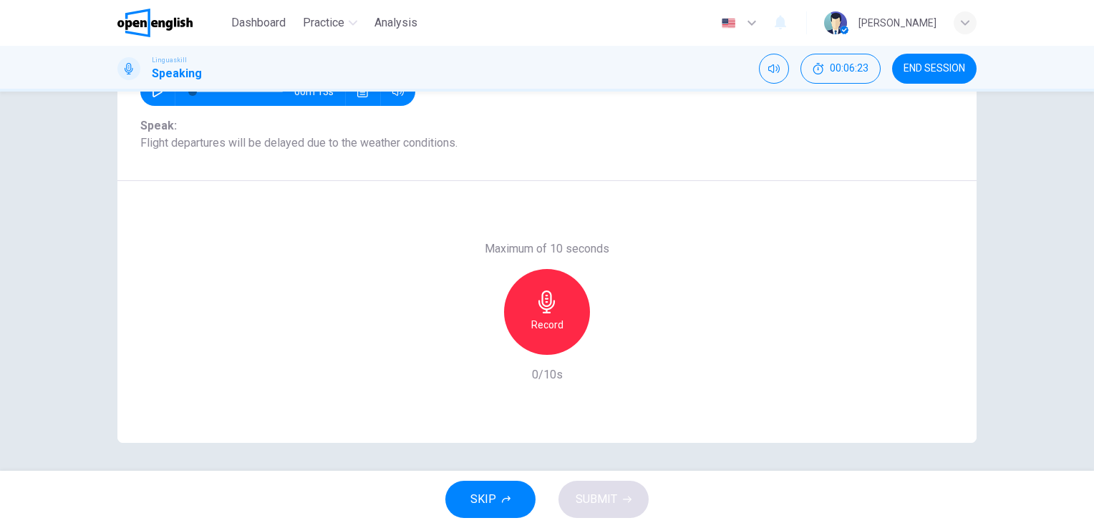
click at [553, 308] on icon "button" at bounding box center [546, 302] width 23 height 23
click at [623, 496] on icon "button" at bounding box center [627, 499] width 9 height 9
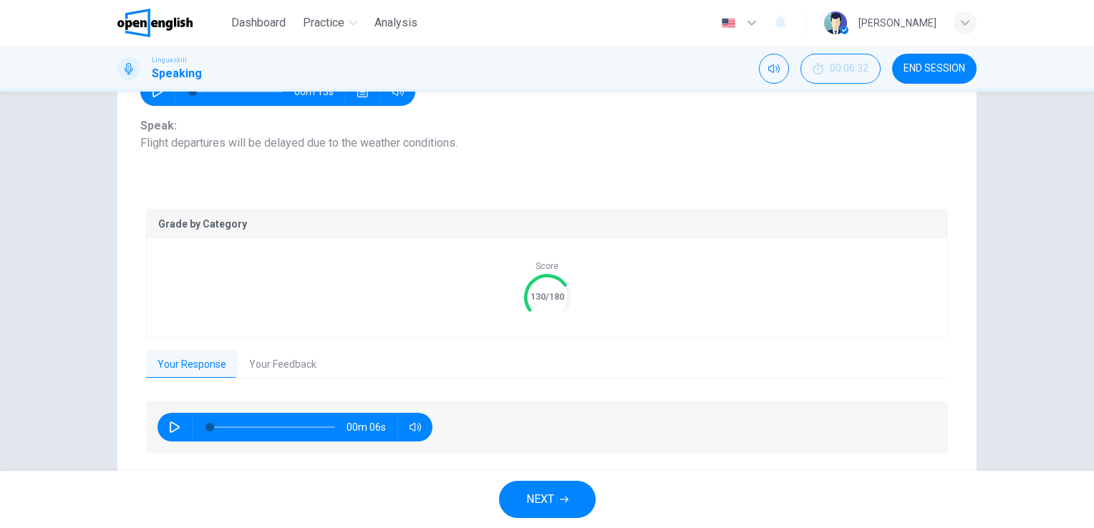
click at [295, 359] on button "Your Feedback" at bounding box center [283, 365] width 90 height 30
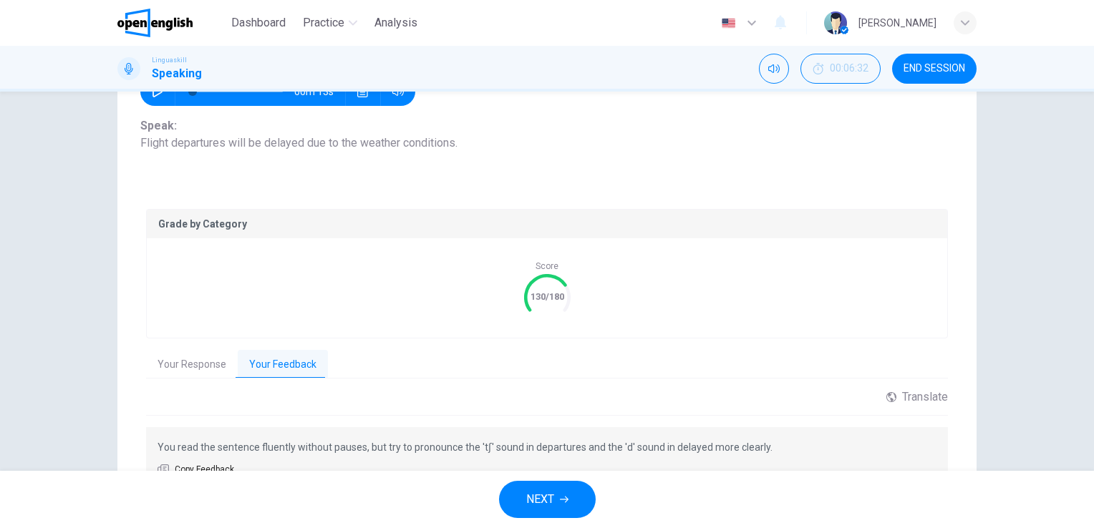
scroll to position [201, 0]
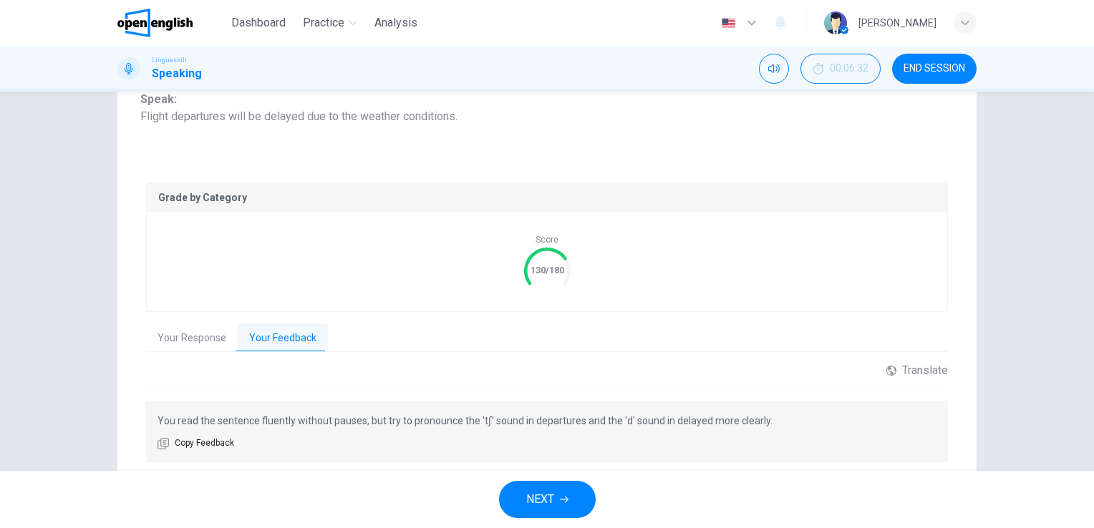
click at [535, 500] on span "NEXT" at bounding box center [540, 500] width 28 height 20
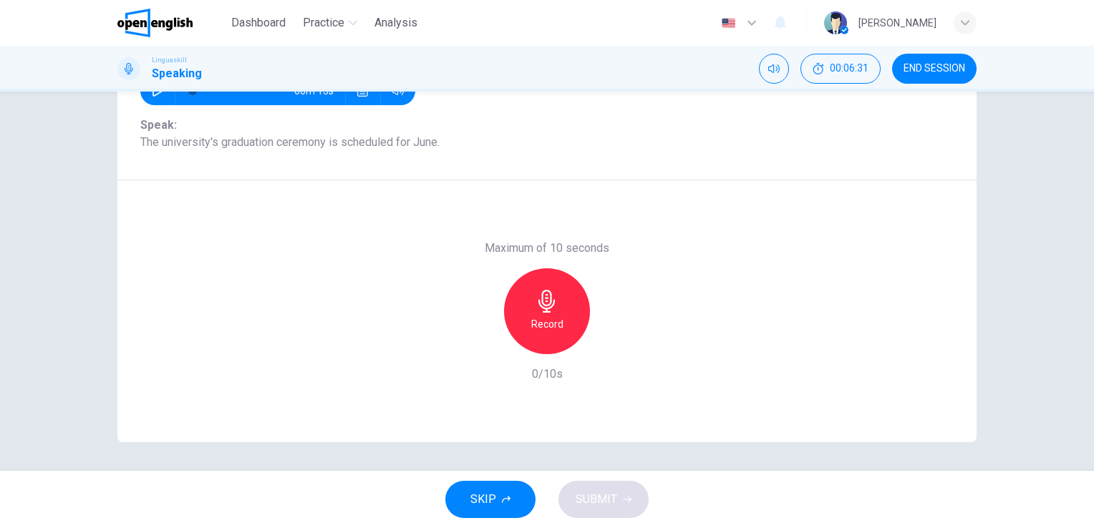
scroll to position [175, 0]
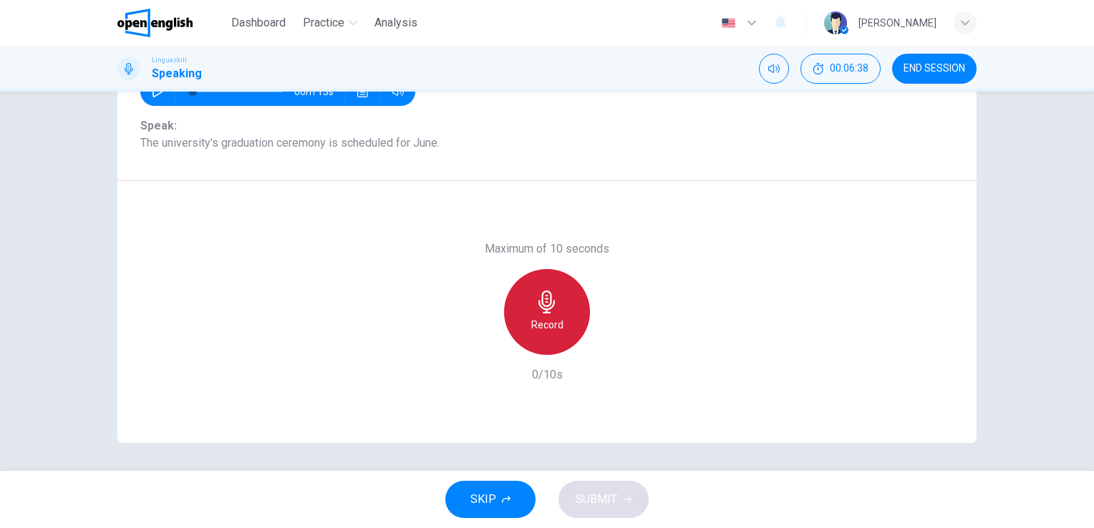
click at [541, 303] on icon "button" at bounding box center [546, 302] width 23 height 23
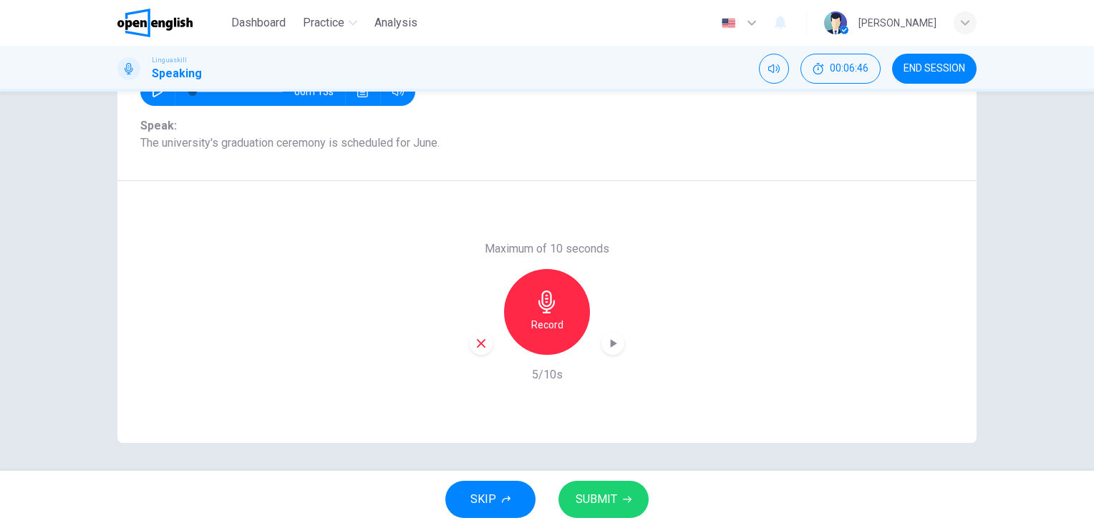
click at [613, 340] on icon "button" at bounding box center [612, 343] width 14 height 14
click at [480, 338] on icon "button" at bounding box center [481, 343] width 13 height 13
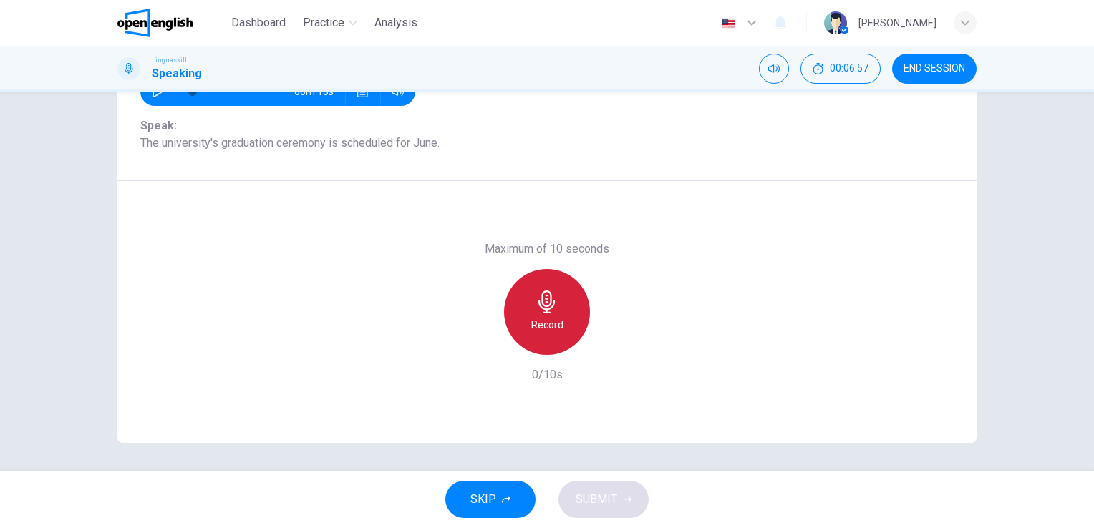
click at [515, 324] on div "Record" at bounding box center [547, 312] width 86 height 86
click at [515, 324] on div "Stop" at bounding box center [547, 312] width 86 height 86
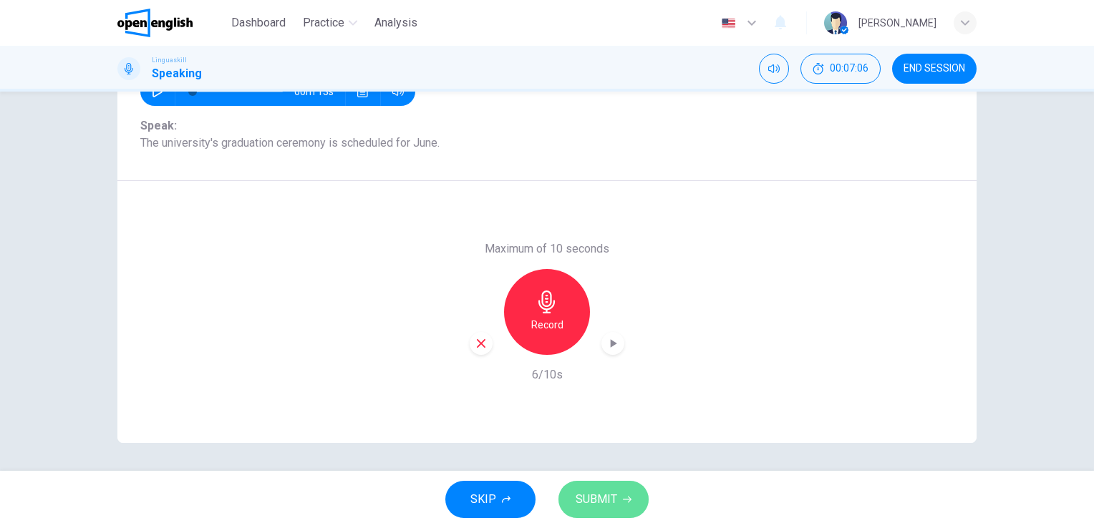
click at [583, 499] on span "SUBMIT" at bounding box center [596, 500] width 42 height 20
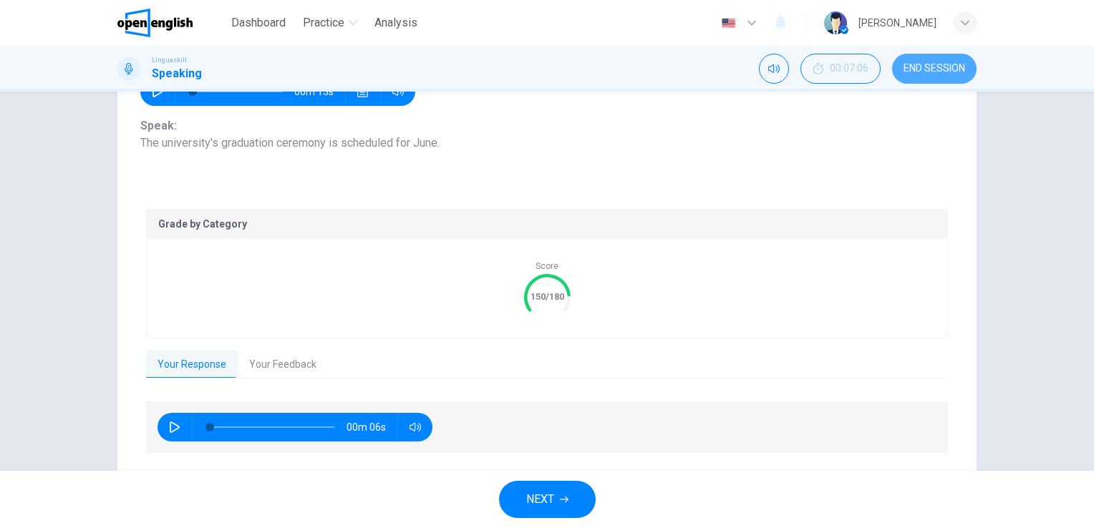
click at [939, 57] on button "END SESSION" at bounding box center [934, 69] width 84 height 30
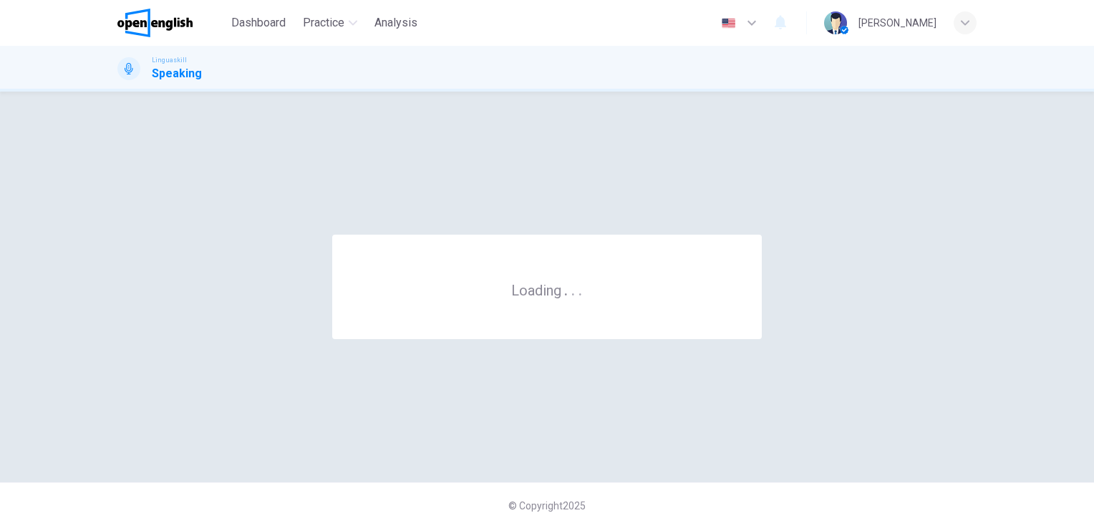
scroll to position [0, 0]
